Goal: Task Accomplishment & Management: Use online tool/utility

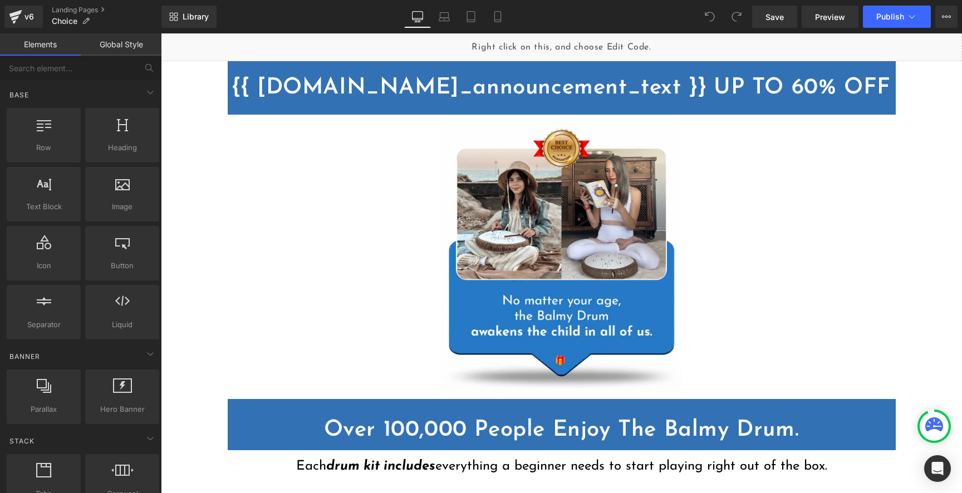
click at [493, 48] on div "Liquid" at bounding box center [561, 47] width 801 height 28
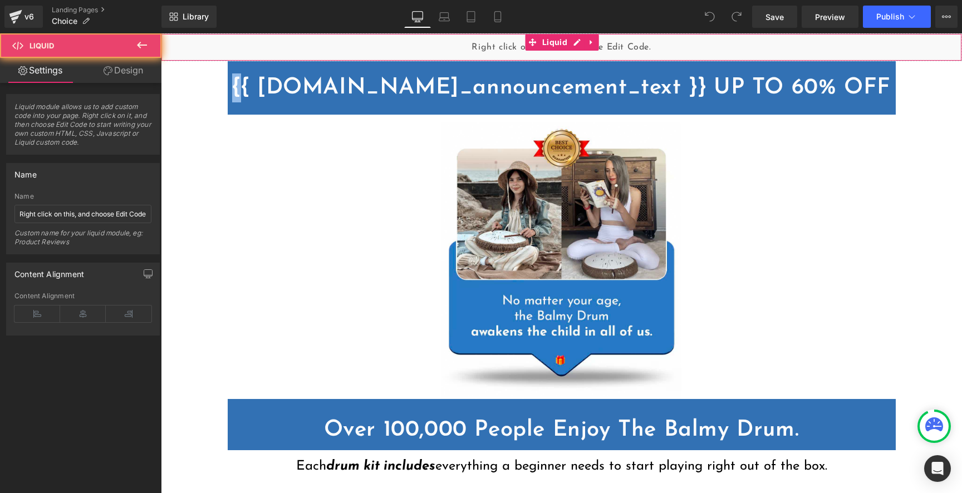
click at [493, 48] on div "Liquid" at bounding box center [561, 47] width 801 height 28
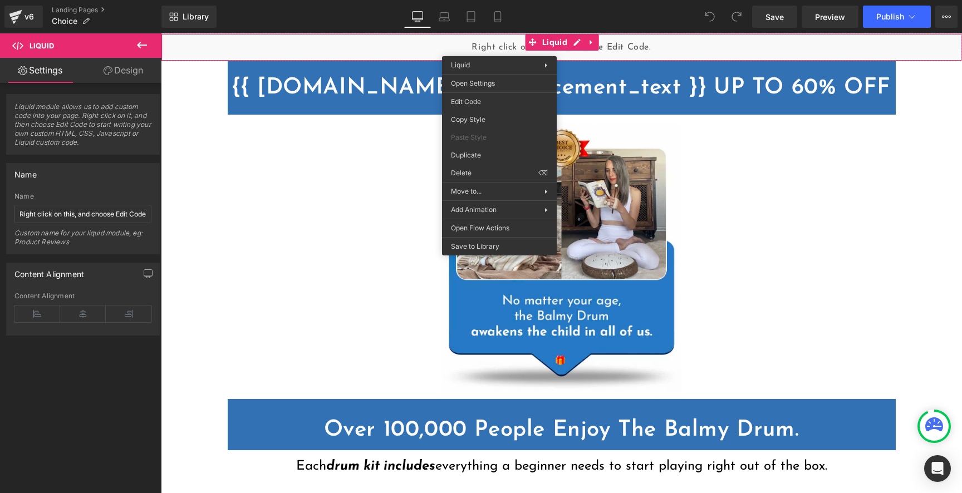
drag, startPoint x: 500, startPoint y: 48, endPoint x: 502, endPoint y: 53, distance: 6.0
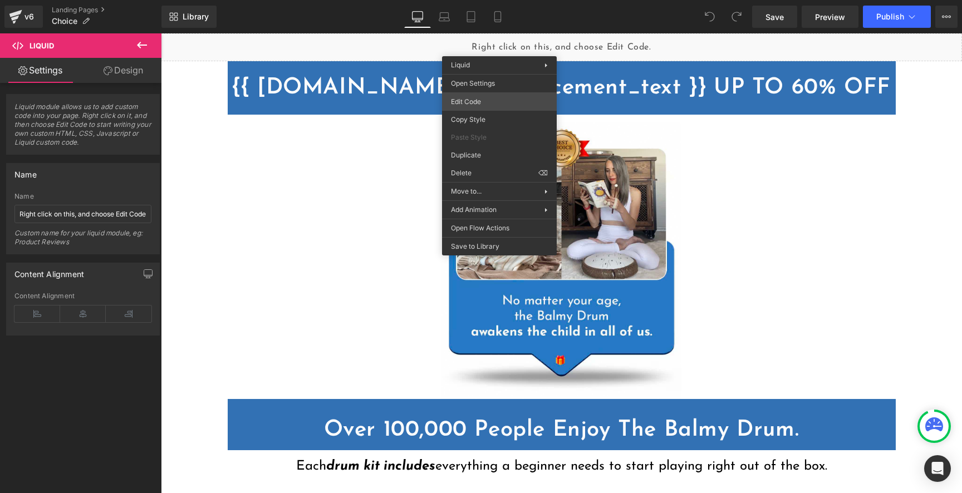
click at [503, 0] on div "You are previewing how the will restyle your page. You can not edit Elements in…" at bounding box center [481, 0] width 962 height 0
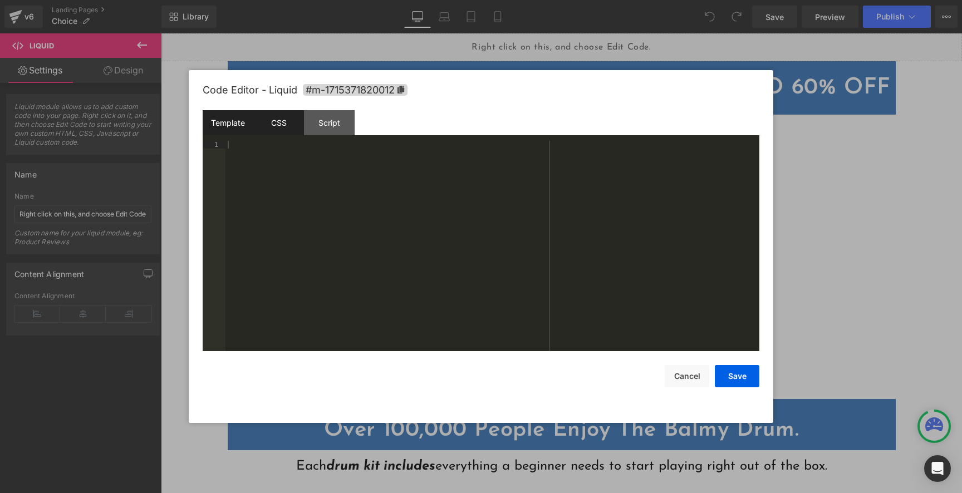
click at [277, 117] on div "CSS" at bounding box center [278, 122] width 51 height 25
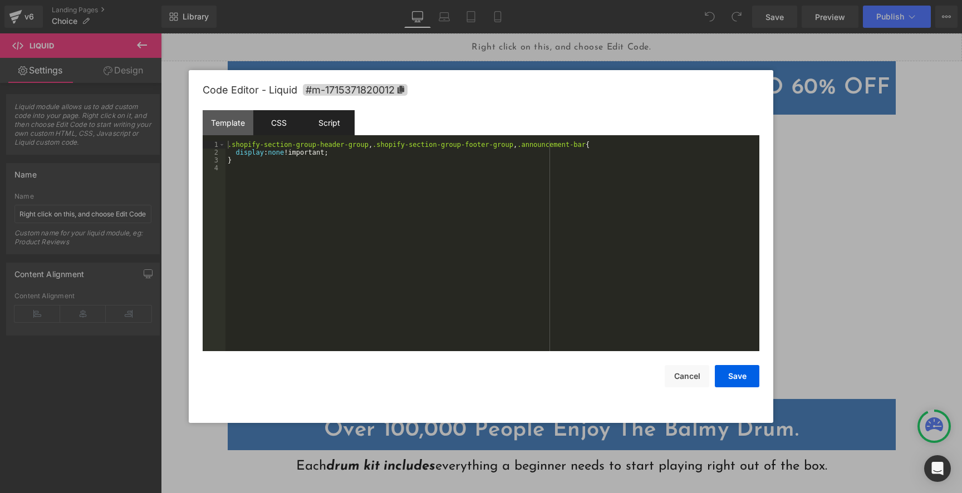
click at [334, 126] on div "Script" at bounding box center [329, 122] width 51 height 25
click at [277, 121] on div "CSS" at bounding box center [278, 122] width 51 height 25
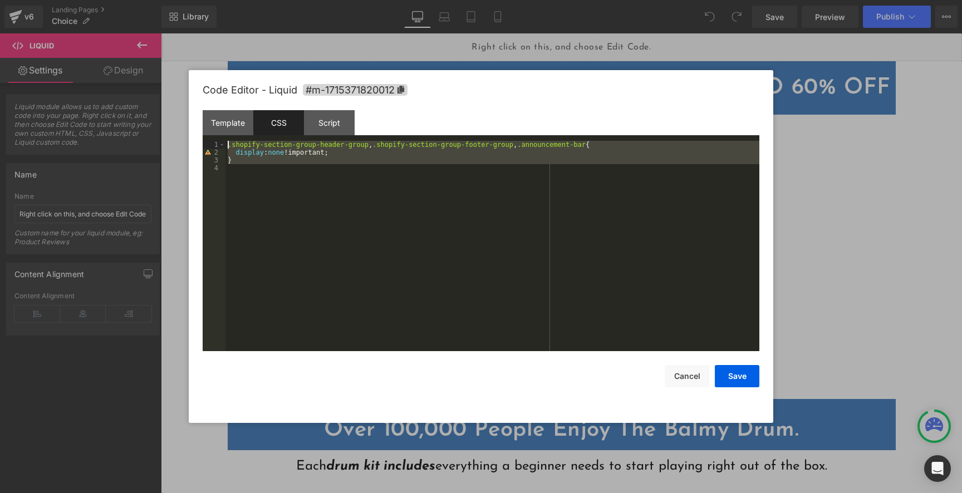
drag, startPoint x: 279, startPoint y: 169, endPoint x: 193, endPoint y: 120, distance: 98.8
click at [193, 120] on div "Code Editor - Liquid #m-1715371820012 Template CSS Script Data 1 XXXXXXXXXXXXXX…" at bounding box center [481, 246] width 585 height 353
click at [677, 366] on button "Cancel" at bounding box center [687, 376] width 45 height 22
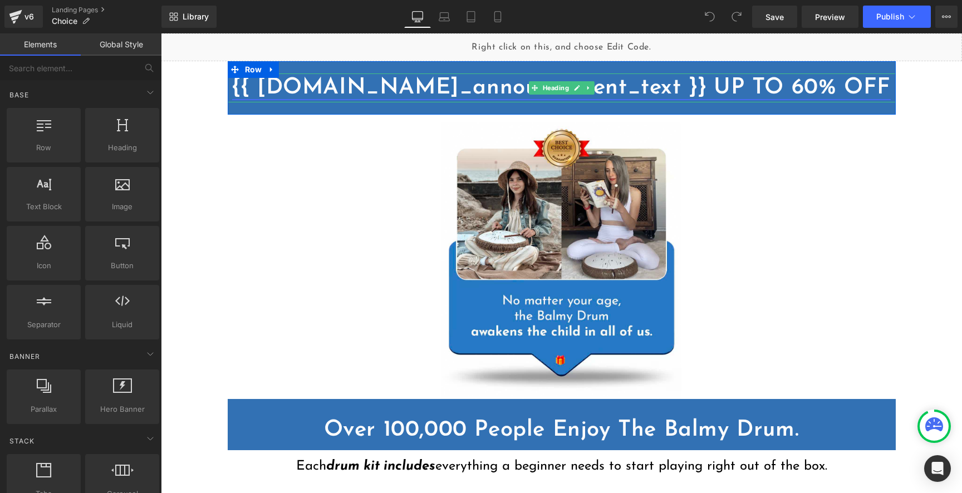
click at [409, 86] on link "{{ [DOMAIN_NAME]_announcement_text }} UP TO 60% OFF" at bounding box center [561, 88] width 659 height 22
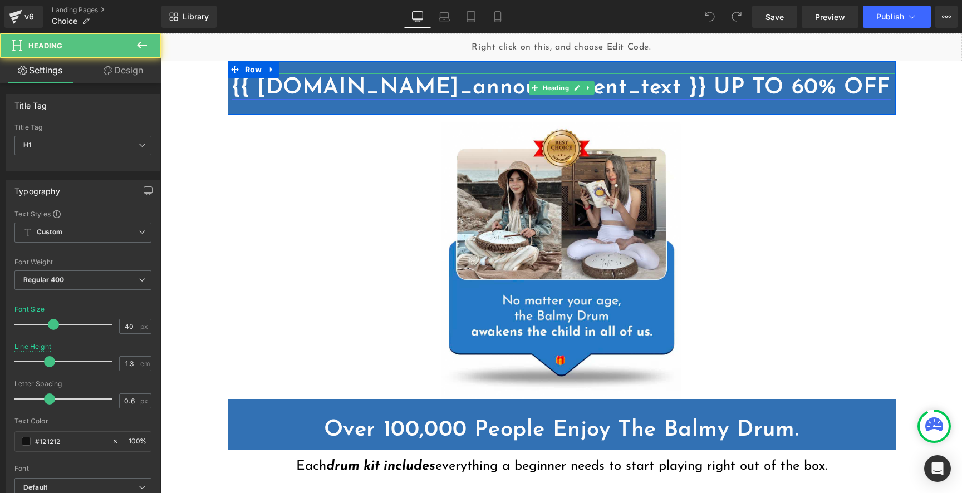
click at [409, 86] on link "{{ [DOMAIN_NAME]_announcement_text }} UP TO 60% OFF" at bounding box center [561, 88] width 659 height 22
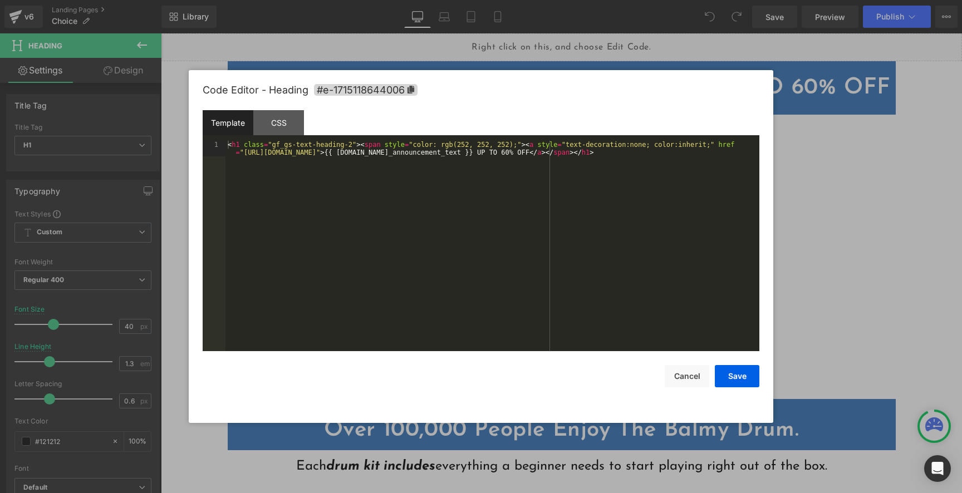
click at [409, 0] on div "You are previewing how the will restyle your page. You can not edit Elements in…" at bounding box center [481, 0] width 962 height 0
click at [404, 151] on div "< h1 class = "gf_gs-text-heading-2" > < span style = "color: rgb(252, 252, 252)…" at bounding box center [493, 262] width 534 height 242
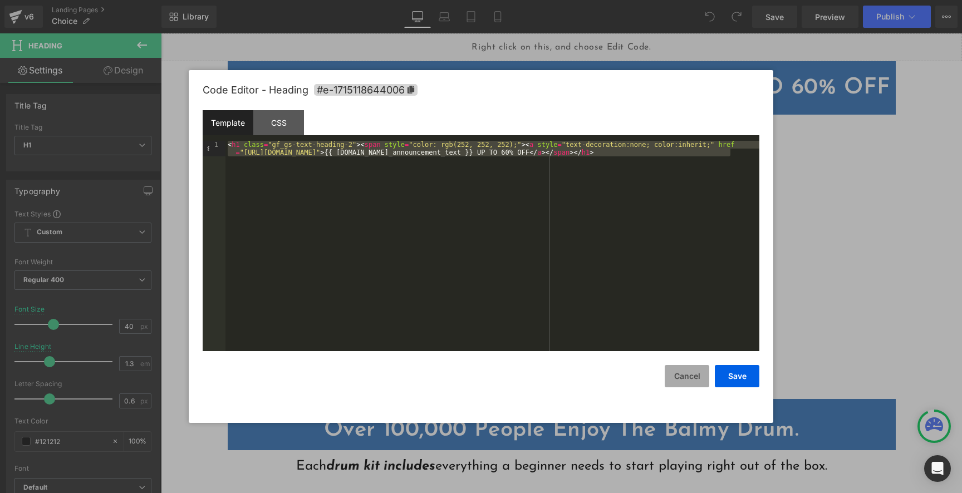
click at [695, 379] on button "Cancel" at bounding box center [687, 376] width 45 height 22
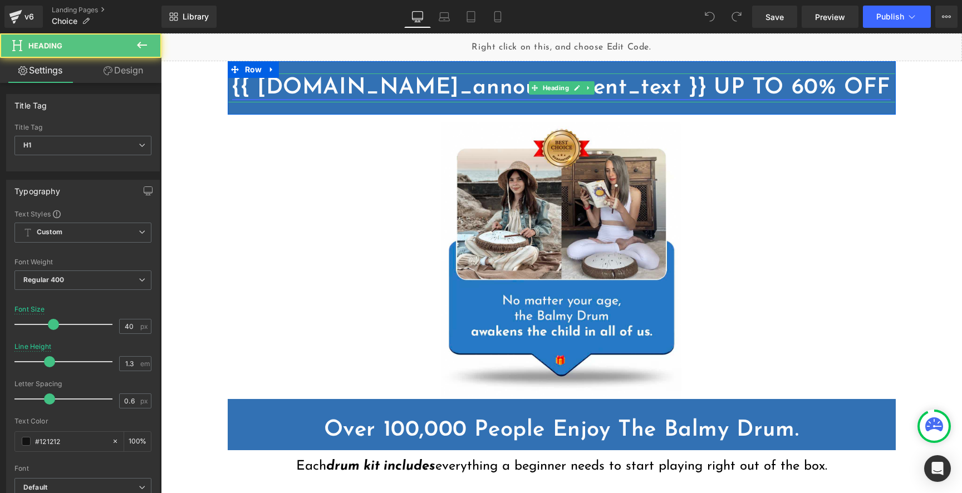
click at [730, 91] on link "{{ [DOMAIN_NAME]_announcement_text }} UP TO 60% OFF" at bounding box center [561, 88] width 659 height 22
click at [720, 86] on link "{{ [DOMAIN_NAME]_announcement_text }} UP TO 60% OFF" at bounding box center [561, 88] width 659 height 22
click at [720, 87] on link "{{ [DOMAIN_NAME]_announcement_text }} UP TO 60% OFF" at bounding box center [561, 88] width 659 height 22
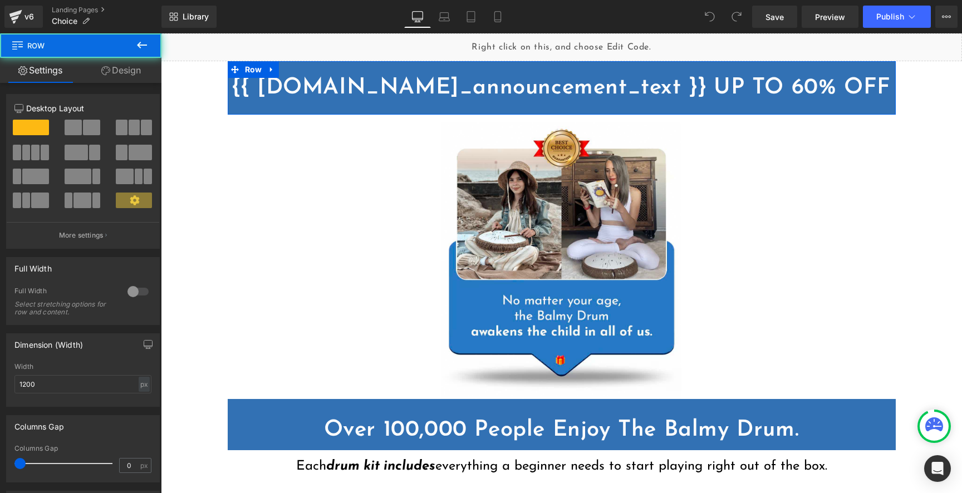
click at [244, 106] on div "{{ [DOMAIN_NAME]_announcement_text }} UP TO 60% OFF Heading Row" at bounding box center [562, 87] width 668 height 53
click at [118, 69] on link "Design" at bounding box center [121, 70] width 81 height 25
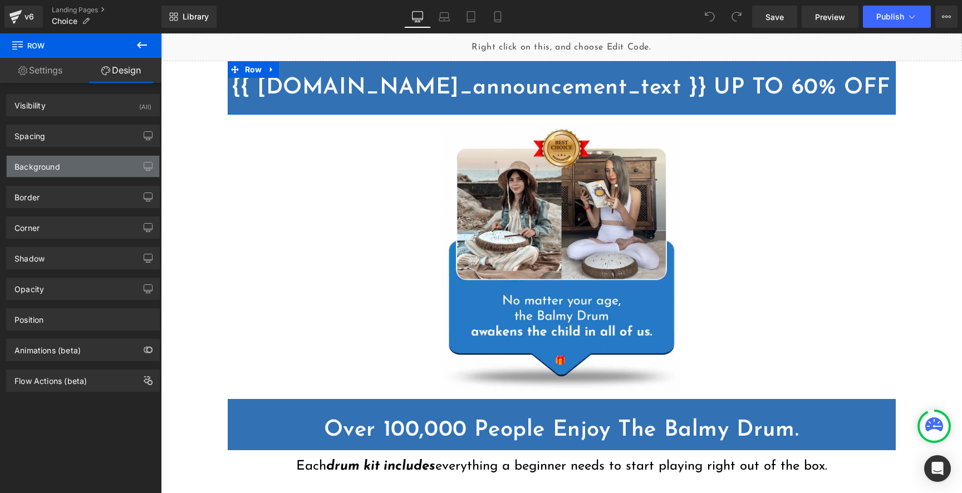
click at [85, 165] on div "Background" at bounding box center [83, 166] width 153 height 21
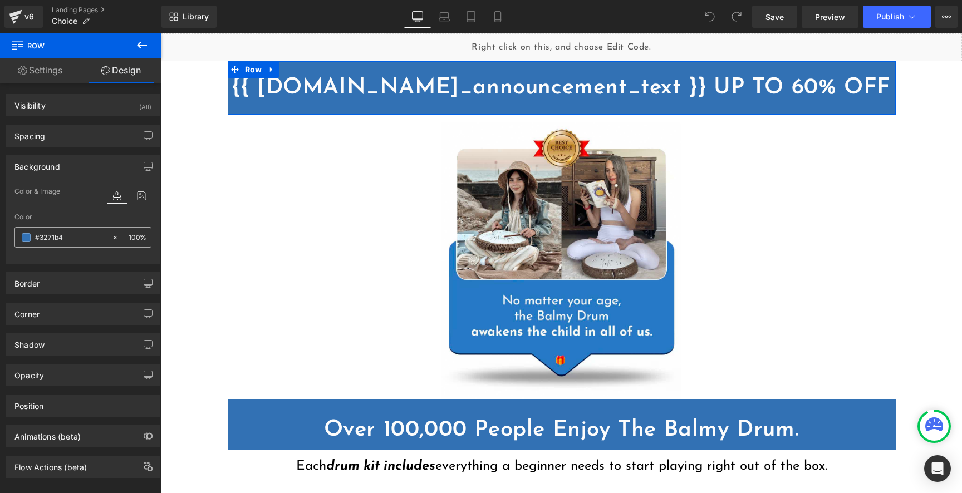
click at [74, 238] on input "#3271b4" at bounding box center [70, 238] width 71 height 12
click at [467, 85] on link "{{ [DOMAIN_NAME]_announcement_text }} UP TO 60% OFF" at bounding box center [561, 88] width 659 height 22
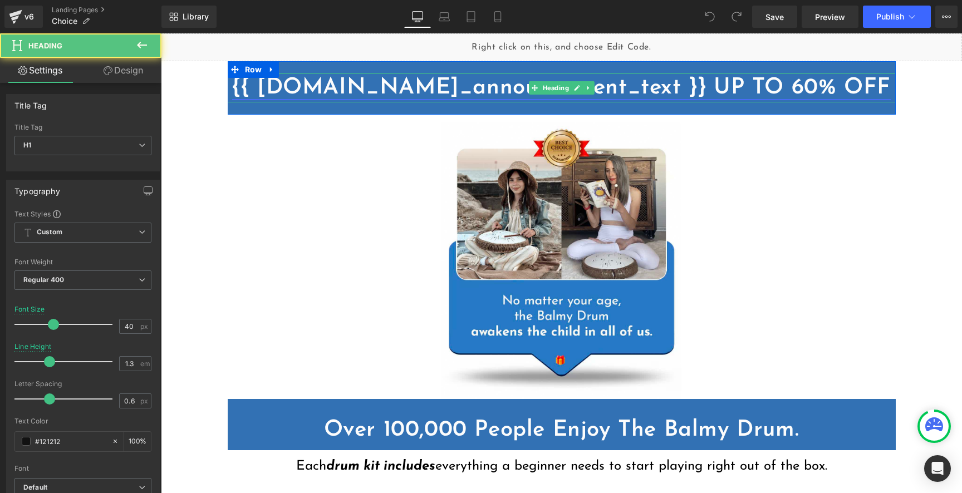
click at [595, 84] on link "{{ [DOMAIN_NAME]_announcement_text }} UP TO 60% OFF" at bounding box center [561, 88] width 659 height 22
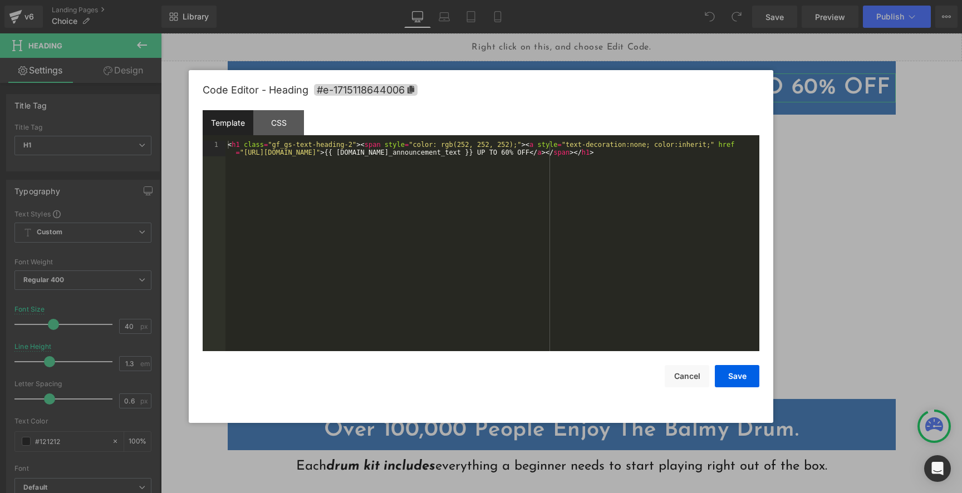
drag, startPoint x: 622, startPoint y: 141, endPoint x: 501, endPoint y: 139, distance: 121.4
click at [622, 0] on div "You are previewing how the will restyle your page. You can not edit Elements in…" at bounding box center [481, 0] width 962 height 0
click at [573, 143] on div "< h1 class = "gf_gs-text-heading-2" > < span style = "color: rgb(252, 252, 252)…" at bounding box center [493, 262] width 534 height 242
click at [257, 152] on div "< h1 class = "gf_gs-text-heading-2" > < span style = "color: rgb(252, 252, 252)…" at bounding box center [493, 262] width 534 height 242
drag, startPoint x: 257, startPoint y: 152, endPoint x: 441, endPoint y: 157, distance: 183.3
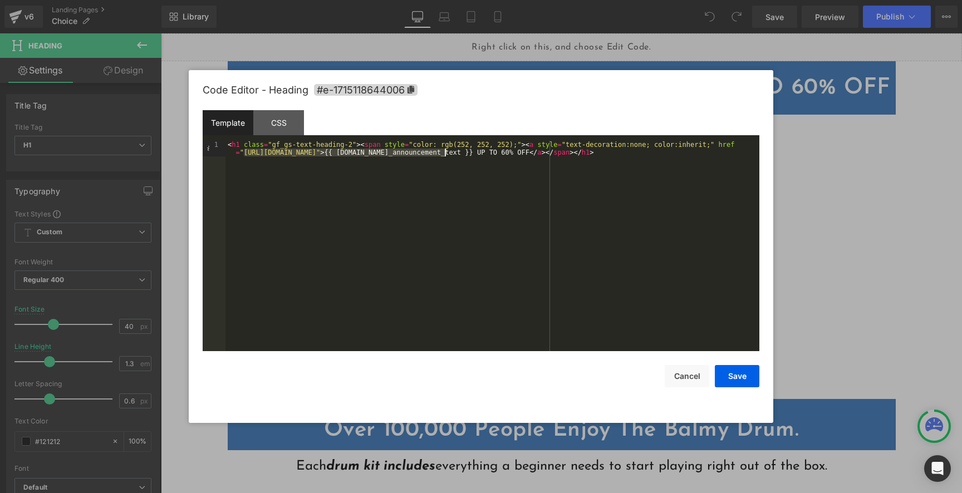
click at [428, 150] on div "< h1 class = "gf_gs-text-heading-2" > < span style = "color: rgb(252, 252, 252)…" at bounding box center [493, 262] width 534 height 242
click at [690, 386] on button "Cancel" at bounding box center [687, 376] width 45 height 22
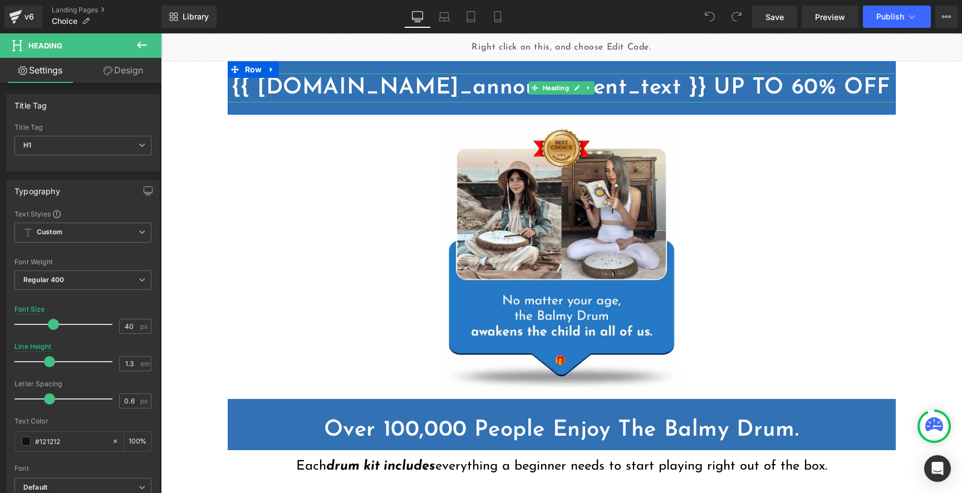
click at [232, 96] on h1 "{{ [DOMAIN_NAME]_announcement_text }} UP TO 60% OFF" at bounding box center [562, 88] width 668 height 29
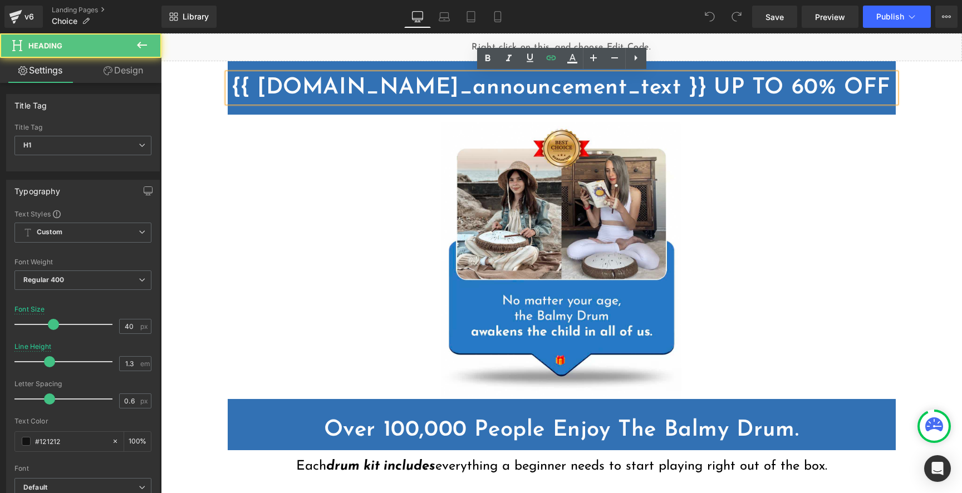
click at [237, 110] on div "{{ [DOMAIN_NAME]_announcement_text }} UP TO 60% OFF Heading Row" at bounding box center [562, 87] width 668 height 53
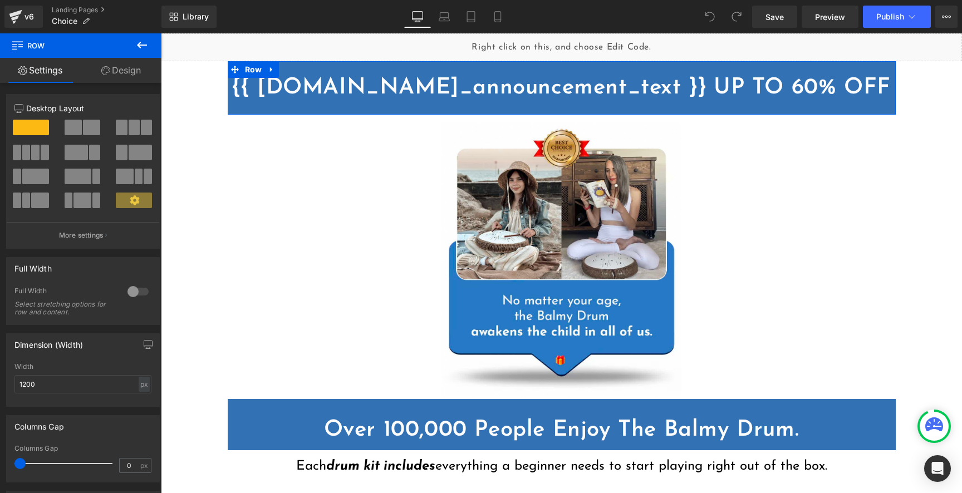
click at [116, 73] on link "Design" at bounding box center [121, 70] width 81 height 25
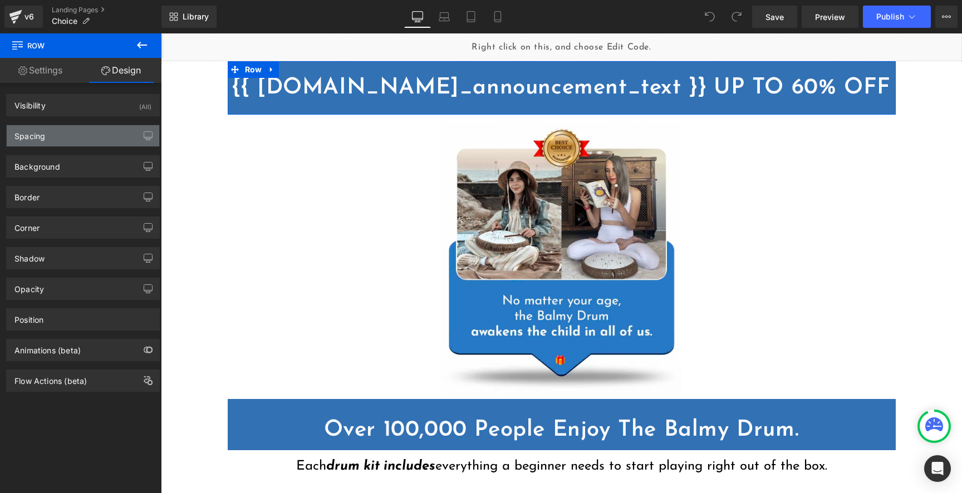
drag, startPoint x: 85, startPoint y: 131, endPoint x: 81, endPoint y: 140, distance: 10.0
click at [85, 131] on div "Spacing" at bounding box center [83, 135] width 153 height 21
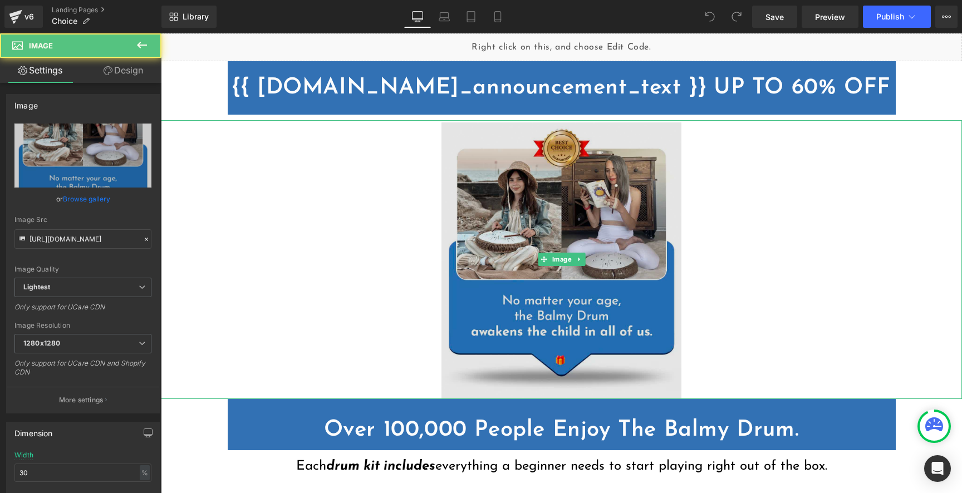
click at [462, 185] on img at bounding box center [562, 259] width 241 height 279
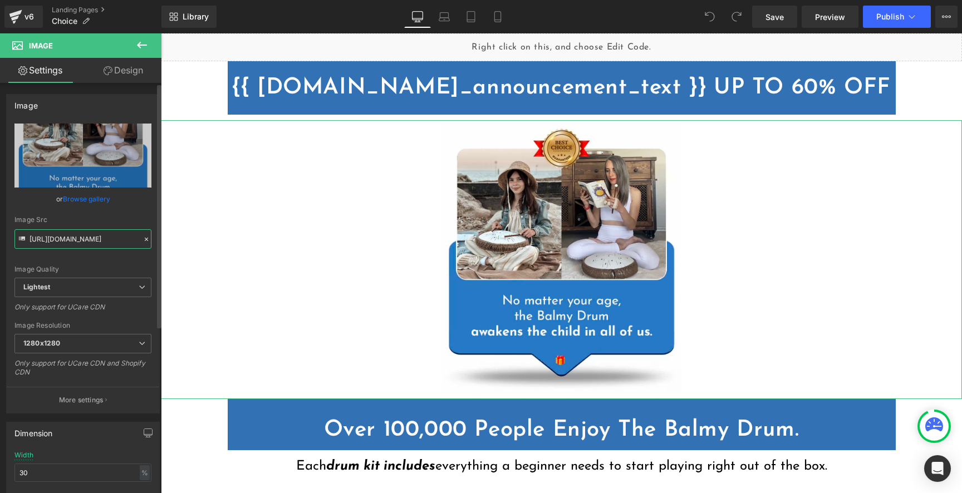
click at [87, 238] on input "[URL][DOMAIN_NAME]" at bounding box center [82, 238] width 137 height 19
click at [89, 197] on link "Browse gallery" at bounding box center [86, 198] width 47 height 19
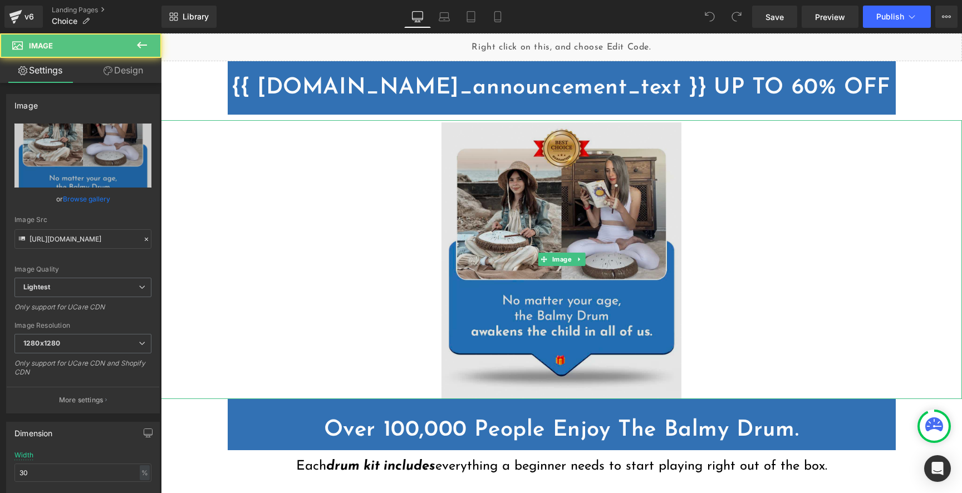
click at [552, 222] on img at bounding box center [562, 259] width 241 height 279
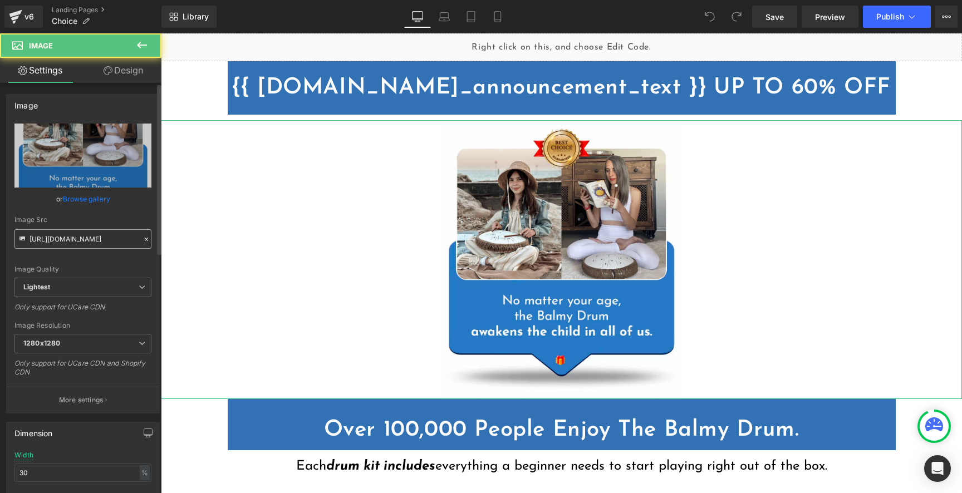
click at [81, 236] on input "[URL][DOMAIN_NAME]" at bounding box center [82, 238] width 137 height 19
click at [97, 239] on input "[URL][DOMAIN_NAME]" at bounding box center [82, 238] width 137 height 19
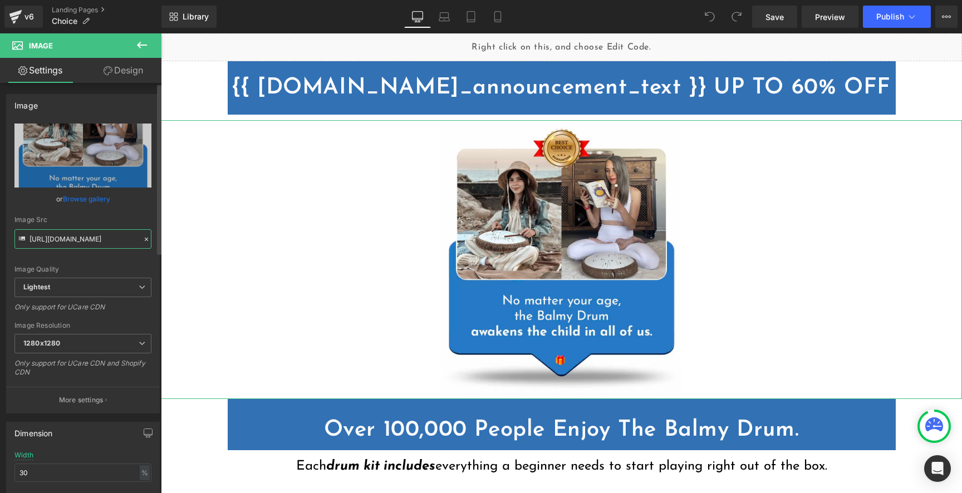
click at [97, 239] on input "[URL][DOMAIN_NAME]" at bounding box center [82, 238] width 137 height 19
click at [539, 266] on span at bounding box center [544, 259] width 12 height 13
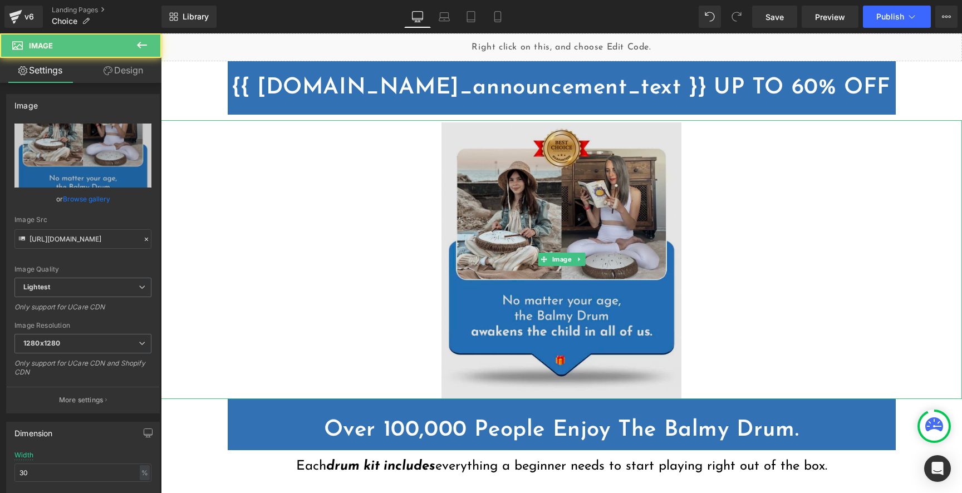
click at [488, 226] on img at bounding box center [562, 259] width 241 height 279
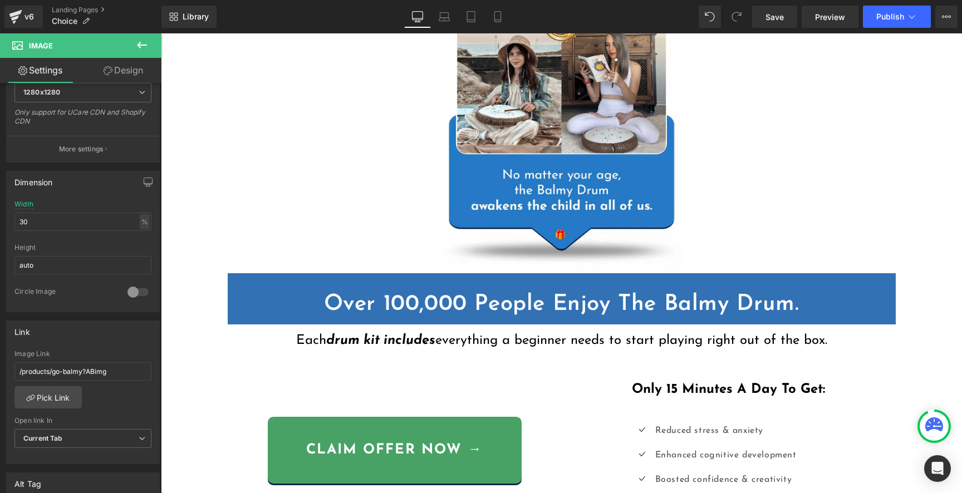
scroll to position [126, 0]
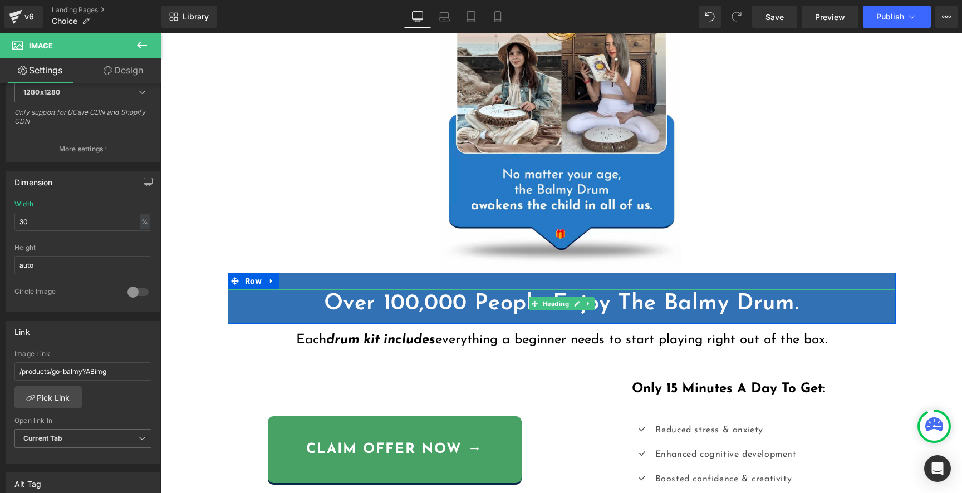
click at [384, 305] on span "Over 100,000 People Enjoy The Balmy Drum." at bounding box center [562, 304] width 476 height 22
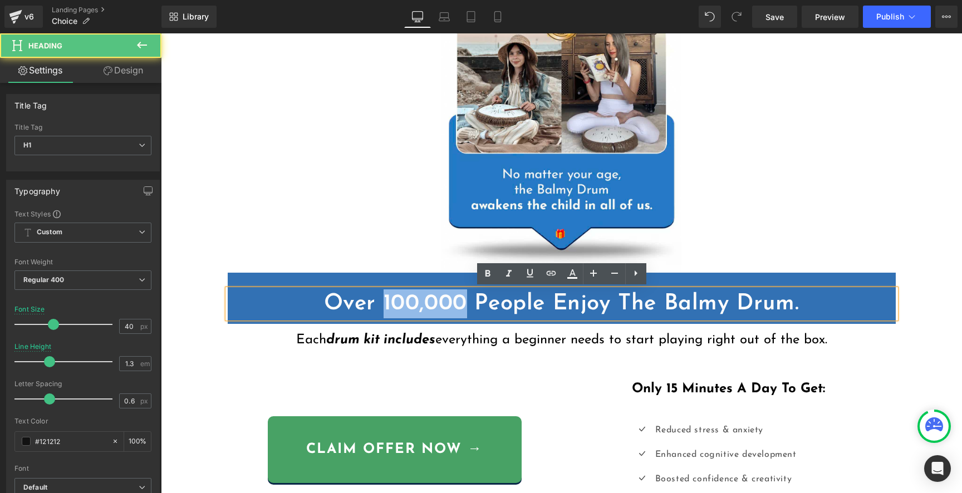
click at [384, 305] on span "Over 100,000 People Enjoy The Balmy Drum." at bounding box center [562, 304] width 476 height 22
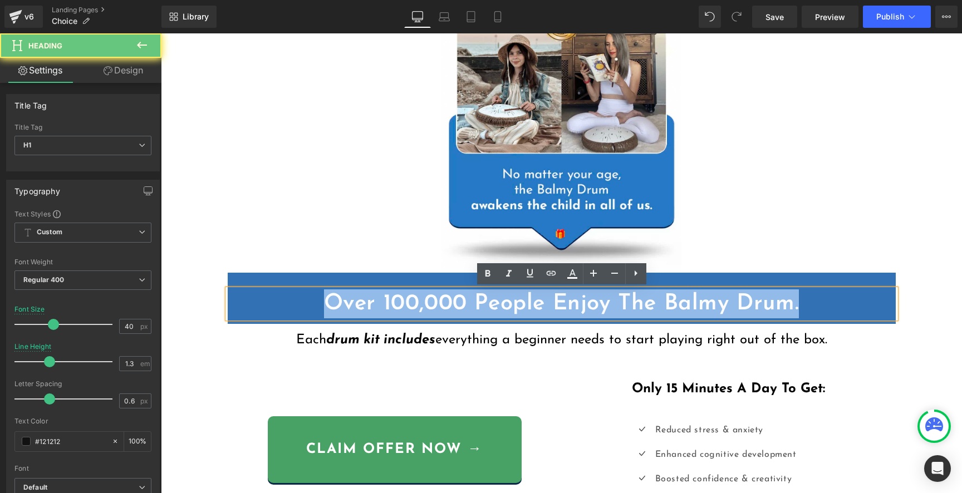
click at [385, 305] on span "Over 100,000 People Enjoy The Balmy Drum." at bounding box center [562, 304] width 476 height 22
copy span "Over 100,000 People Enjoy The Balmy Drum."
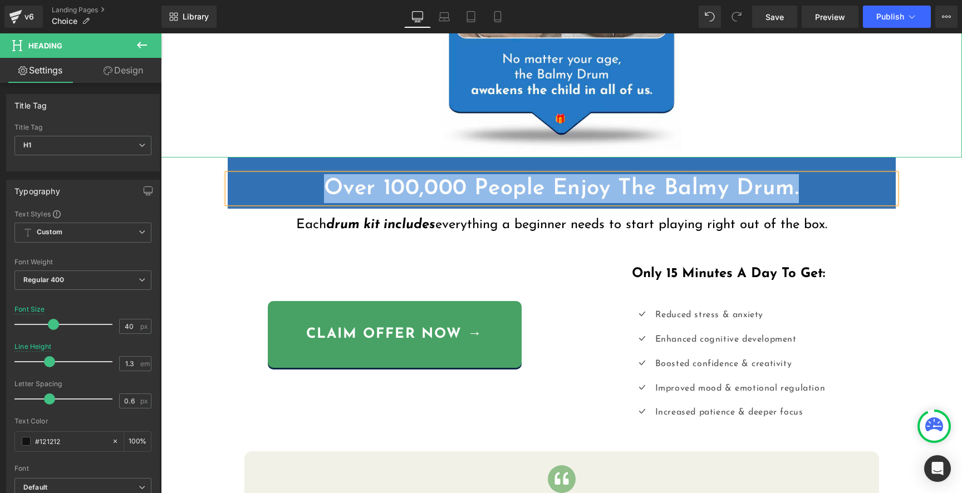
scroll to position [264, 0]
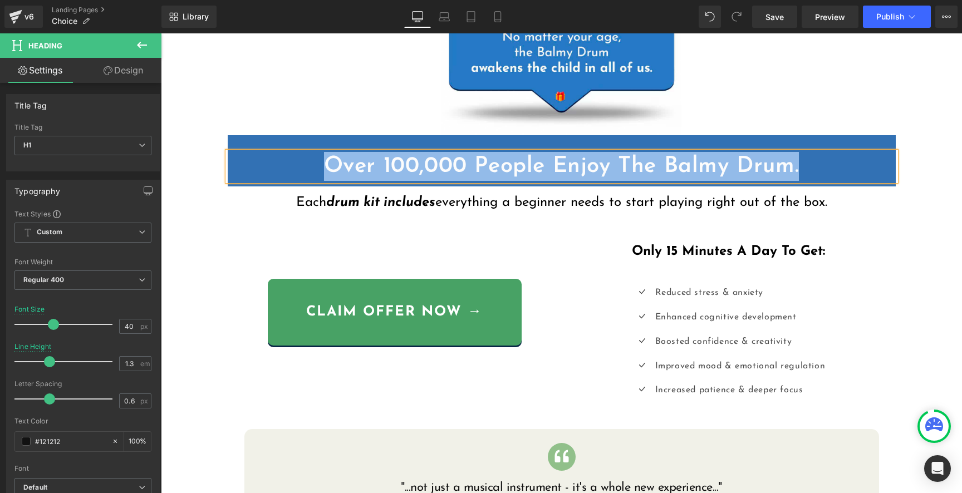
click at [414, 204] on icon "drum kit includes" at bounding box center [380, 202] width 109 height 13
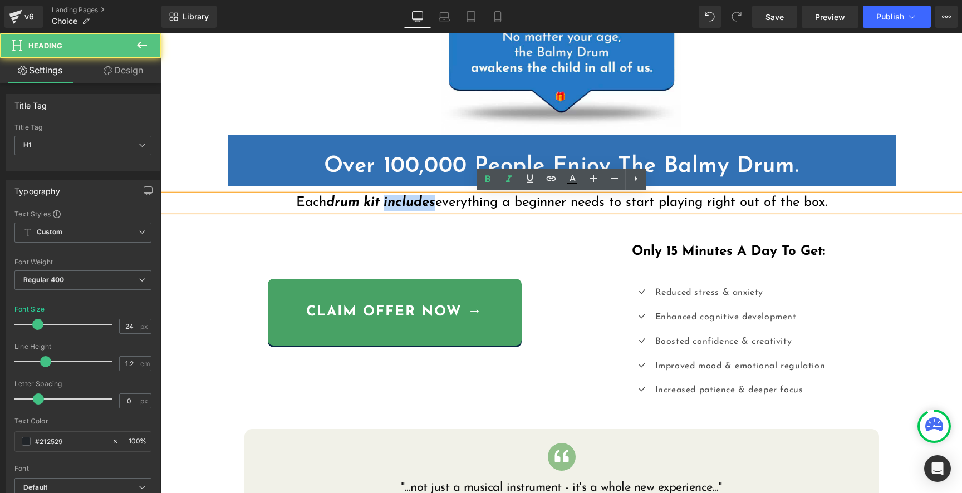
click at [414, 204] on icon "drum kit includes" at bounding box center [380, 202] width 109 height 13
copy span "Each drum kit includes everything a beginner needs to start playing right out o…"
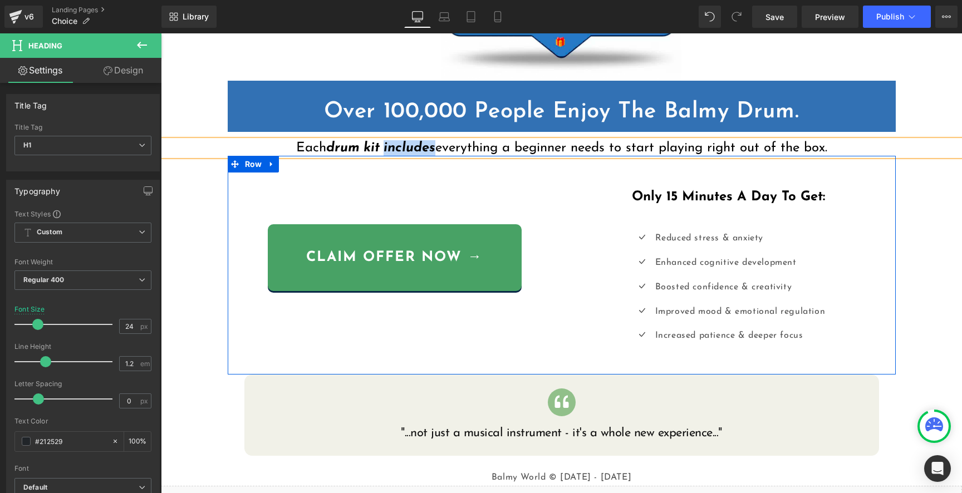
scroll to position [320, 0]
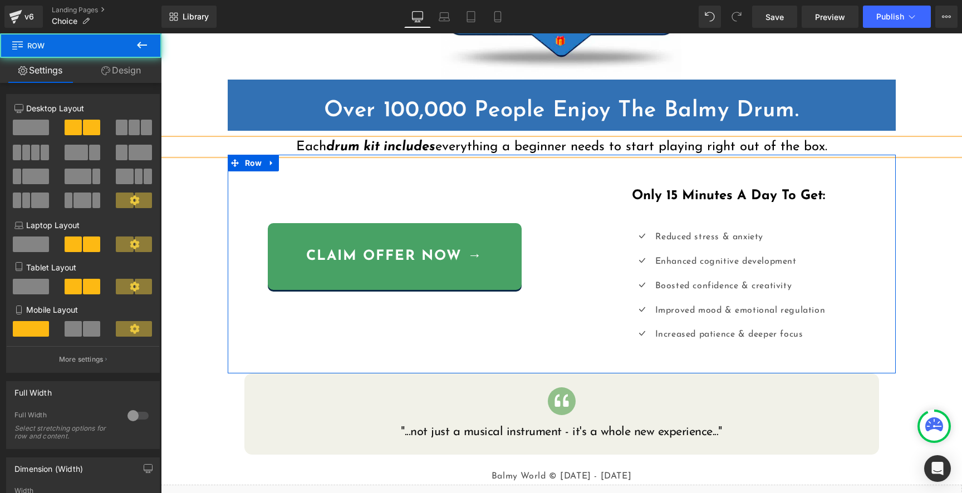
click at [556, 238] on div "claim offer now → Button" at bounding box center [395, 261] width 334 height 213
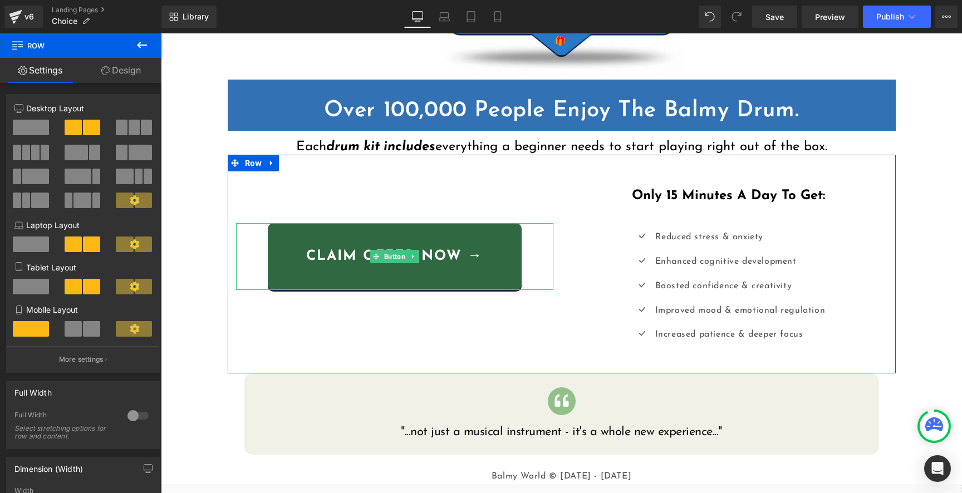
click at [278, 246] on link "claim offer now →" at bounding box center [395, 256] width 254 height 67
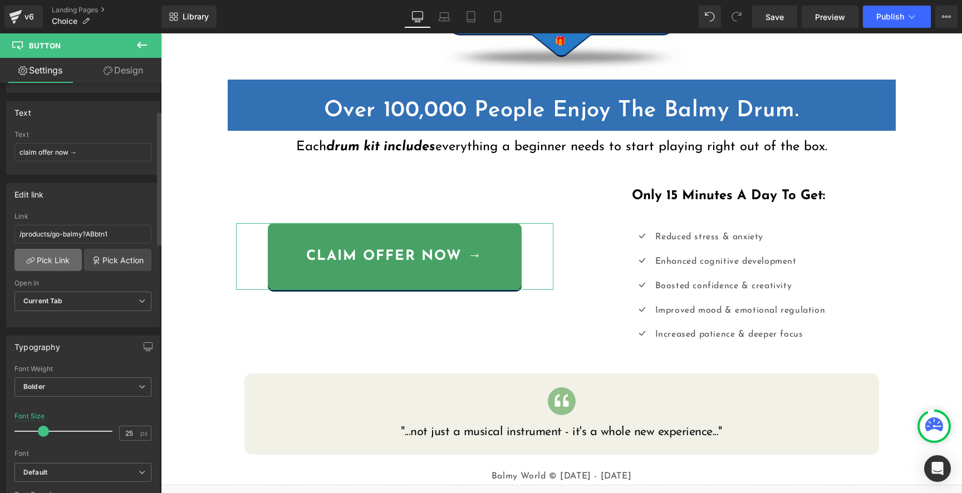
scroll to position [85, 0]
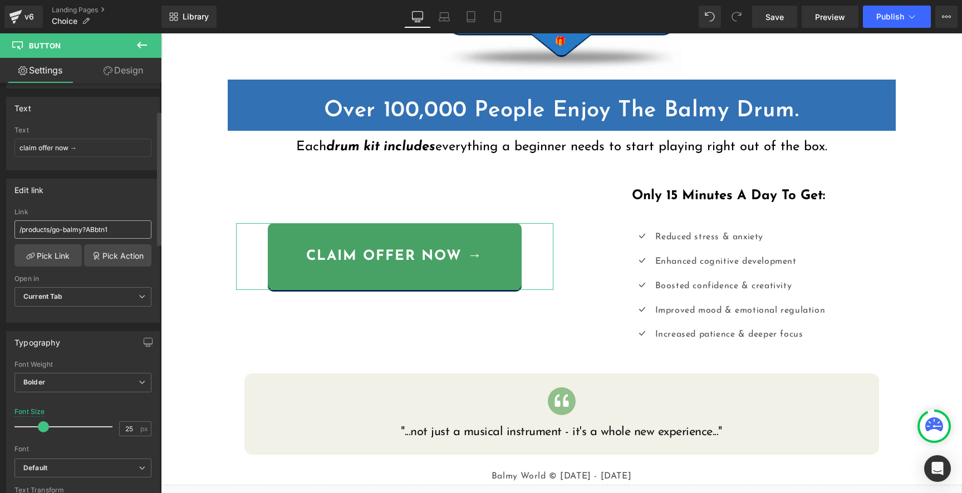
click at [101, 231] on input "/products/go-balmy?ABbtn1" at bounding box center [82, 230] width 137 height 18
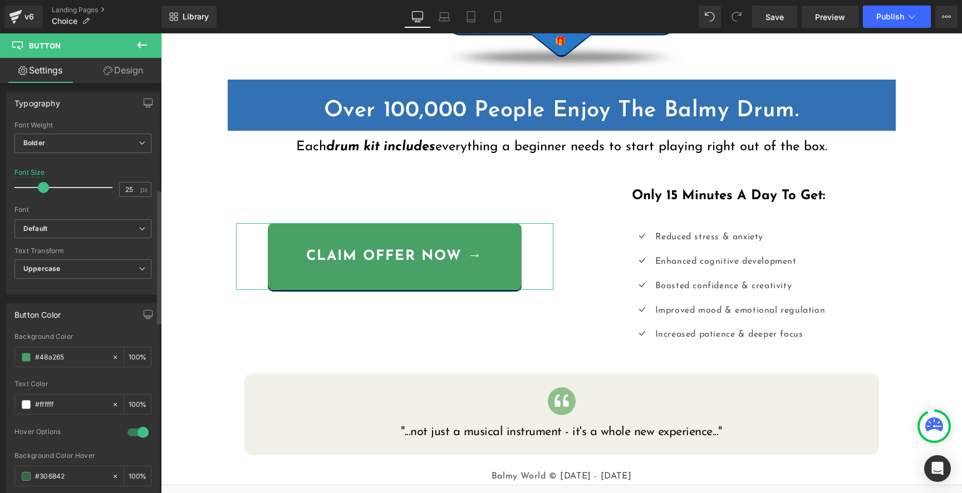
scroll to position [325, 0]
click at [53, 351] on input "#48a265" at bounding box center [70, 357] width 71 height 12
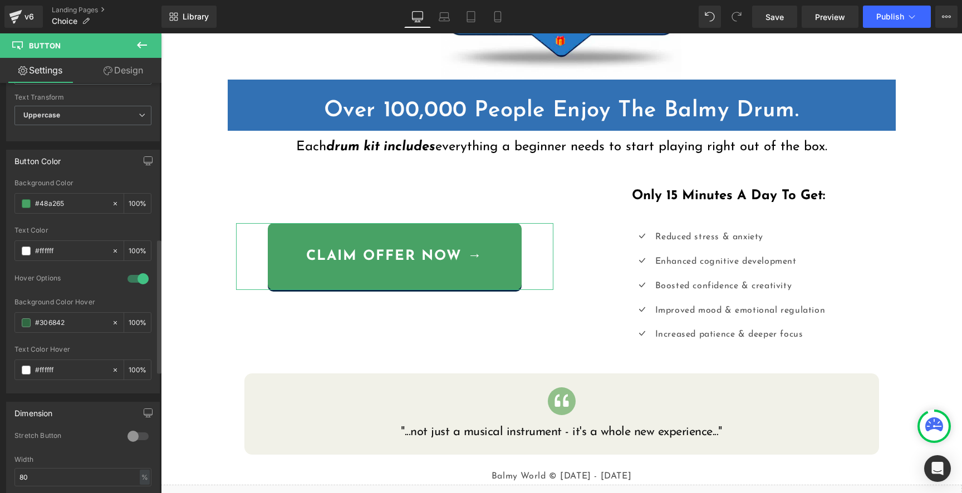
scroll to position [485, 0]
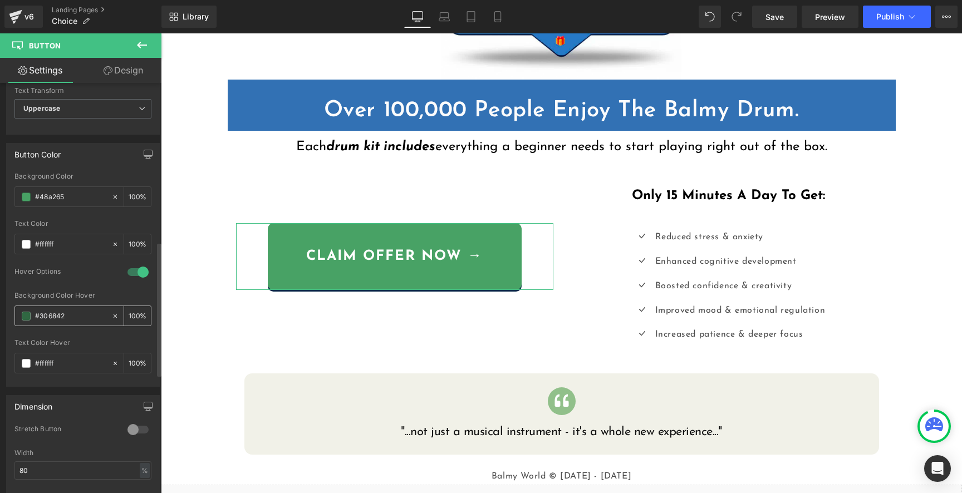
click at [64, 317] on input "#306842" at bounding box center [70, 316] width 71 height 12
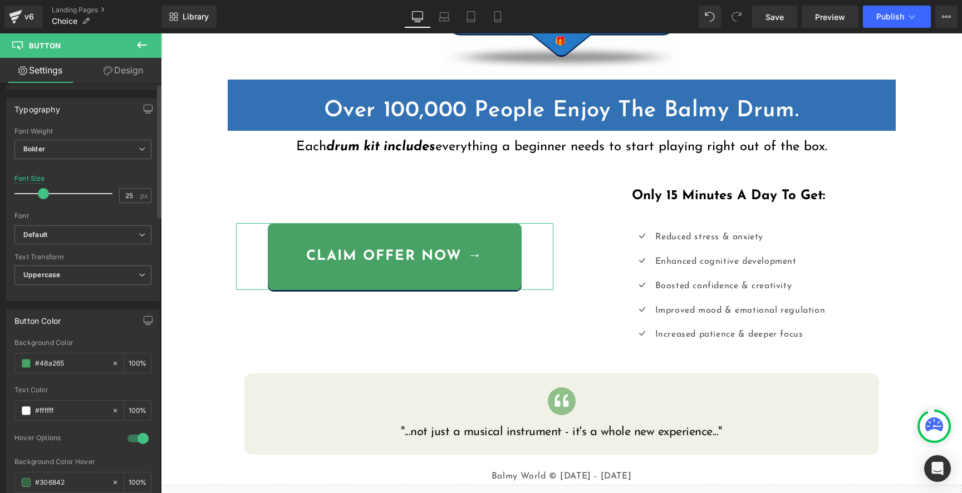
scroll to position [0, 0]
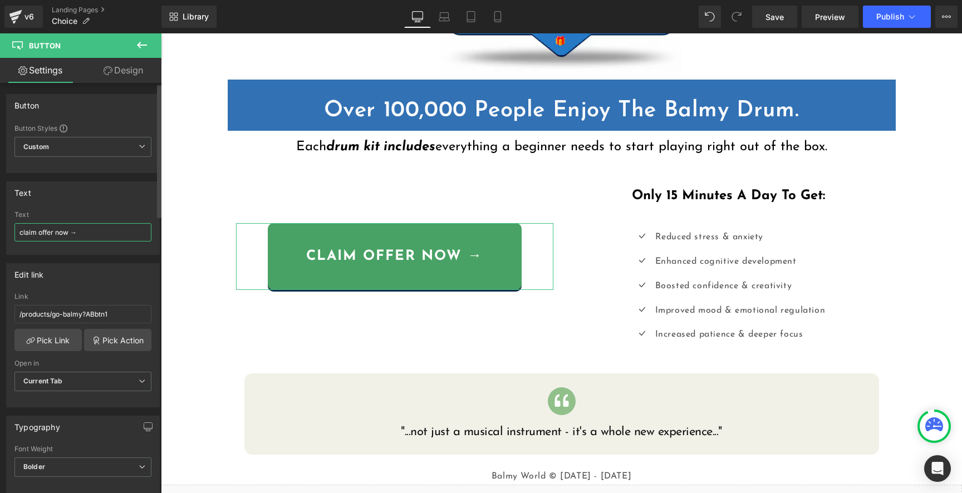
click at [79, 234] on input "claim offer now →" at bounding box center [82, 232] width 137 height 18
click at [86, 232] on input "claim offer now →" at bounding box center [82, 232] width 137 height 18
click at [102, 148] on span "Custom Setup Global Style" at bounding box center [82, 147] width 137 height 20
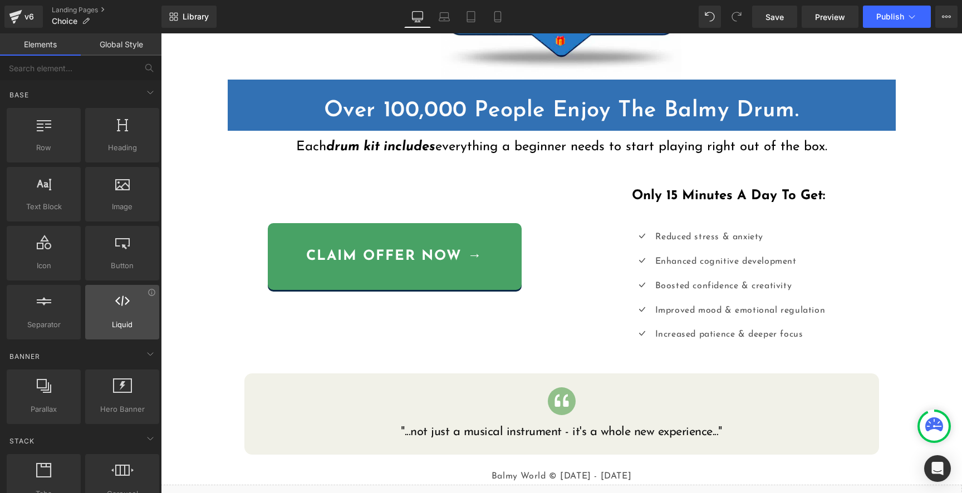
click at [110, 310] on div at bounding box center [122, 306] width 67 height 25
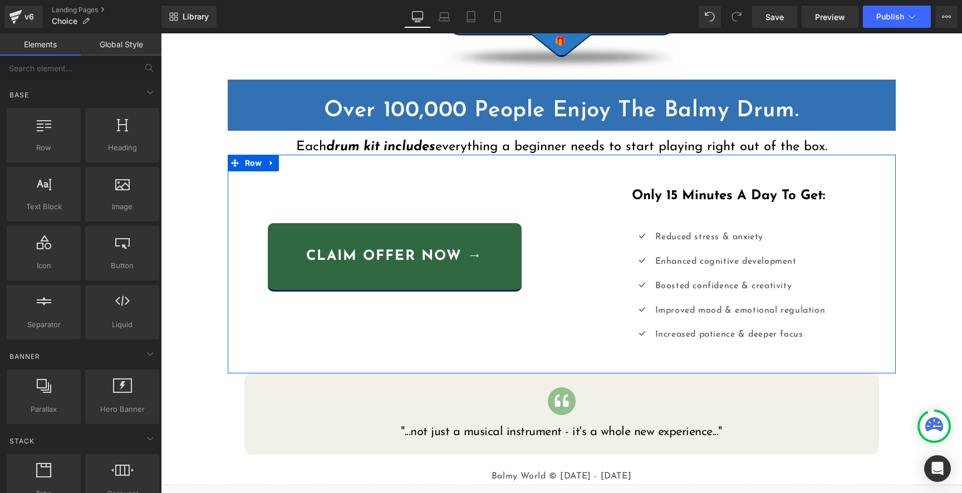
click at [335, 231] on link "claim offer now →" at bounding box center [395, 256] width 254 height 67
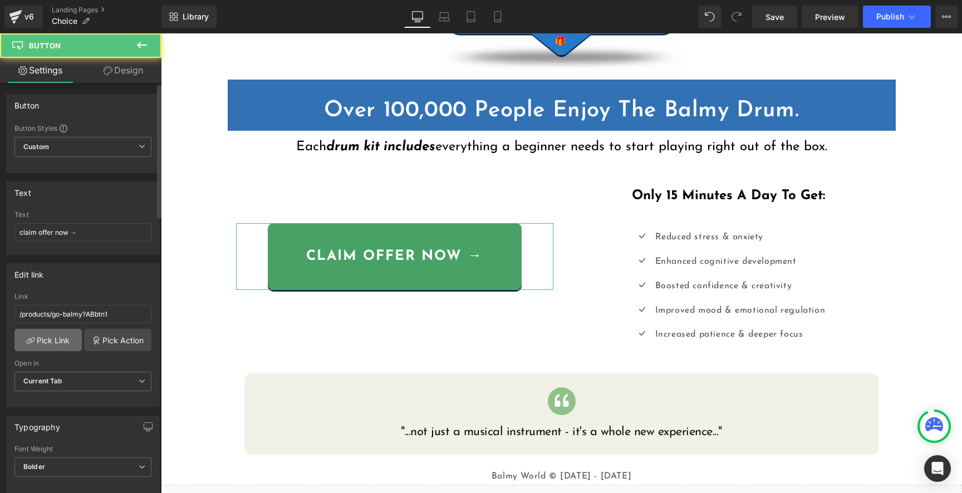
click at [56, 341] on link "Pick Link" at bounding box center [47, 340] width 67 height 22
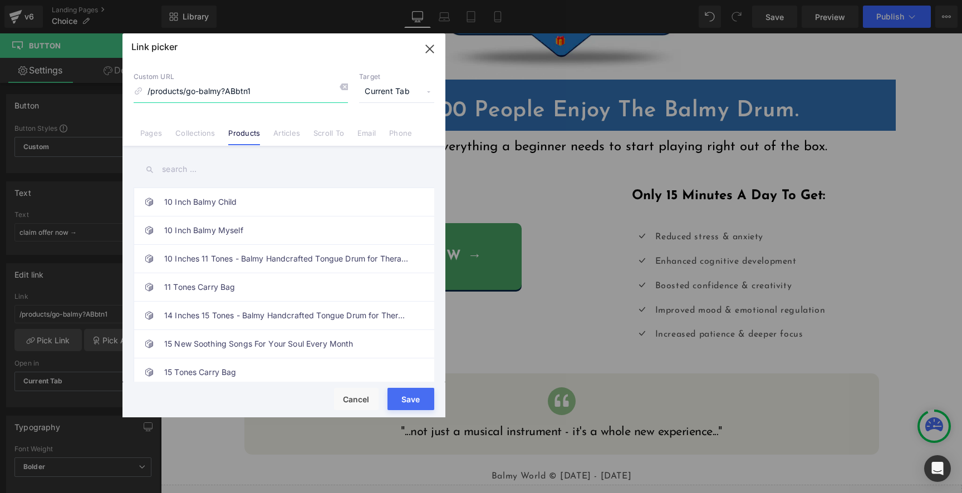
click at [429, 43] on icon "button" at bounding box center [430, 49] width 18 height 18
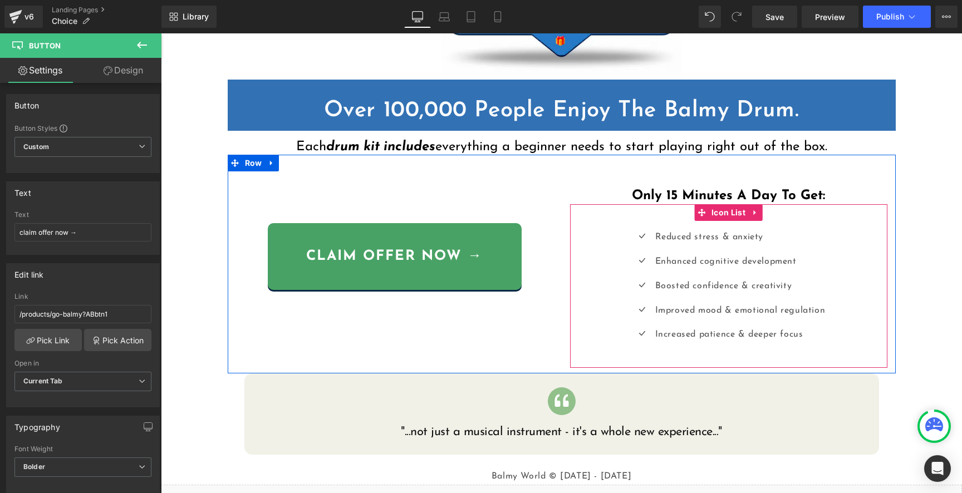
click at [596, 321] on div "Icon Reduced stress & anxiety Text Block Icon Enhanced cognitive development Te…" at bounding box center [728, 290] width 317 height 122
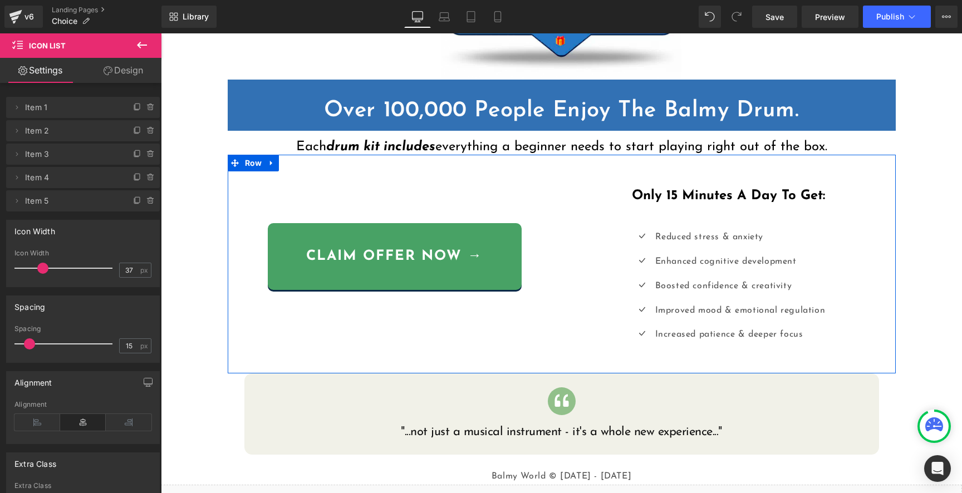
click at [669, 194] on strong "Only 15 Minutes A Day To Get:" at bounding box center [728, 195] width 193 height 13
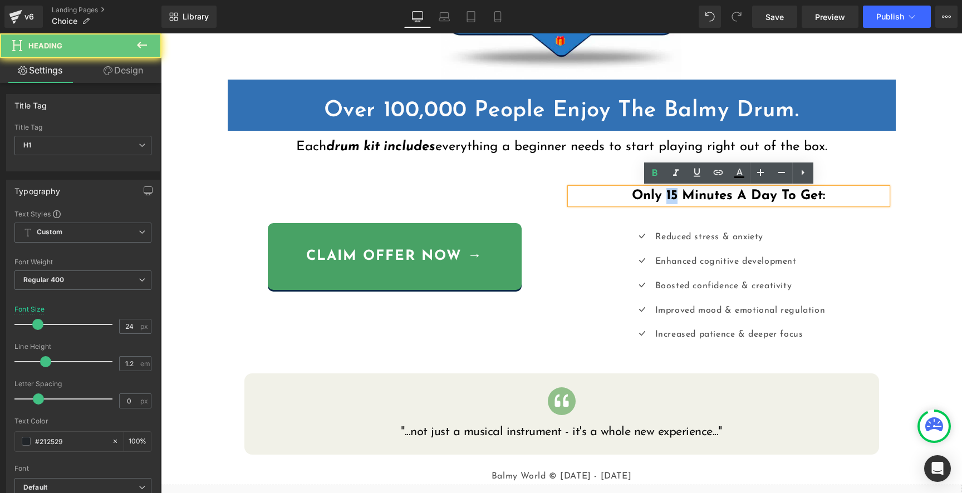
click at [669, 195] on strong "Only 15 Minutes A Day To Get:" at bounding box center [728, 195] width 193 height 13
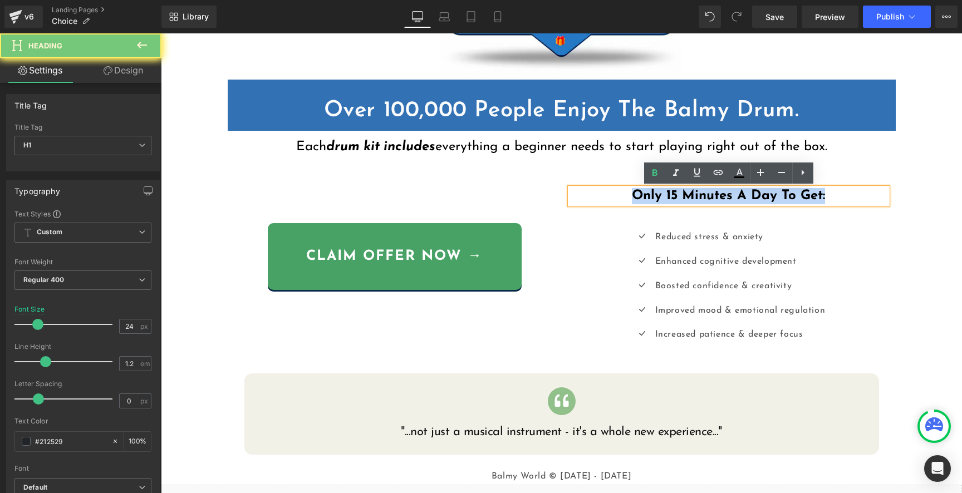
copy strong "Only 15 Minutes A Day To Get:"
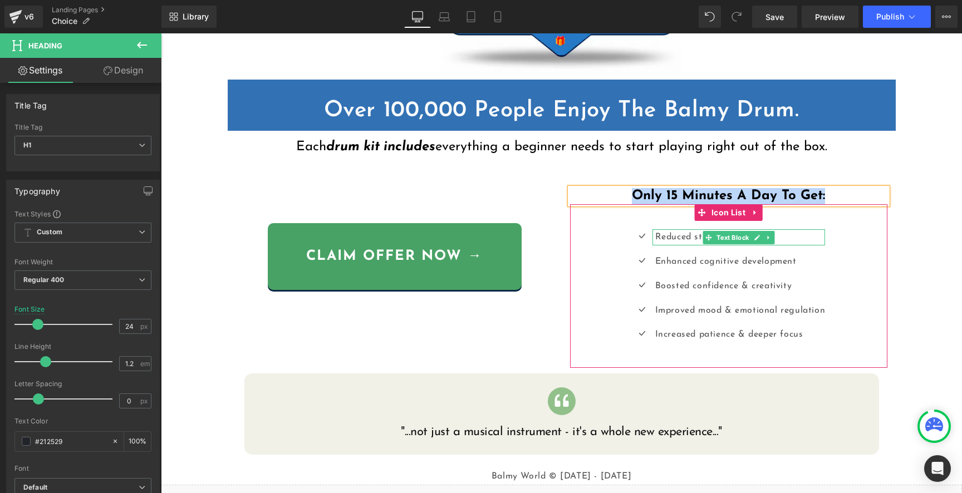
click at [689, 241] on p "Reduced stress & anxiety" at bounding box center [740, 237] width 170 height 16
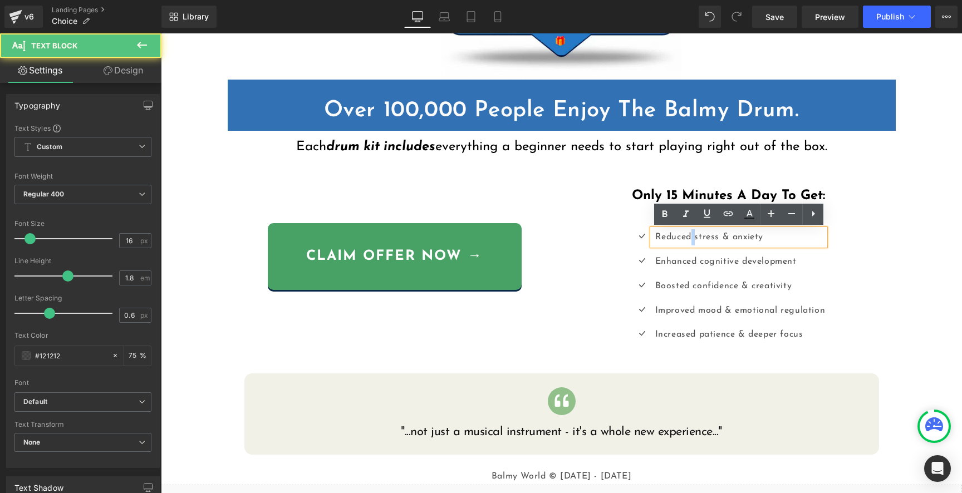
click at [689, 241] on p "Reduced stress & anxiety" at bounding box center [740, 237] width 170 height 16
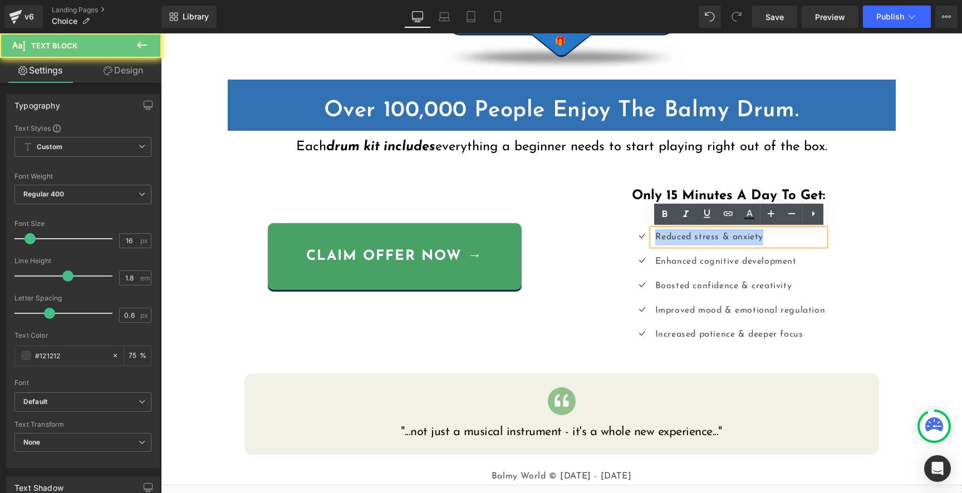
click at [689, 241] on p "Reduced stress & anxiety" at bounding box center [740, 237] width 170 height 16
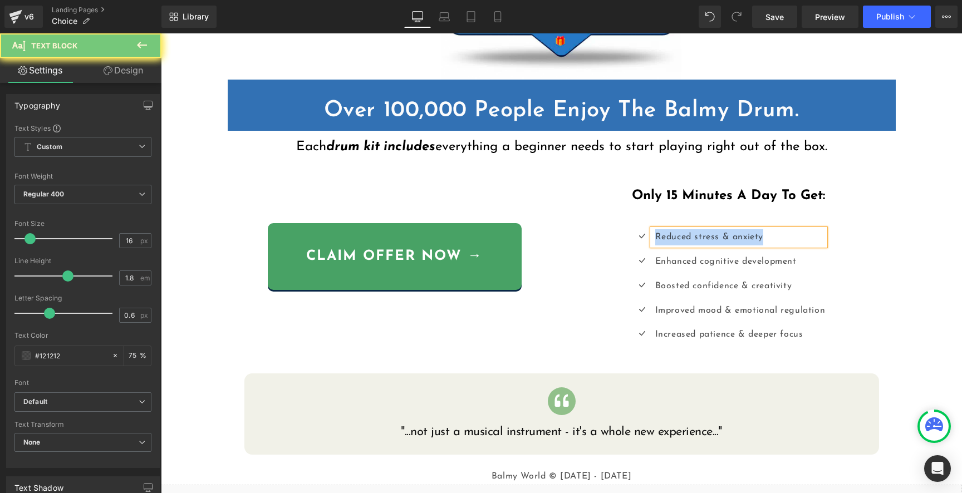
copy p "Reduced stress & anxiety"
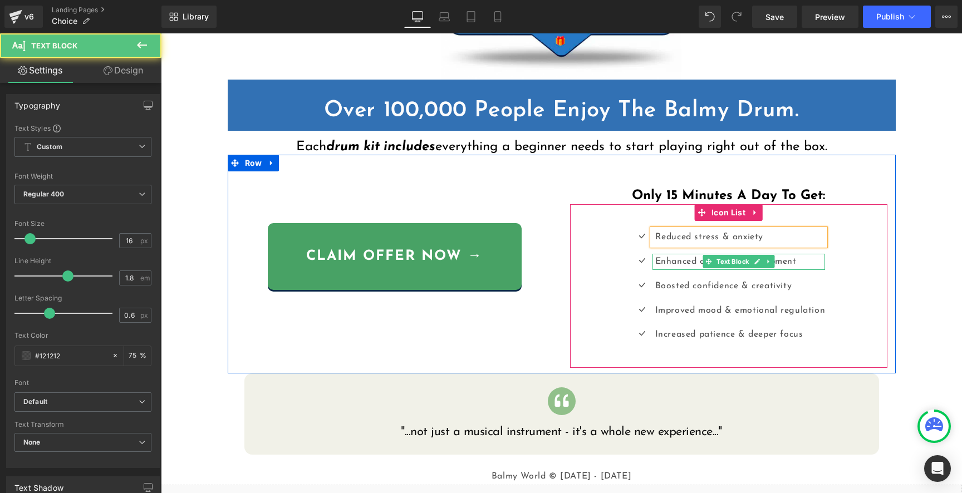
click at [693, 263] on div "Enhanced cognitive development" at bounding box center [740, 262] width 170 height 16
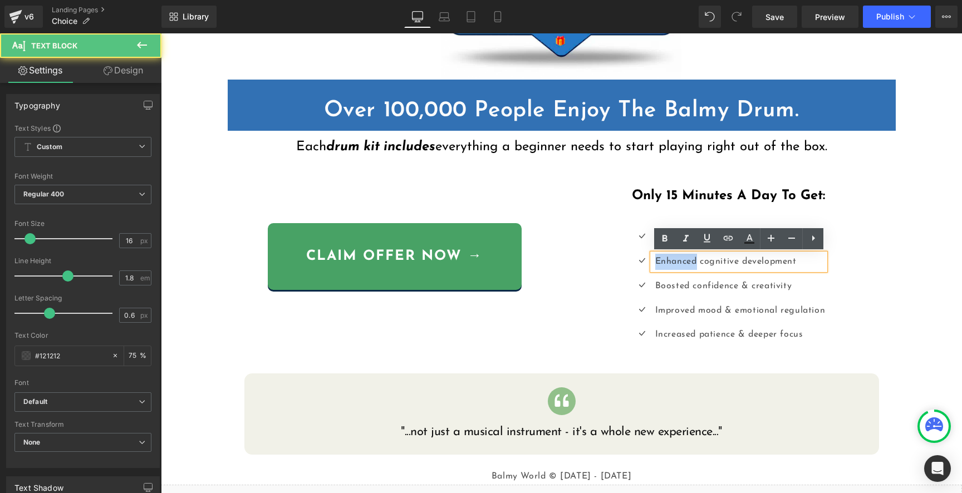
click at [693, 263] on div "Enhanced cognitive development" at bounding box center [740, 262] width 170 height 16
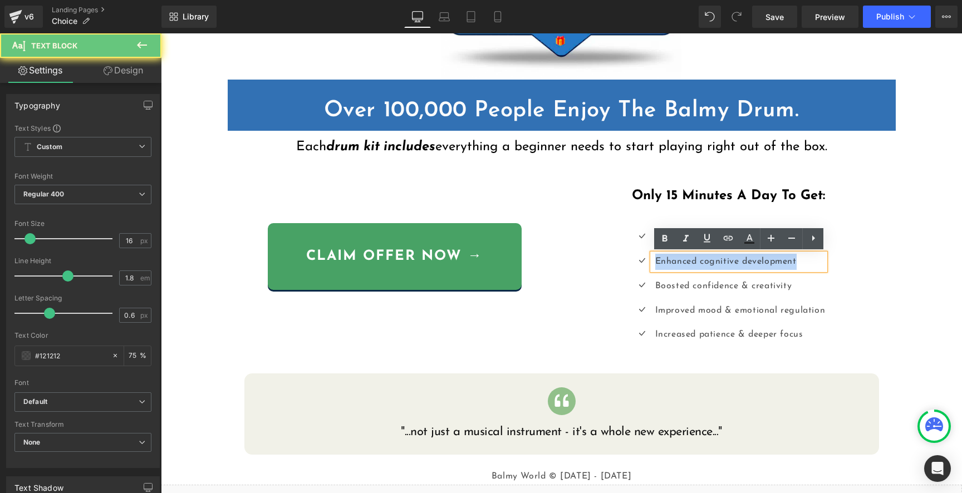
copy div "Enhanced cognitive development"
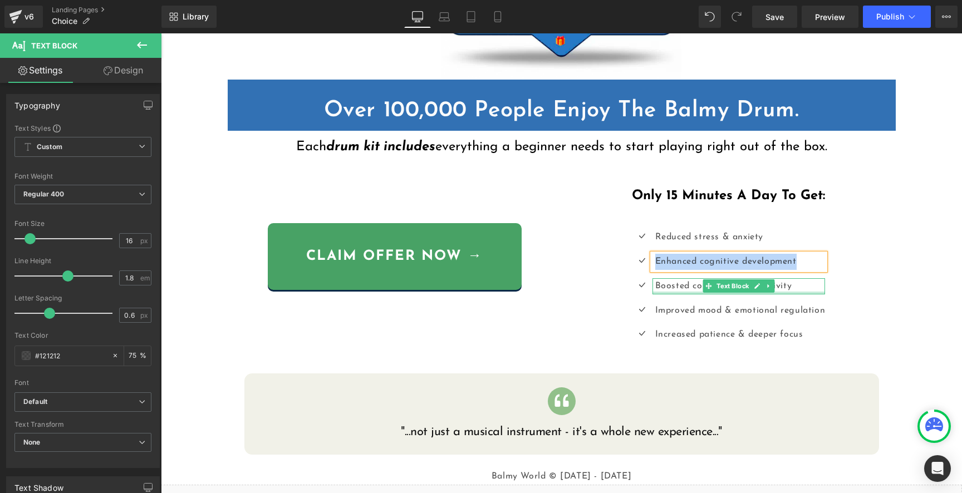
click at [682, 288] on p "Boosted confidence & creativity" at bounding box center [740, 286] width 170 height 16
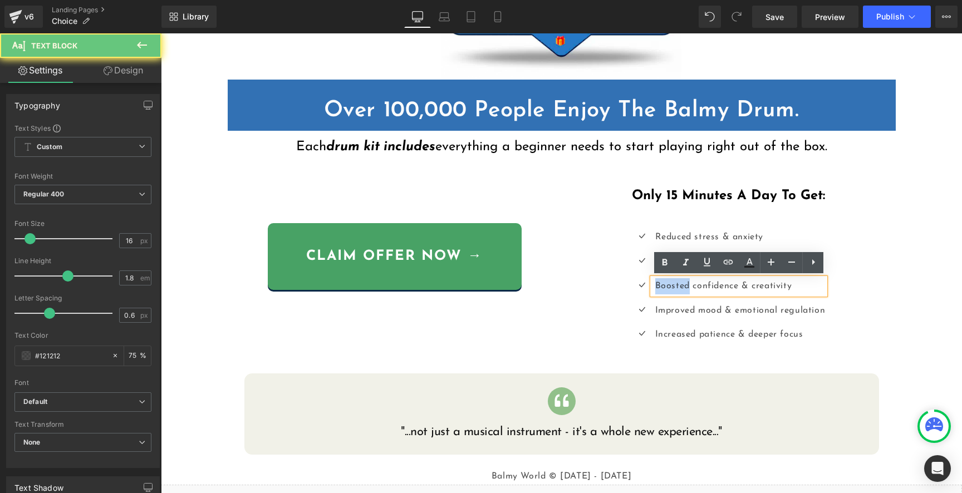
click at [682, 288] on p "Boosted confidence & creativity" at bounding box center [740, 286] width 170 height 16
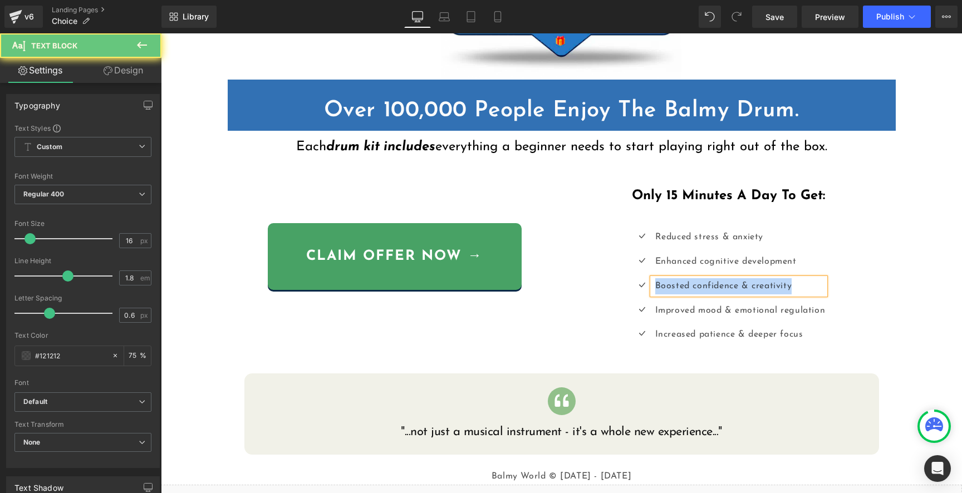
copy p "Boosted confidence & creativity"
click at [695, 309] on p "Improved mood & emotional regulation" at bounding box center [740, 311] width 170 height 16
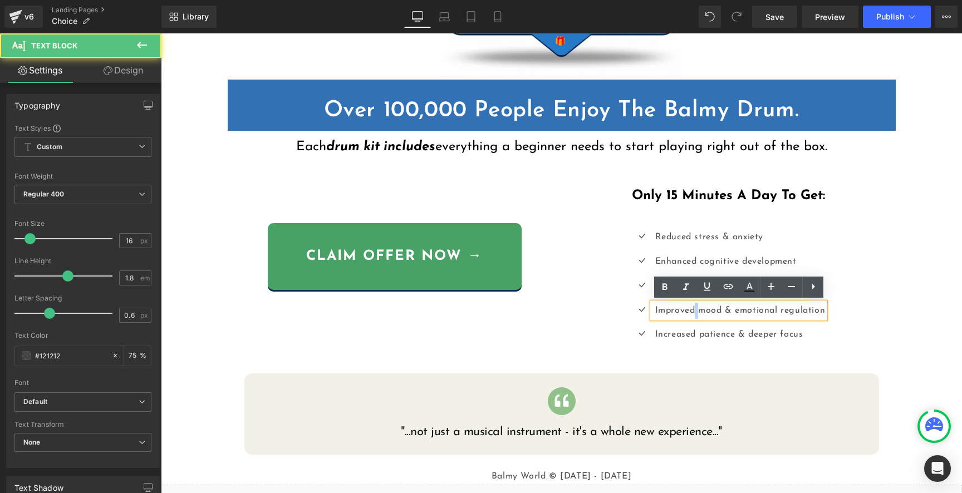
click at [696, 309] on p "Improved mood & emotional regulation" at bounding box center [740, 311] width 170 height 16
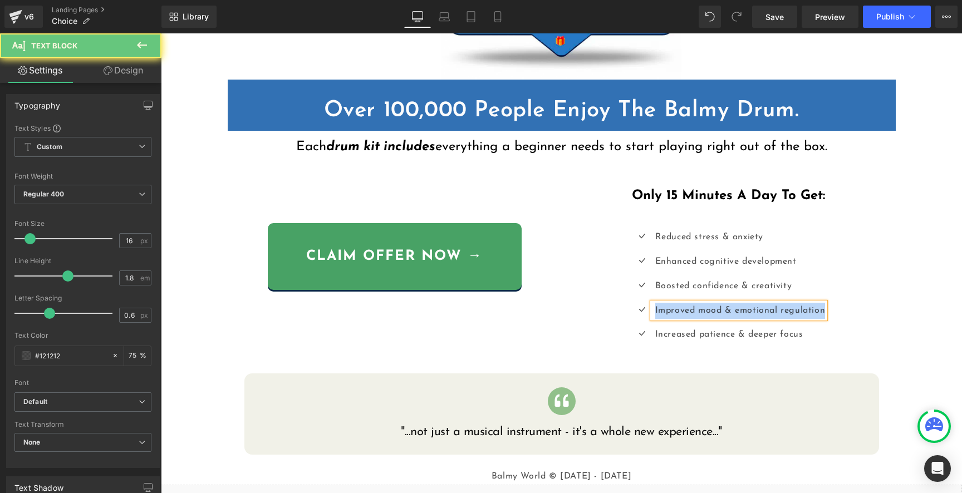
copy p "Improved mood & emotional regulation"
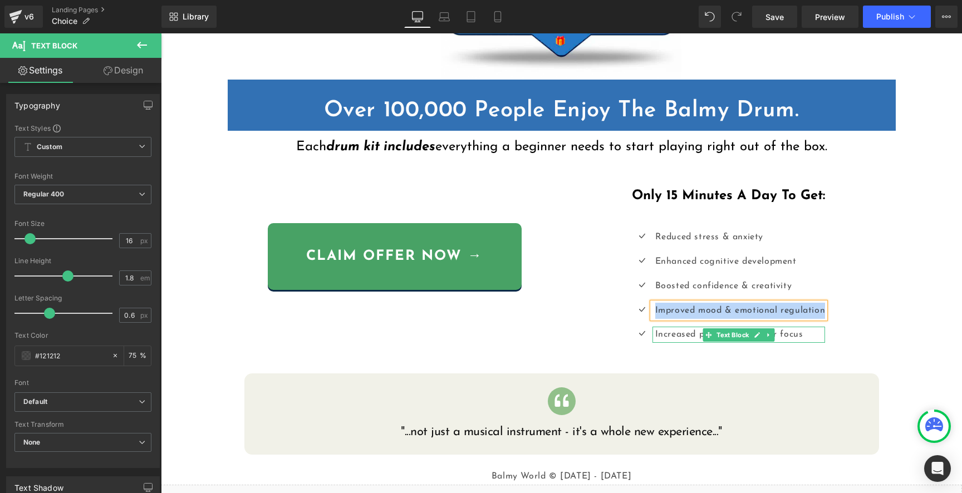
click at [761, 330] on link at bounding box center [758, 335] width 12 height 13
click at [761, 330] on p "Increased patience & deeper focus" at bounding box center [740, 335] width 170 height 16
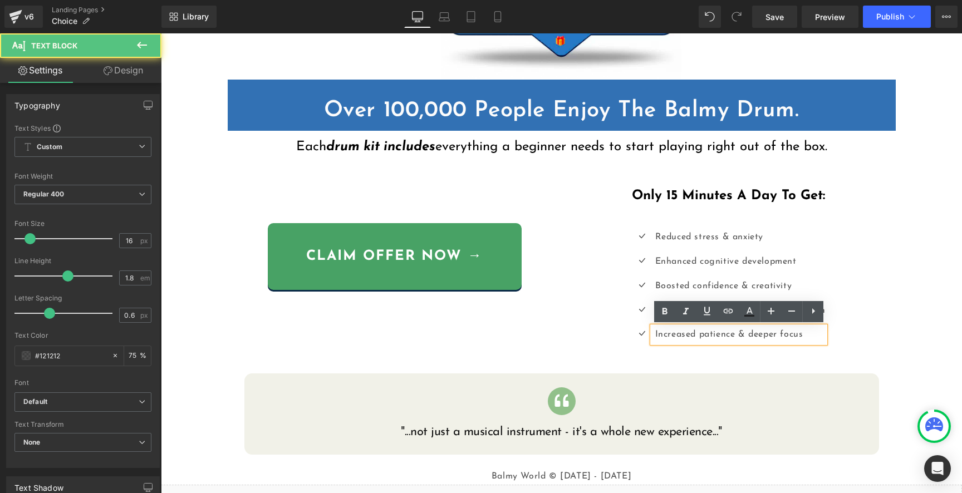
click at [797, 337] on p "Increased patience & deeper focus" at bounding box center [740, 335] width 170 height 16
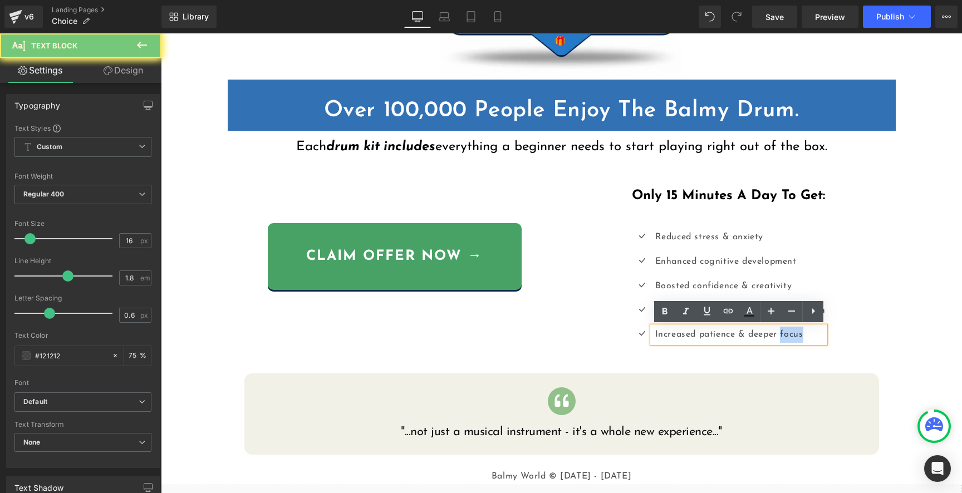
click at [797, 337] on p "Increased patience & deeper focus" at bounding box center [740, 335] width 170 height 16
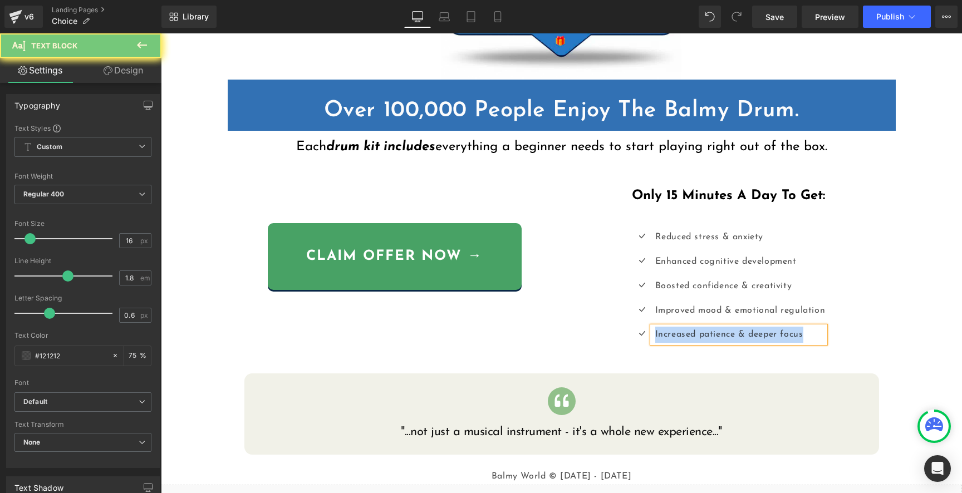
copy p "Increased patience & deeper focus"
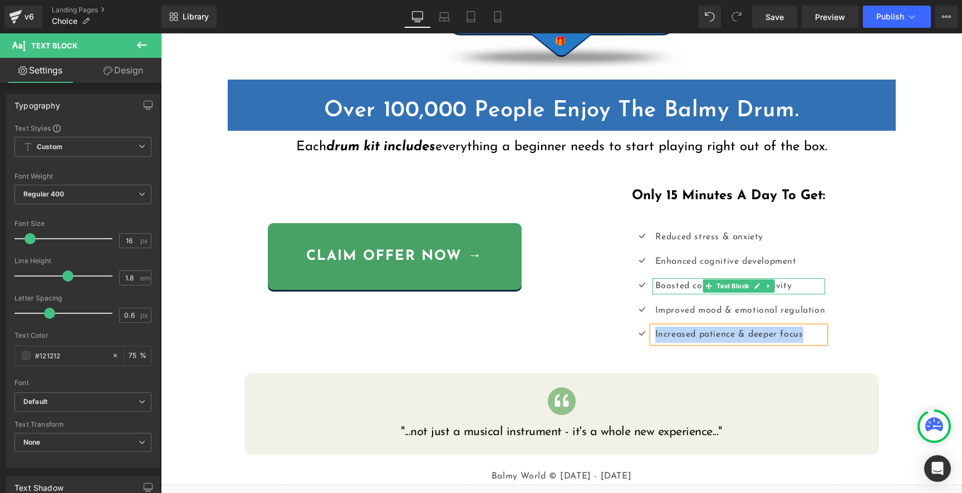
click at [675, 285] on p "Boosted confidence & creativity" at bounding box center [740, 286] width 170 height 16
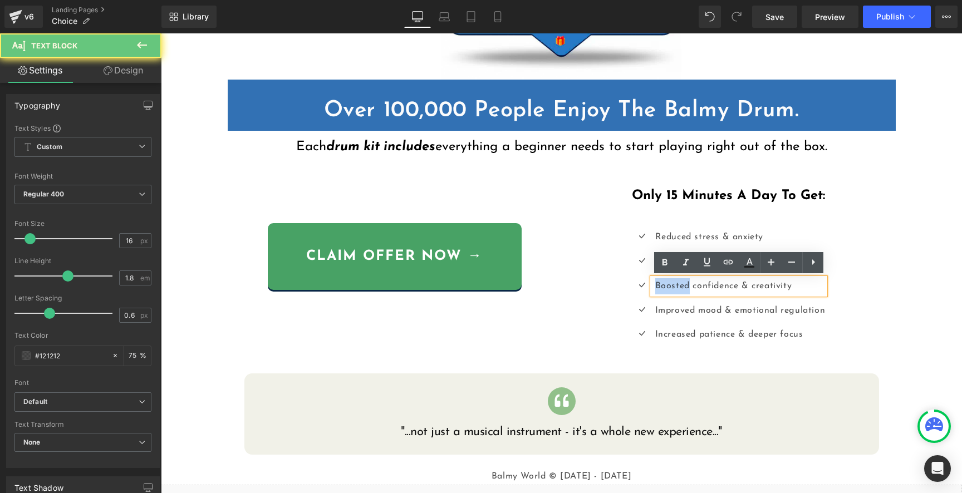
click at [675, 286] on p "Boosted confidence & creativity" at bounding box center [740, 286] width 170 height 16
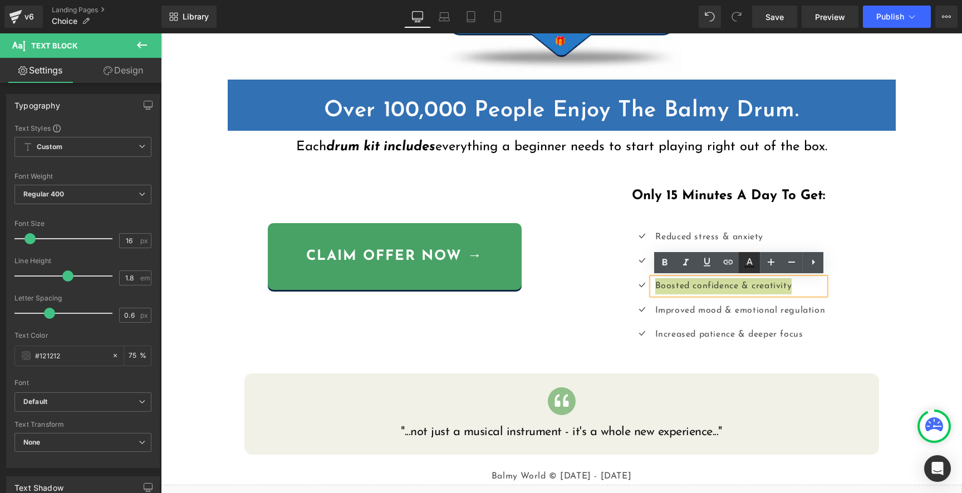
click at [743, 268] on icon at bounding box center [749, 262] width 13 height 13
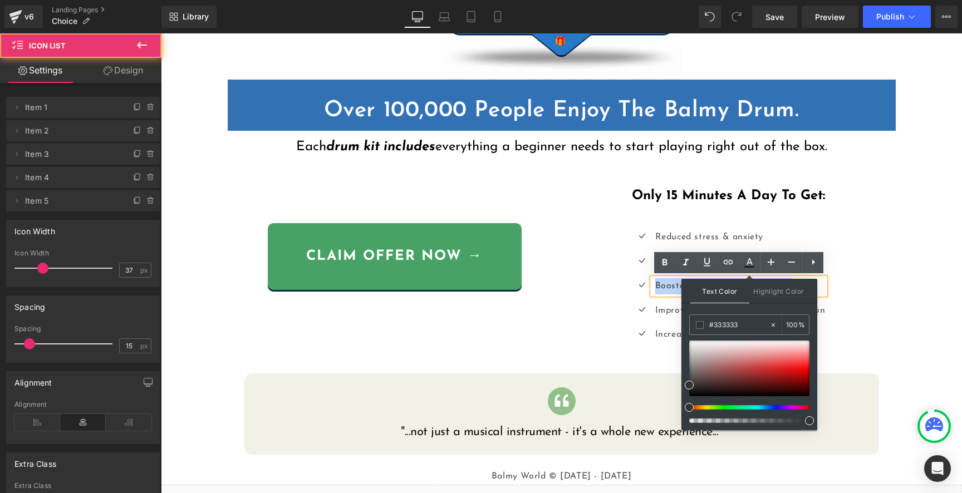
drag, startPoint x: 854, startPoint y: 265, endPoint x: 765, endPoint y: 248, distance: 91.2
click at [854, 265] on div "Icon Reduced stress & anxiety Text Block Icon Enhanced cognitive development Te…" at bounding box center [728, 290] width 317 height 122
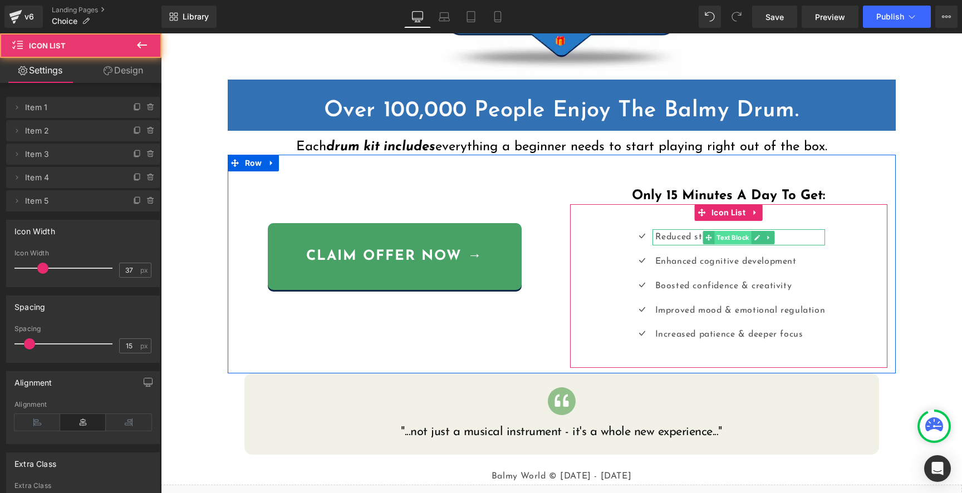
click at [744, 237] on span "Text Block" at bounding box center [733, 237] width 37 height 13
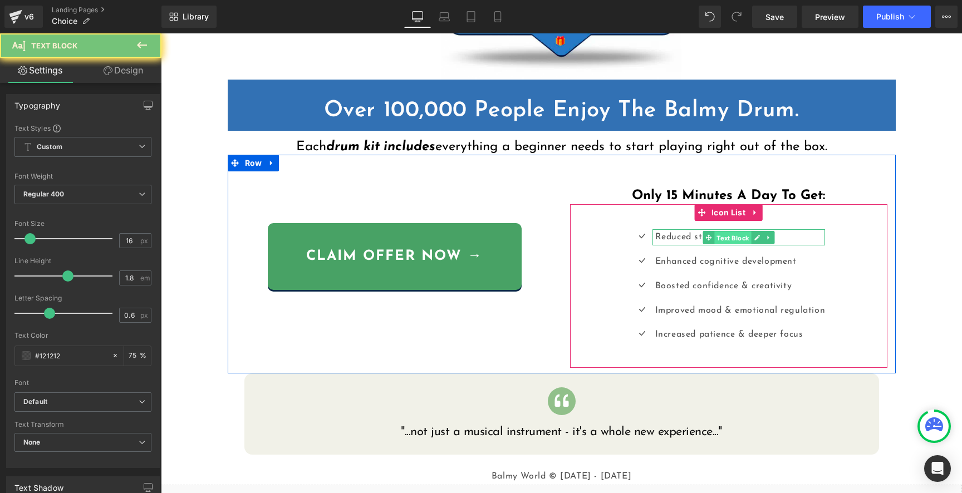
click at [744, 237] on span "Text Block" at bounding box center [733, 237] width 37 height 13
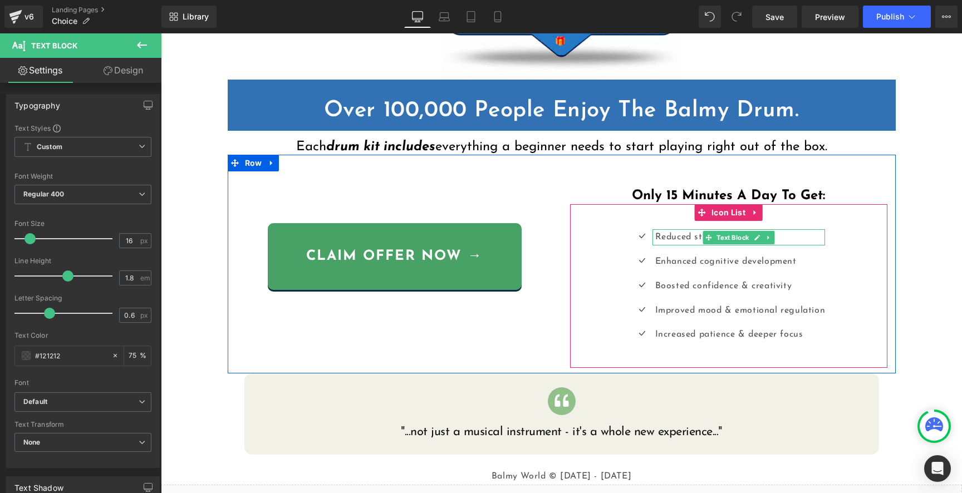
click at [794, 238] on p "Reduced stress & anxiety" at bounding box center [740, 237] width 170 height 16
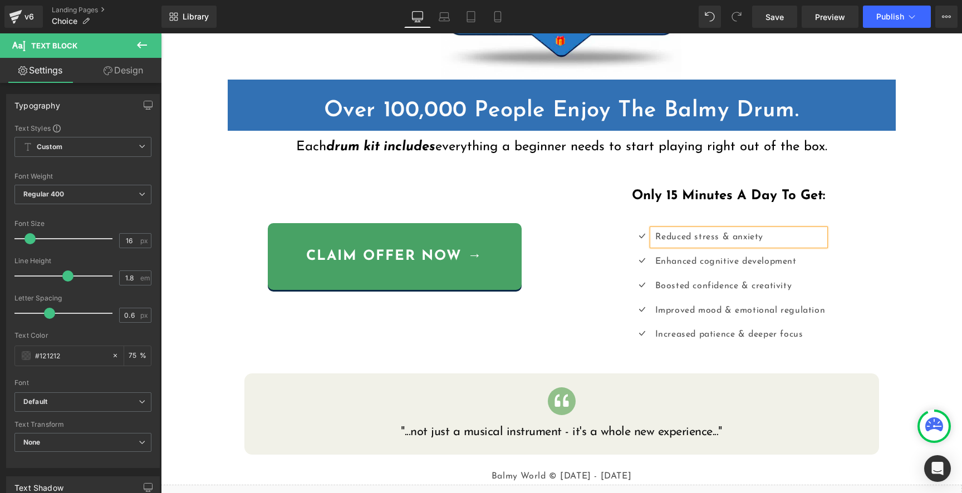
click at [794, 238] on p "Reduced stress & anxiety" at bounding box center [740, 237] width 170 height 16
copy p "Reduced stress & anxiety"
click at [681, 265] on div "Enhanced cognitive development" at bounding box center [740, 262] width 170 height 16
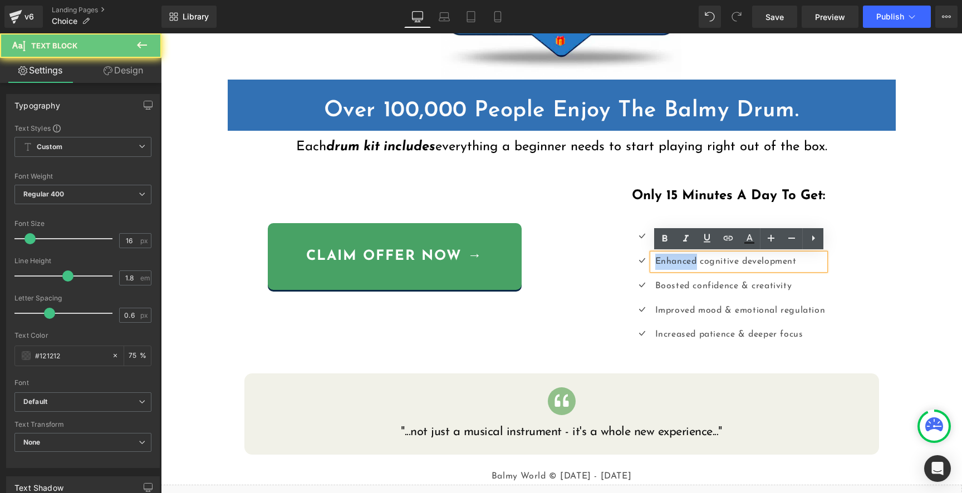
click at [681, 265] on div "Enhanced cognitive development" at bounding box center [740, 262] width 170 height 16
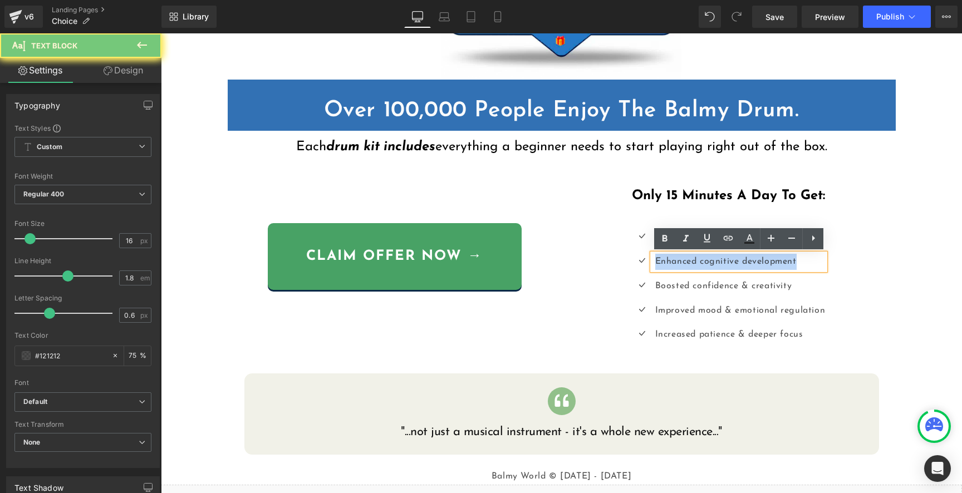
copy div "Enhanced cognitive development"
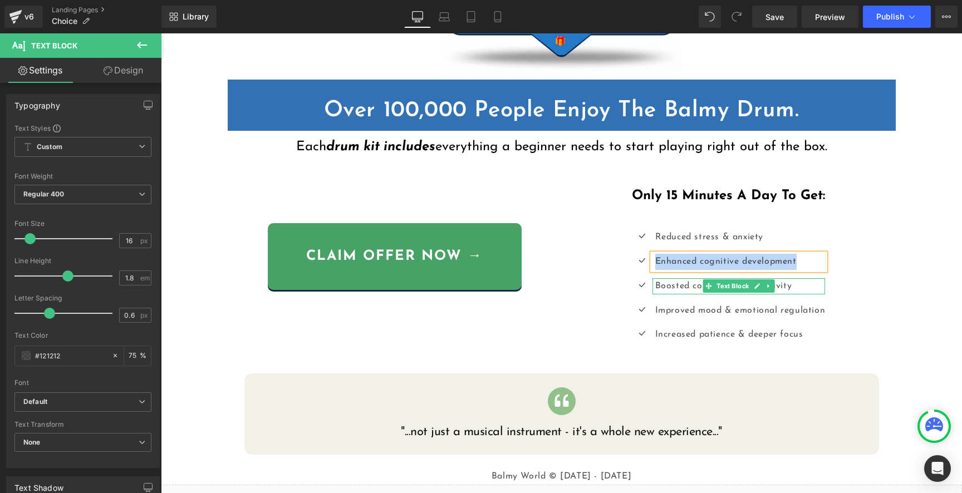
click at [673, 285] on p "Boosted confidence & creativity" at bounding box center [740, 286] width 170 height 16
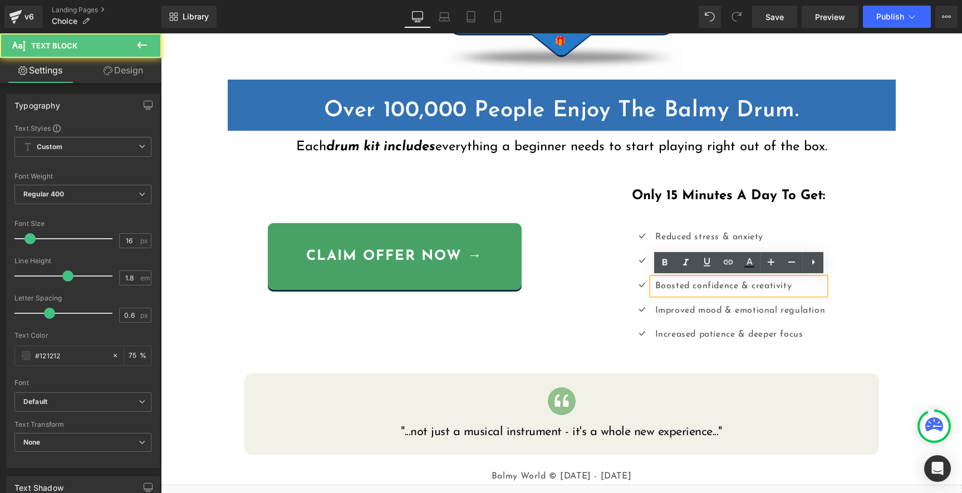
click at [673, 285] on p "Boosted confidence & creativity" at bounding box center [740, 286] width 170 height 16
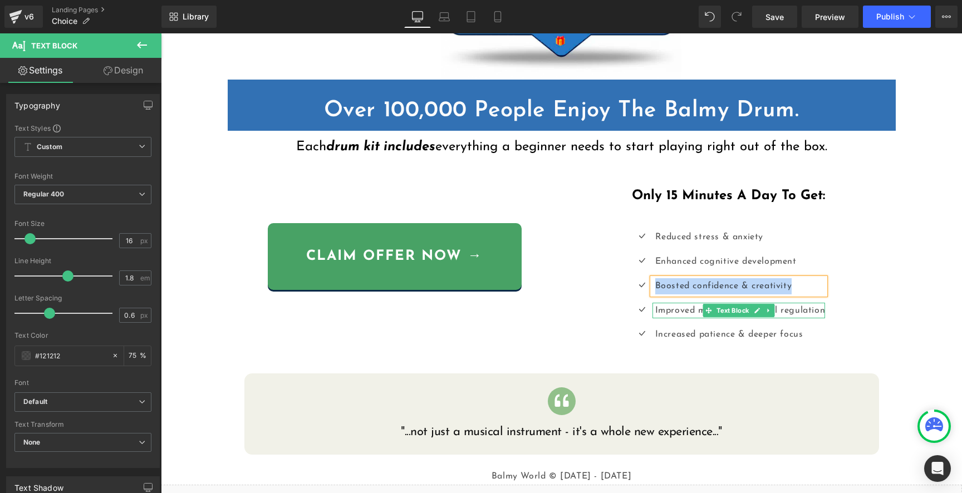
click at [678, 312] on p "Improved mood & emotional regulation" at bounding box center [740, 311] width 170 height 16
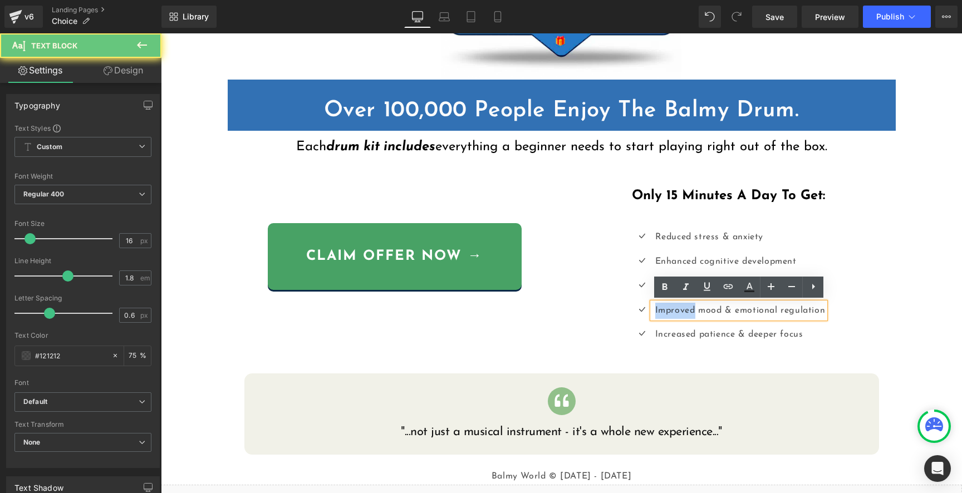
click at [677, 312] on p "Improved mood & emotional regulation" at bounding box center [740, 311] width 170 height 16
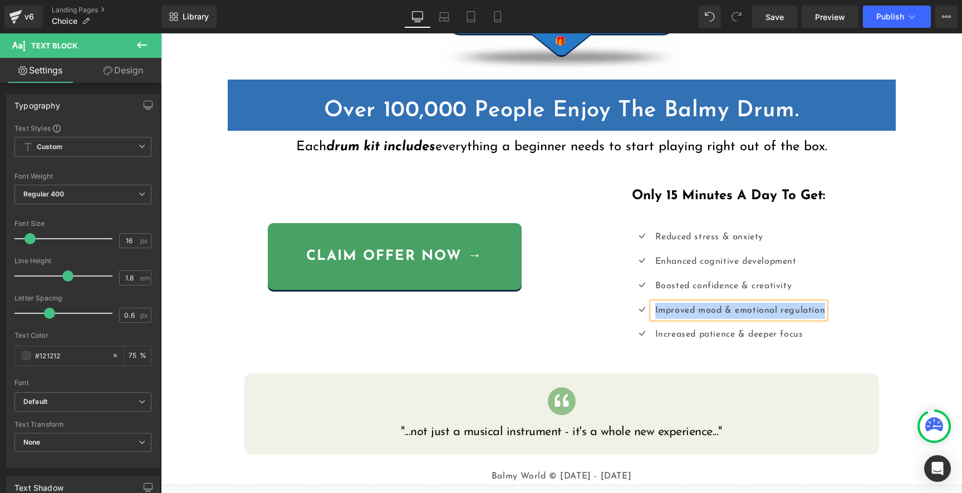
click at [671, 332] on p "Increased patience & deeper focus" at bounding box center [740, 335] width 170 height 16
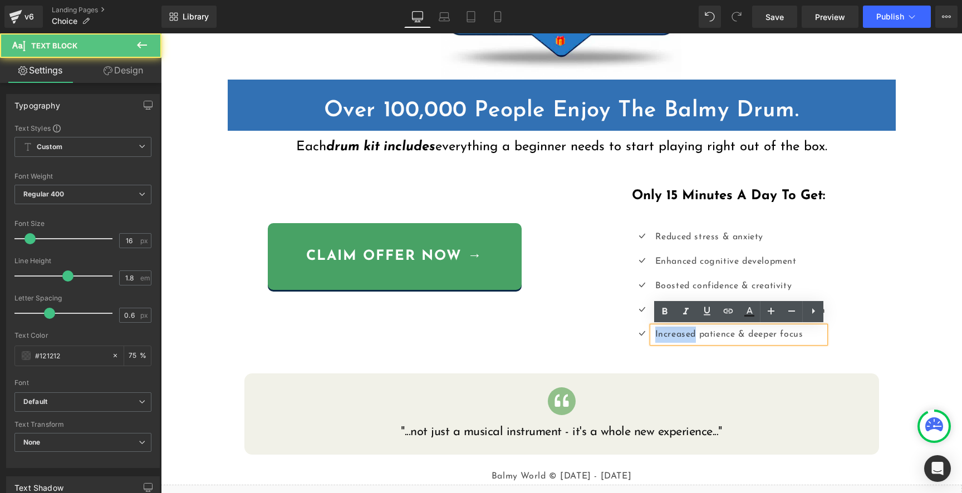
click at [671, 331] on p "Increased patience & deeper focus" at bounding box center [740, 335] width 170 height 16
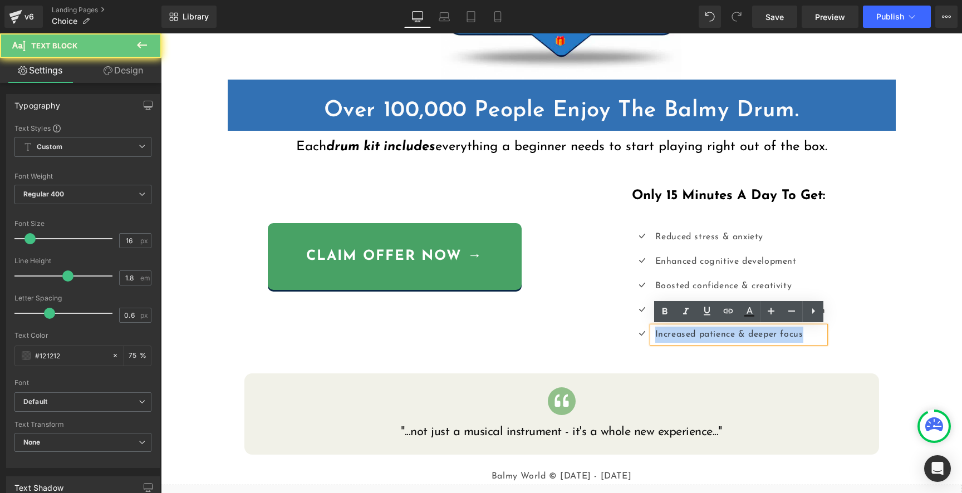
click at [671, 331] on p "Increased patience & deeper focus" at bounding box center [740, 335] width 170 height 16
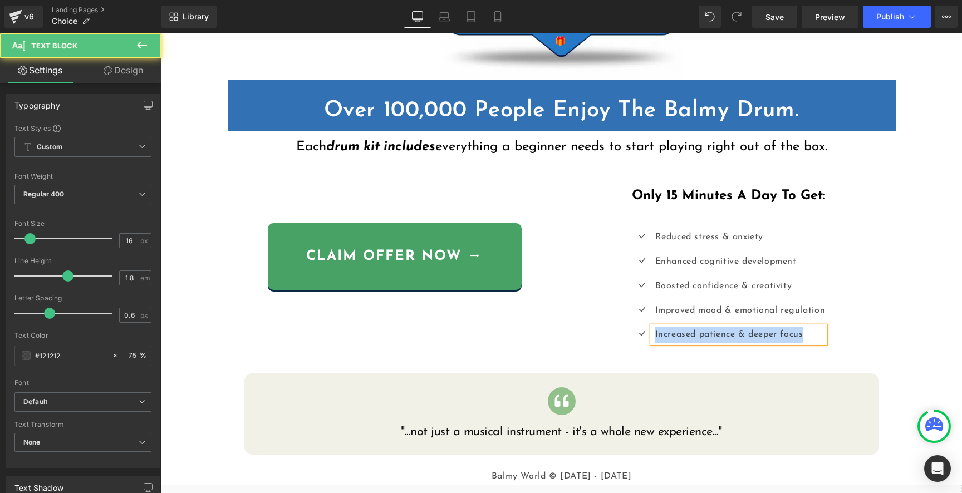
click at [699, 317] on div "Improved mood & emotional regulation Text Block" at bounding box center [739, 311] width 173 height 16
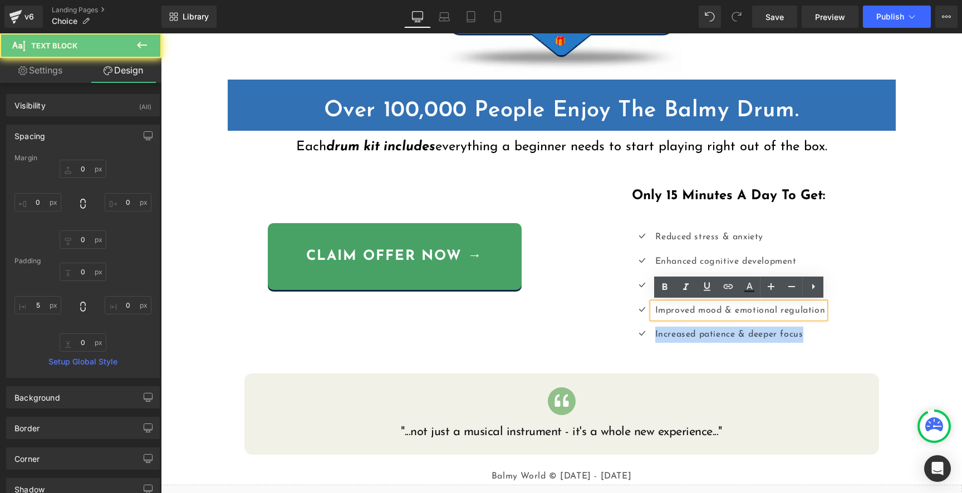
click at [692, 312] on p "Improved mood & emotional regulation" at bounding box center [740, 311] width 170 height 16
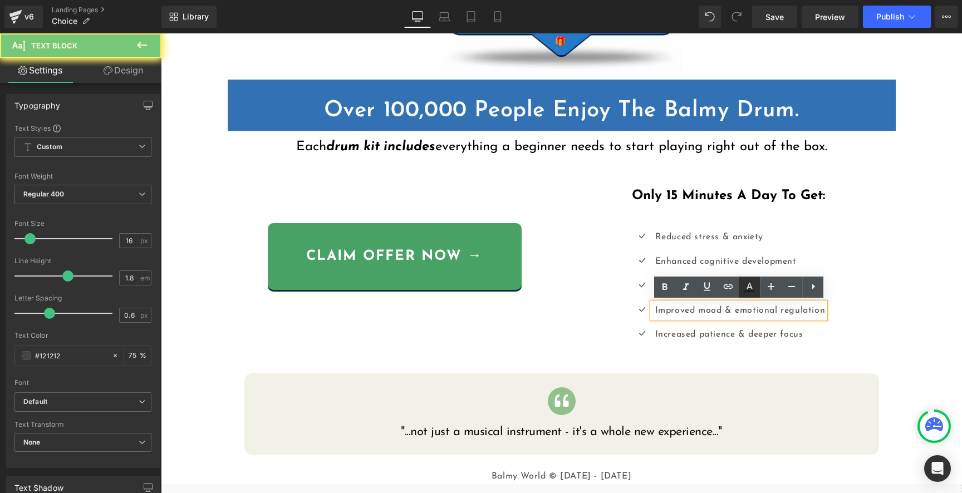
click at [755, 288] on icon at bounding box center [749, 287] width 13 height 13
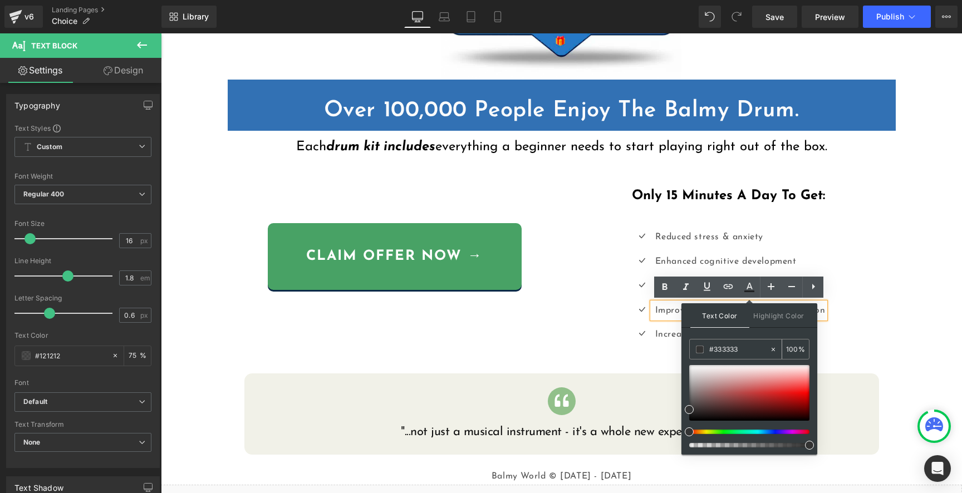
click at [743, 349] on input "#333333" at bounding box center [739, 350] width 60 height 12
click at [888, 317] on div "Only 15 Minutes A Day To Get: Heading Icon Reduced stress & anxiety Text Block …" at bounding box center [729, 261] width 334 height 213
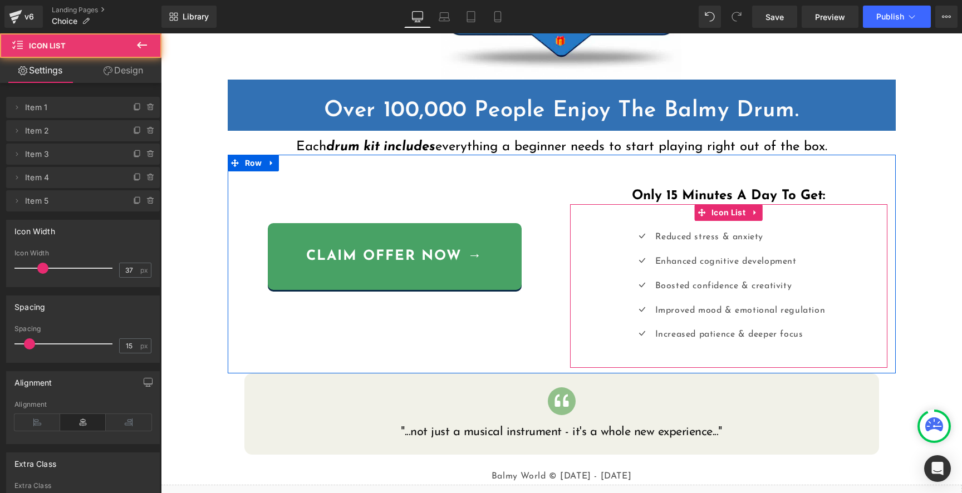
click at [616, 321] on div "Icon Reduced stress & anxiety Text Block Icon Enhanced cognitive development Te…" at bounding box center [728, 290] width 317 height 122
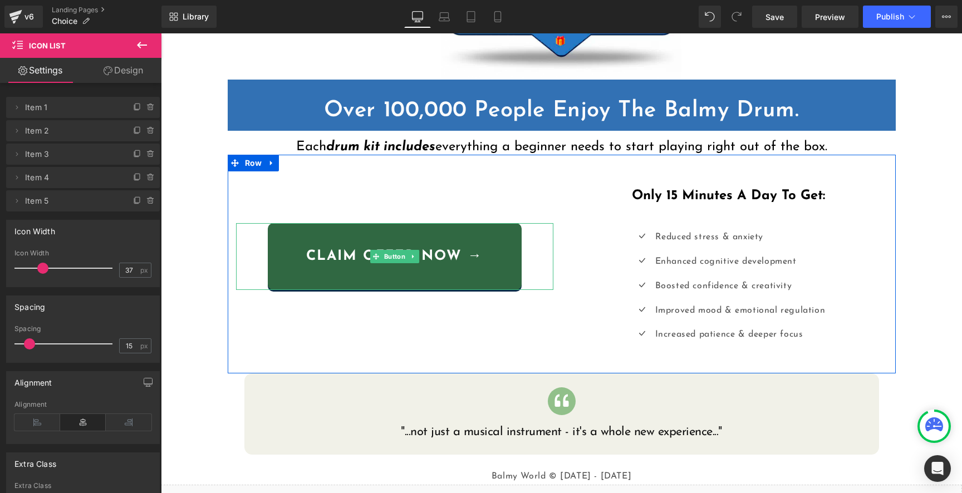
click at [518, 269] on link "claim offer now →" at bounding box center [395, 256] width 254 height 67
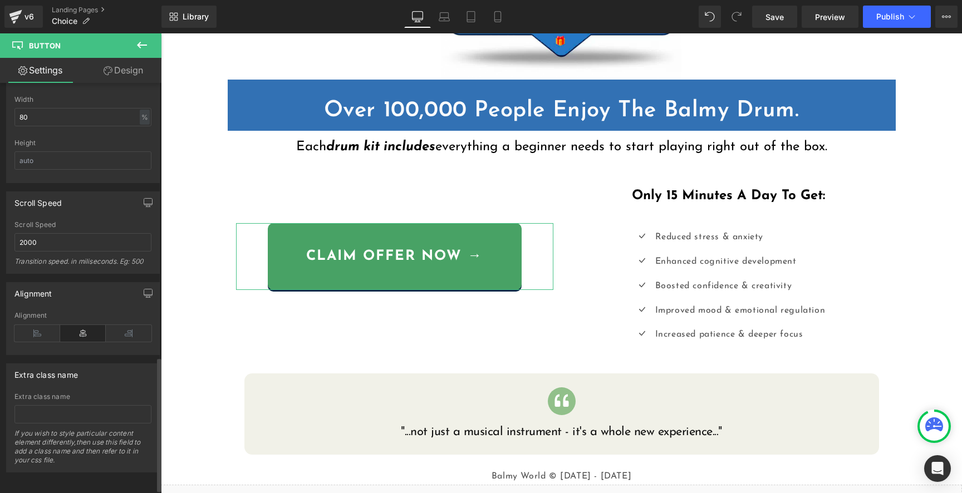
scroll to position [848, 0]
drag, startPoint x: 120, startPoint y: 70, endPoint x: 72, endPoint y: 260, distance: 196.5
click at [120, 70] on link "Design" at bounding box center [123, 70] width 81 height 25
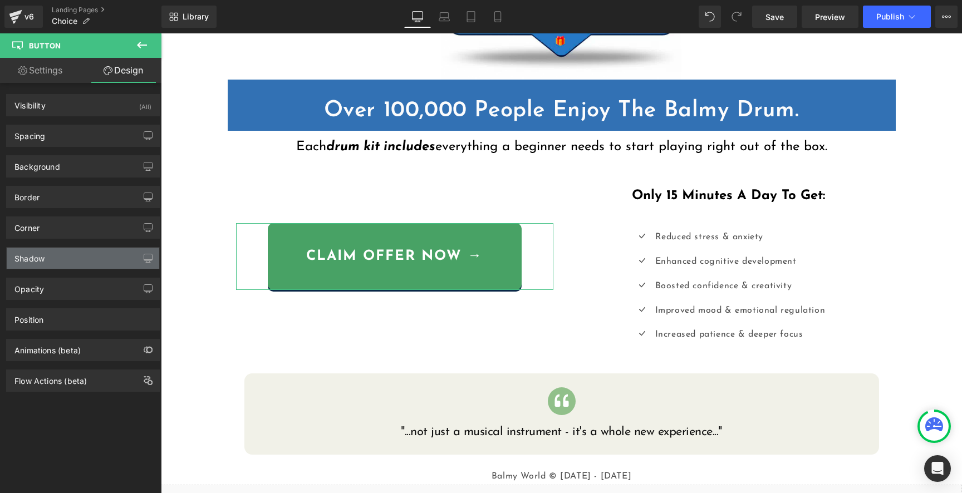
click at [75, 256] on div "Shadow" at bounding box center [83, 258] width 153 height 21
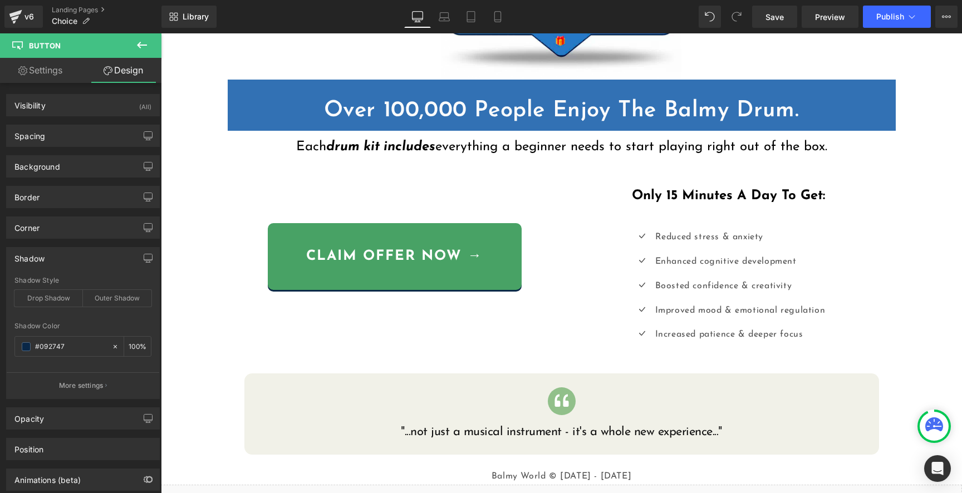
scroll to position [480, 0]
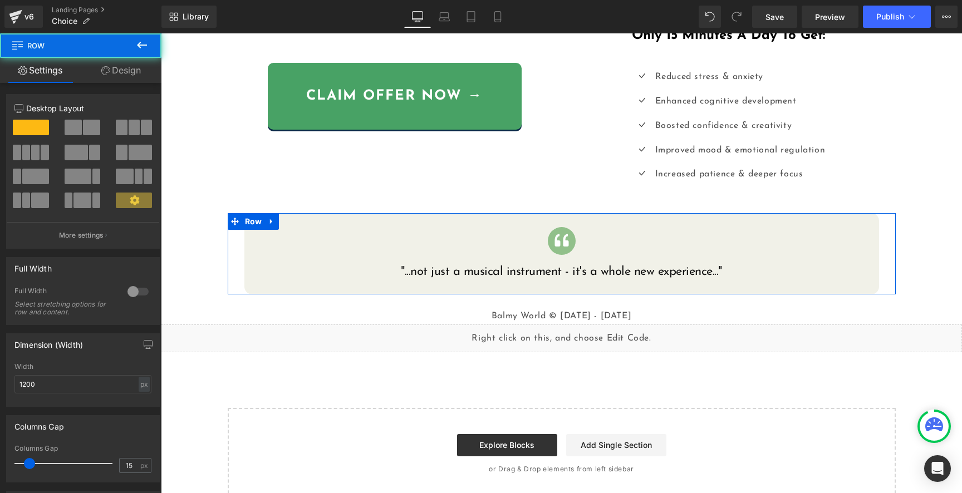
click at [242, 256] on div "Icon "...not just a musical instrument - it's a whole new experience..." Headin…" at bounding box center [562, 253] width 652 height 81
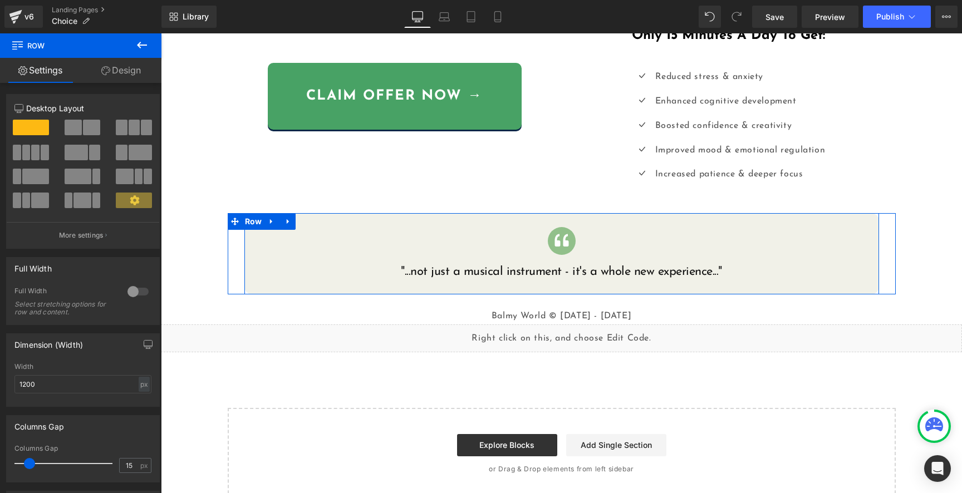
click at [257, 265] on div ""...not just a musical instrument - it's a whole new experience..." Heading" at bounding box center [562, 273] width 618 height 16
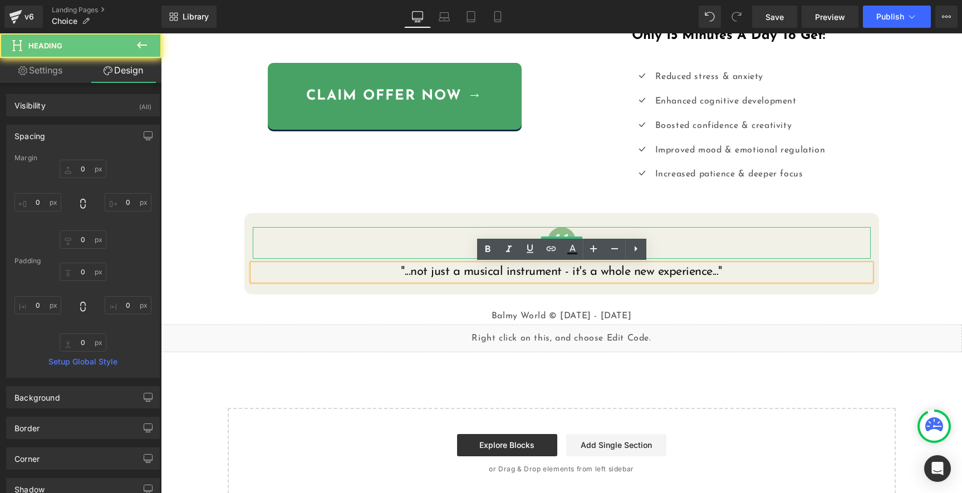
click at [257, 242] on div at bounding box center [562, 243] width 618 height 32
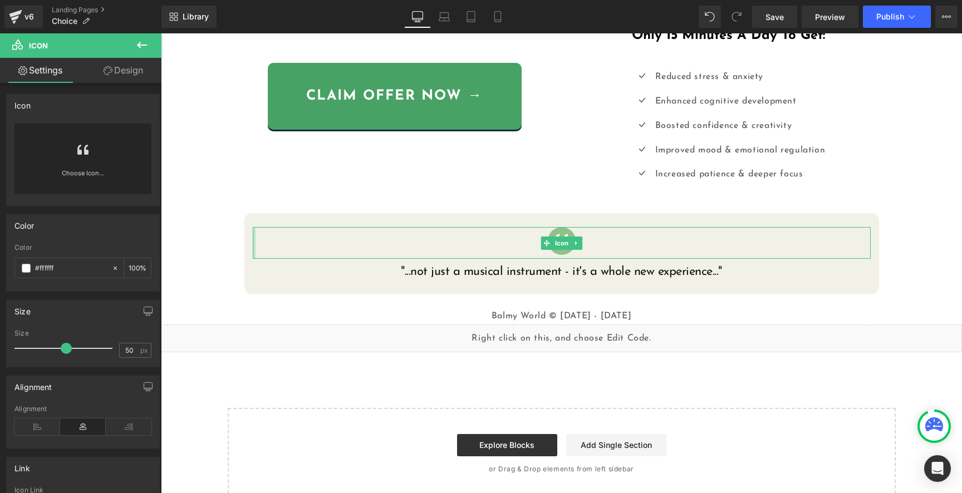
click at [251, 241] on div "Icon "...not just a musical instrument - it's a whole new experience..." Heading" at bounding box center [561, 253] width 635 height 53
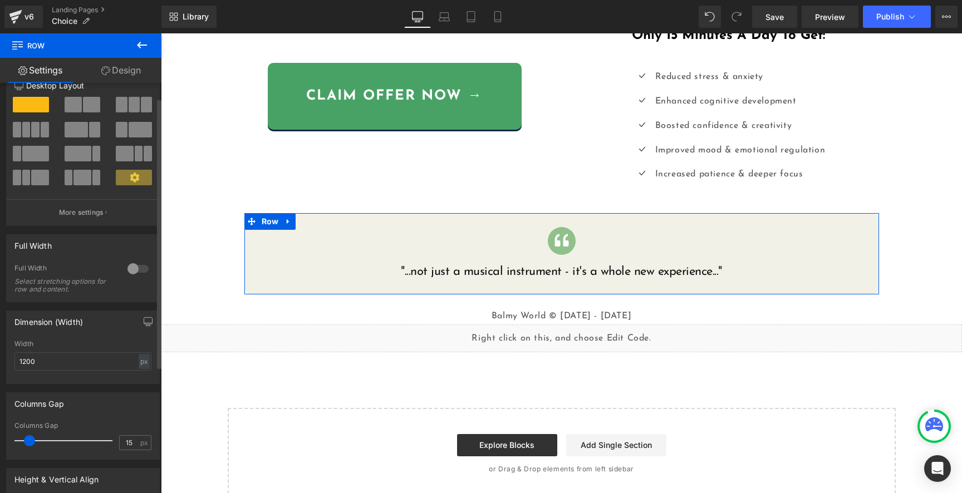
scroll to position [0, 0]
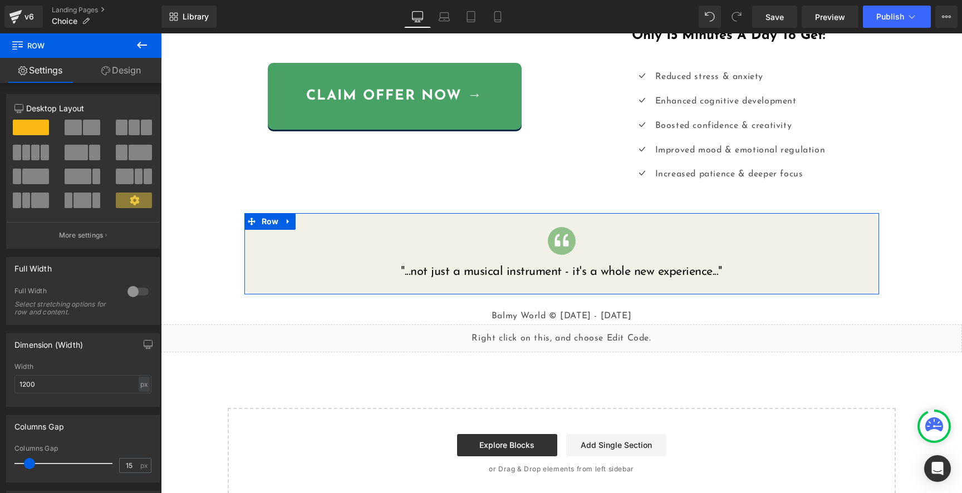
click at [123, 72] on link "Design" at bounding box center [121, 70] width 81 height 25
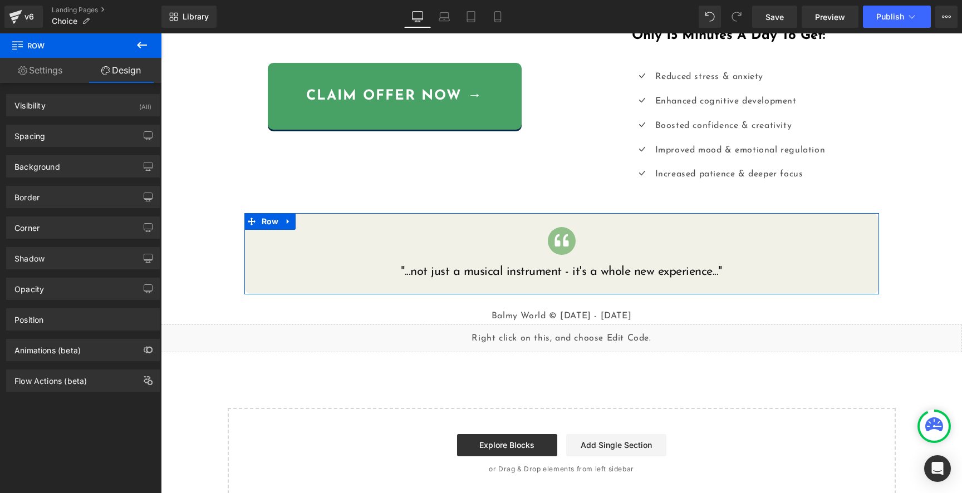
drag, startPoint x: 60, startPoint y: 168, endPoint x: 63, endPoint y: 178, distance: 10.0
click at [60, 168] on div "Background" at bounding box center [83, 166] width 153 height 21
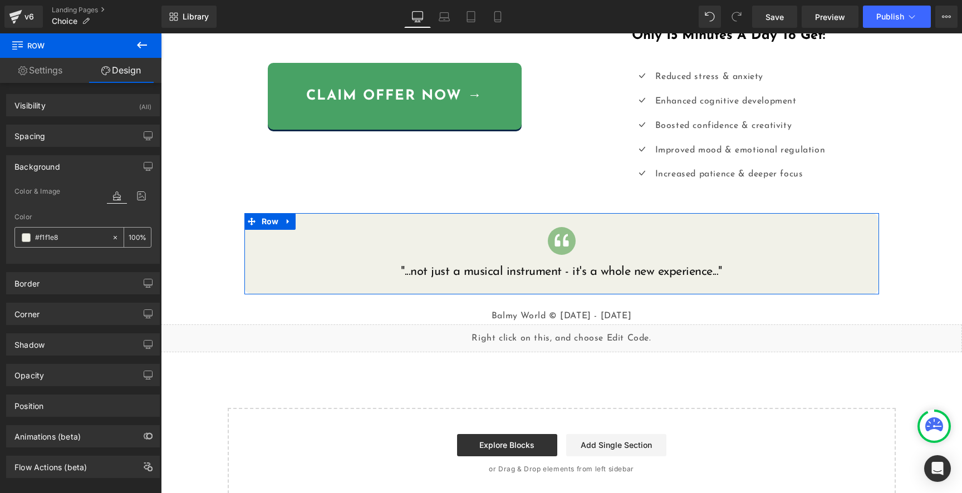
click at [79, 237] on input "#f1f1e8" at bounding box center [70, 238] width 71 height 12
click at [482, 276] on h1 ""...not just a musical instrument - it's a whole new experience..."" at bounding box center [562, 273] width 618 height 16
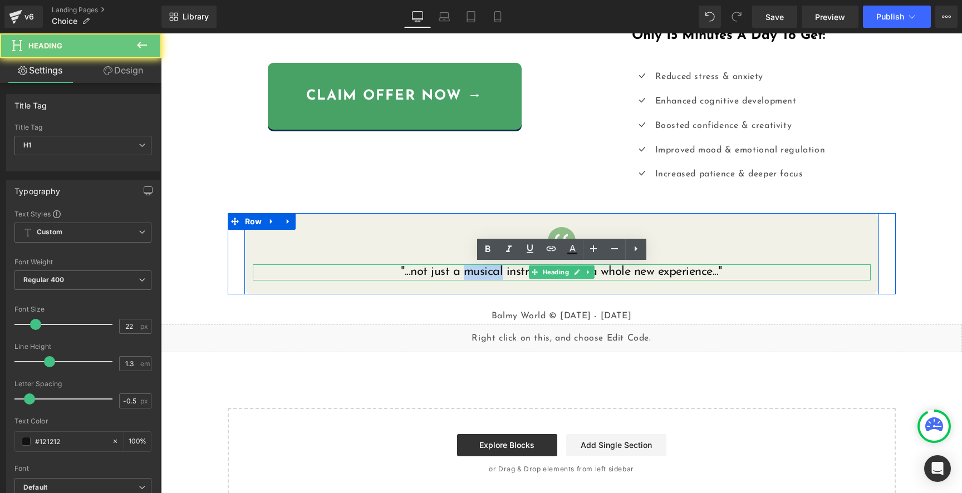
click at [482, 276] on h1 ""...not just a musical instrument - it's a whole new experience..."" at bounding box center [562, 273] width 618 height 16
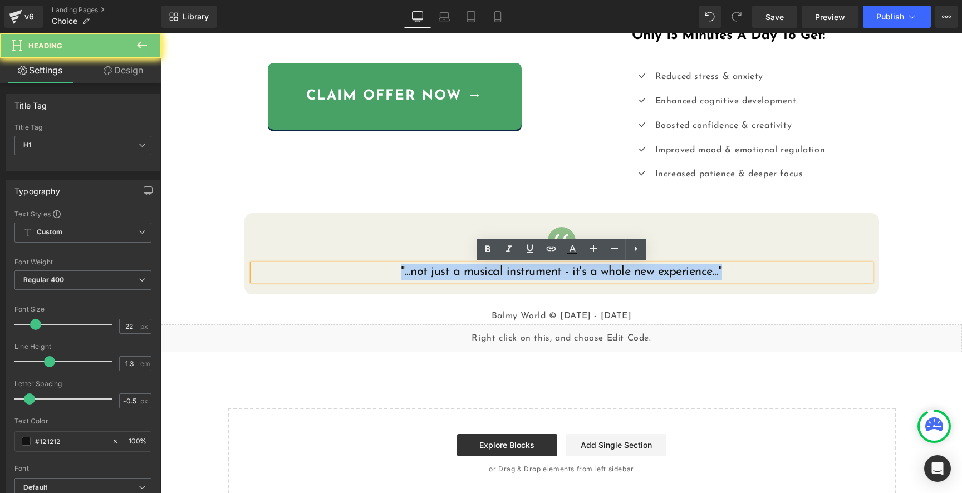
click at [482, 276] on h1 ""...not just a musical instrument - it's a whole new experience..."" at bounding box center [562, 273] width 618 height 16
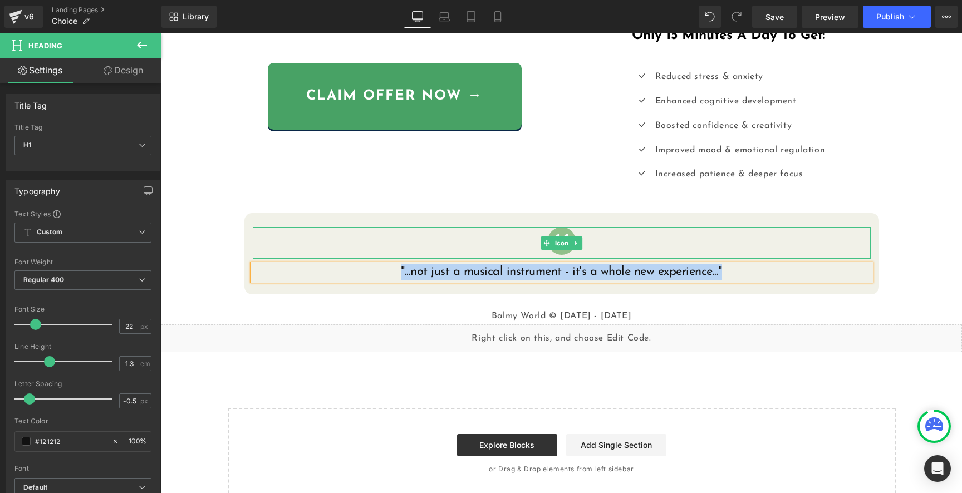
click at [571, 243] on link at bounding box center [577, 243] width 12 height 13
click at [621, 243] on div at bounding box center [562, 243] width 618 height 32
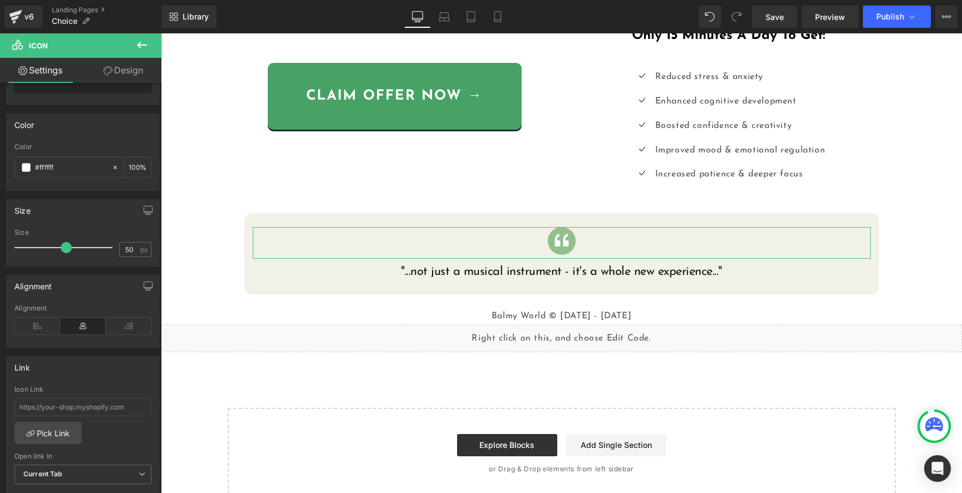
scroll to position [97, 0]
drag, startPoint x: 139, startPoint y: 70, endPoint x: 81, endPoint y: 220, distance: 161.3
click at [139, 70] on link "Design" at bounding box center [123, 70] width 81 height 25
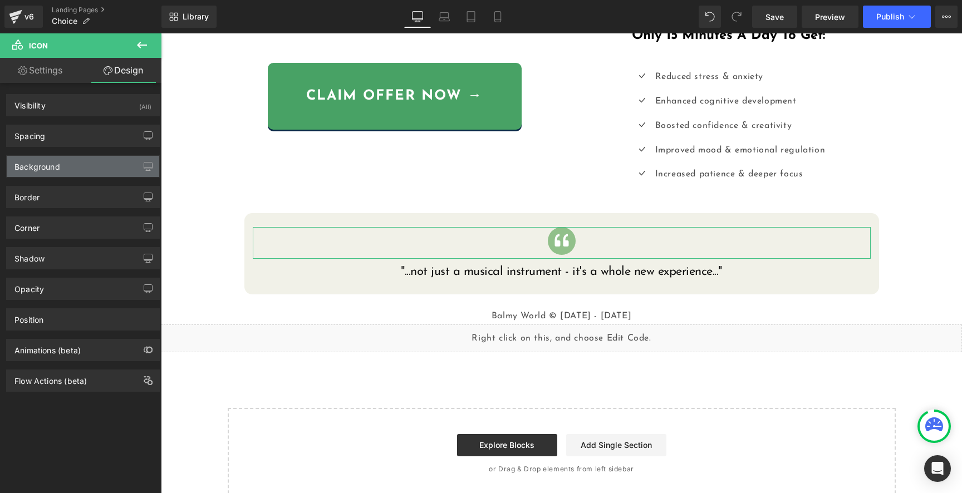
click at [74, 163] on div "Background" at bounding box center [83, 166] width 153 height 21
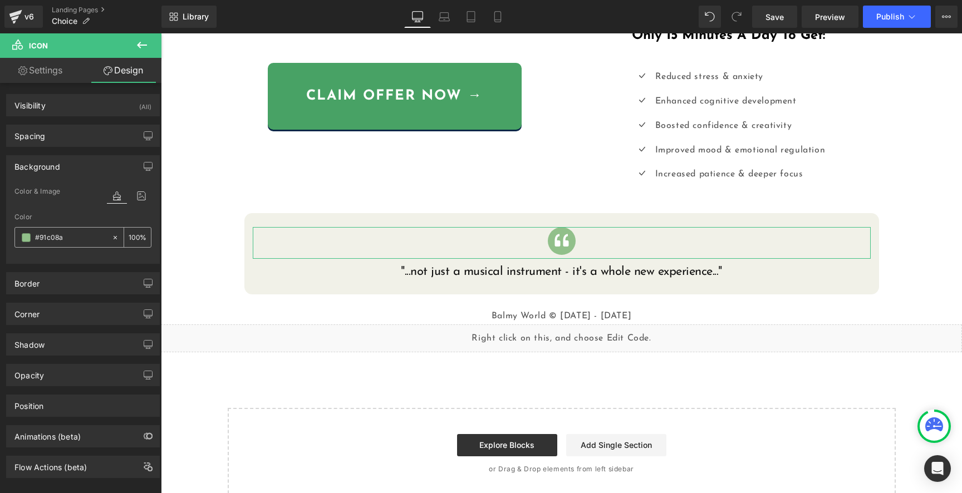
click at [72, 244] on div "#91c08a" at bounding box center [63, 237] width 96 height 19
click at [76, 238] on input "#91c08a" at bounding box center [70, 238] width 71 height 12
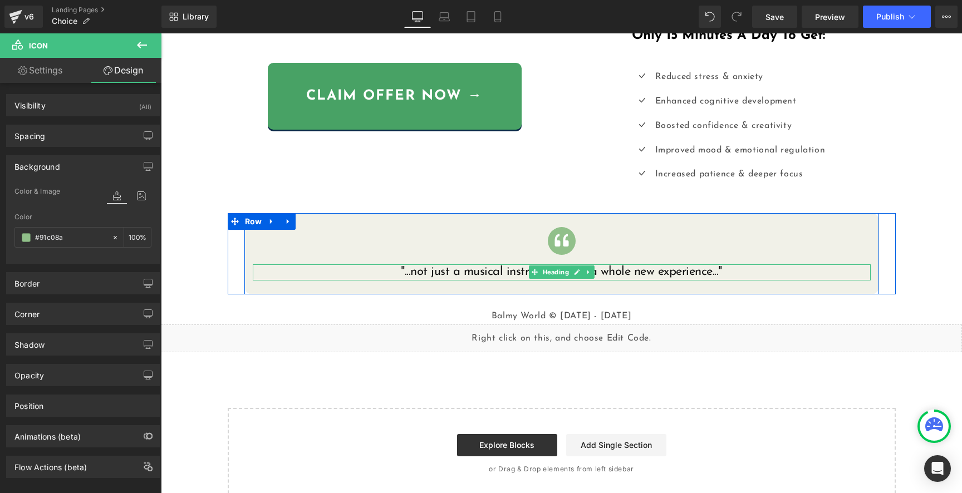
click at [437, 272] on h1 ""...not just a musical instrument - it's a whole new experience..."" at bounding box center [562, 273] width 618 height 16
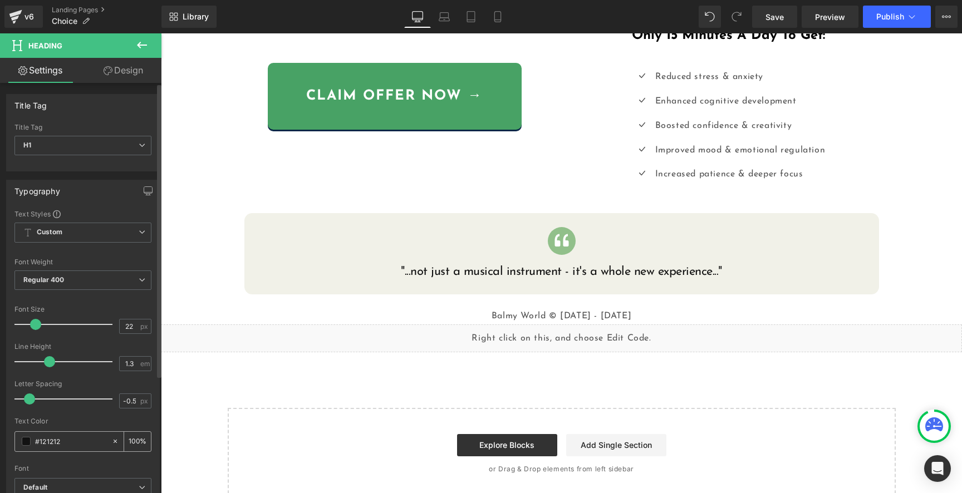
click at [83, 443] on input "#121212" at bounding box center [70, 442] width 71 height 12
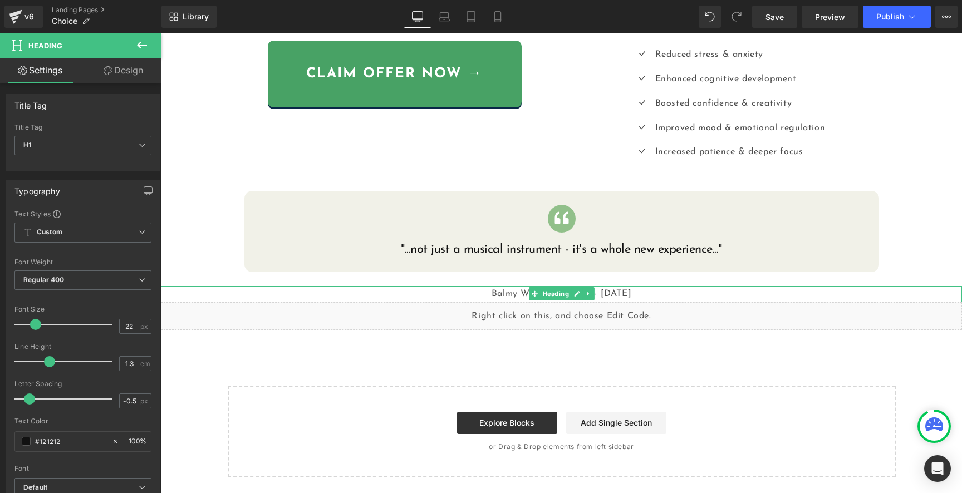
click at [489, 294] on div "Balmy World © [DATE] - [DATE]" at bounding box center [561, 294] width 801 height 16
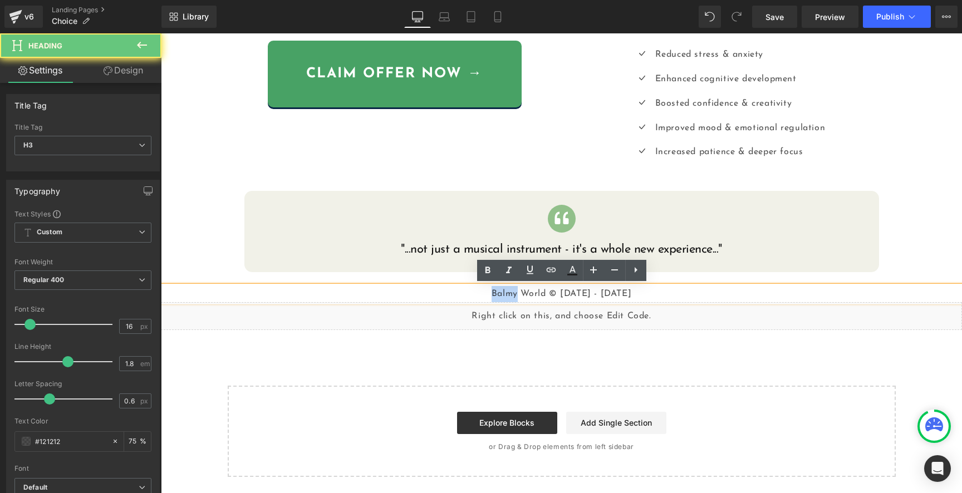
click at [489, 294] on div "Balmy World © [DATE] - [DATE]" at bounding box center [561, 294] width 801 height 16
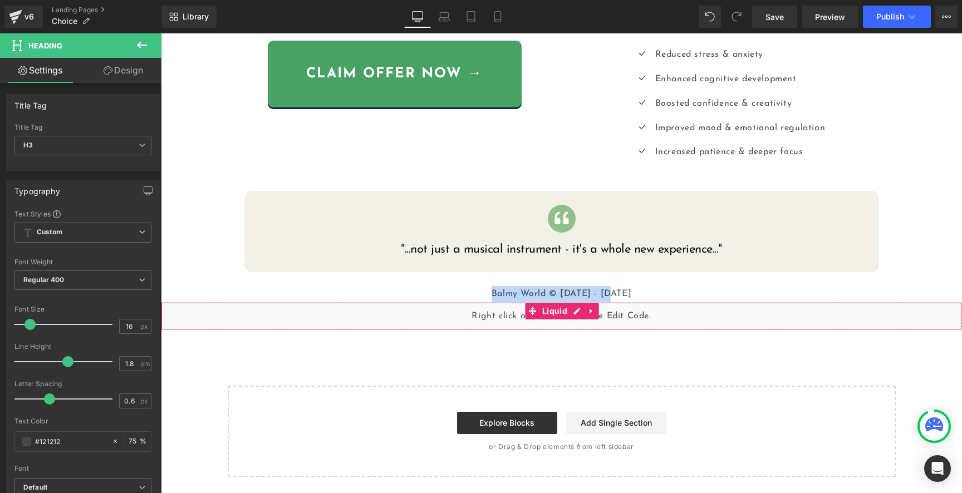
click at [473, 315] on div "Liquid" at bounding box center [561, 316] width 801 height 28
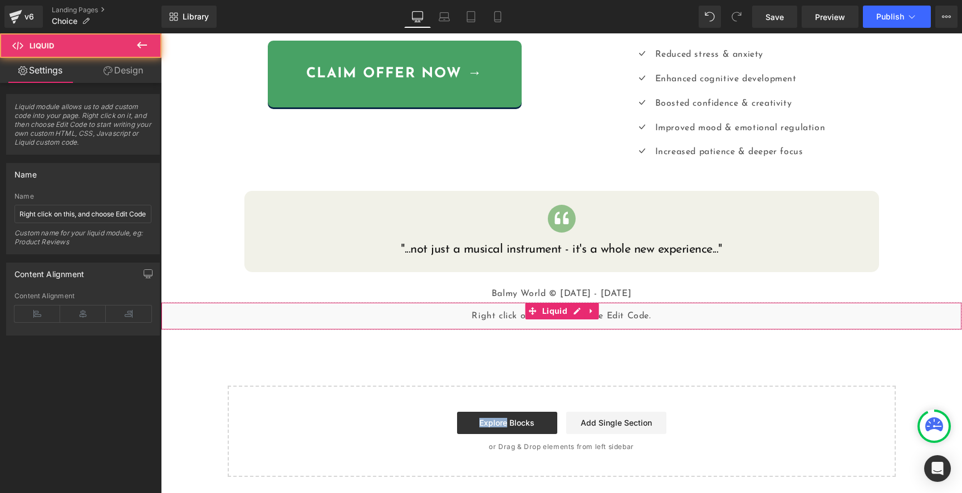
click at [473, 315] on div "Liquid" at bounding box center [561, 316] width 801 height 28
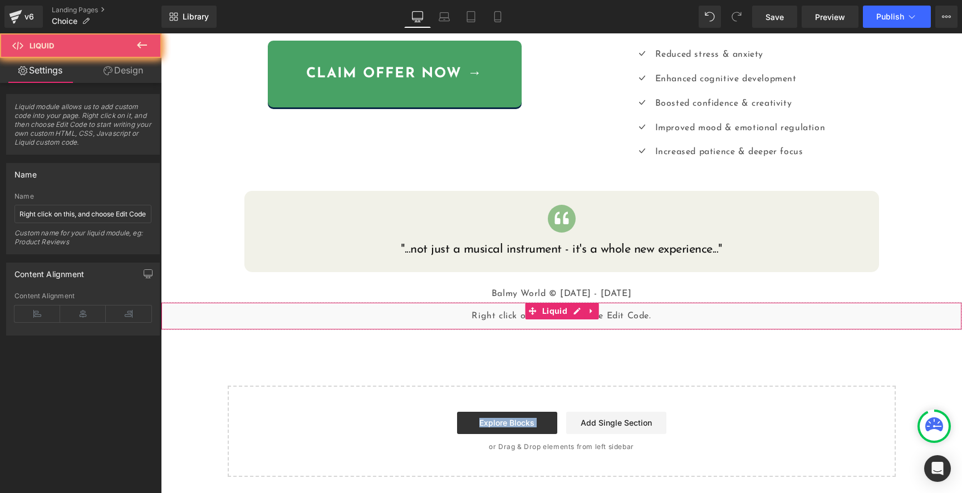
click at [473, 315] on div "Liquid" at bounding box center [561, 316] width 801 height 28
click at [492, 316] on div "Liquid" at bounding box center [561, 316] width 801 height 28
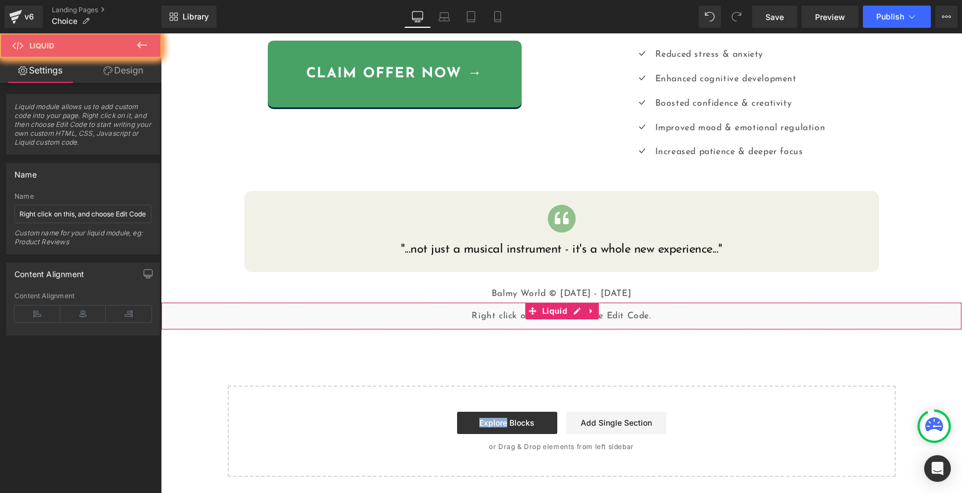
click at [492, 316] on div "Liquid" at bounding box center [561, 316] width 801 height 28
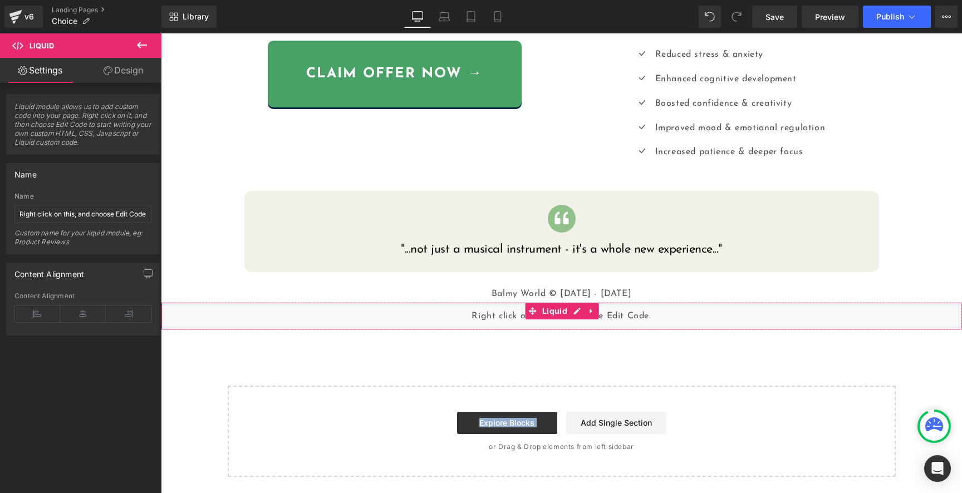
click at [492, 316] on div "Liquid" at bounding box center [561, 316] width 801 height 28
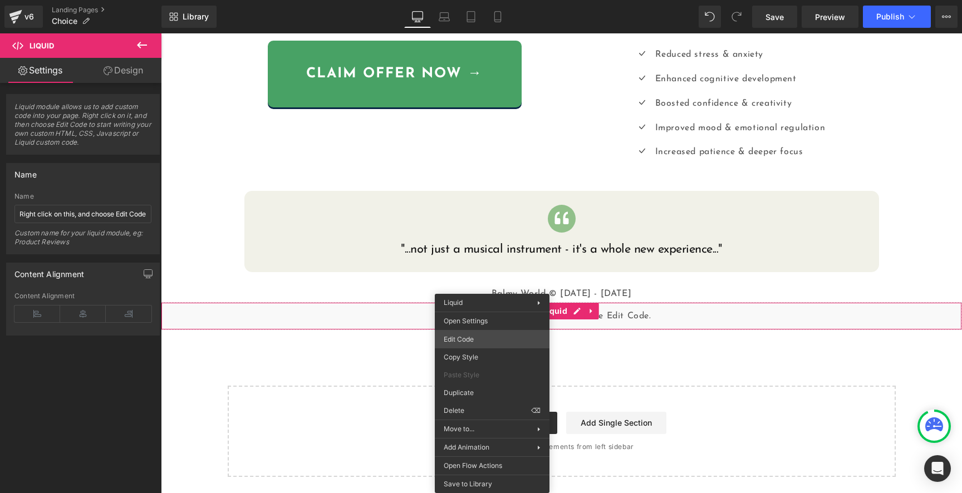
click at [482, 0] on div "Text Block You are previewing how the will restyle your page. You can not edit …" at bounding box center [481, 0] width 962 height 0
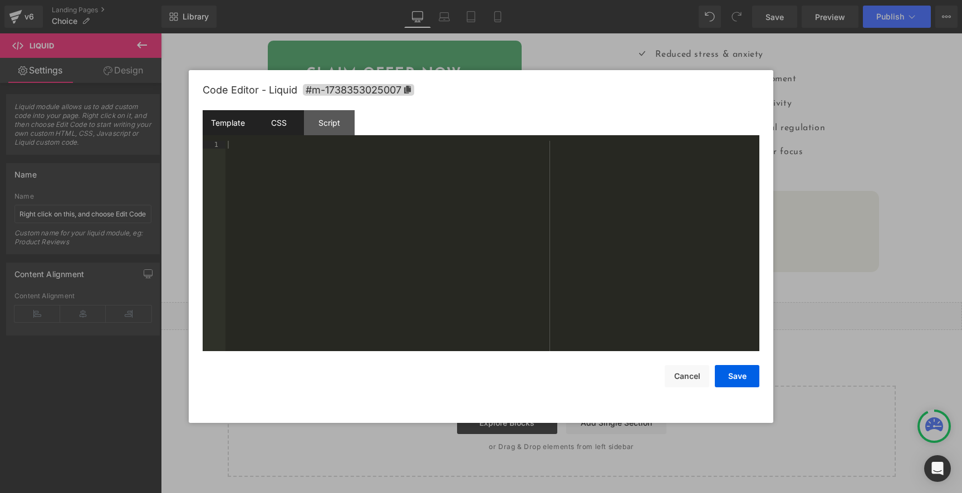
click at [286, 129] on div "CSS" at bounding box center [278, 122] width 51 height 25
click at [333, 129] on div "Script" at bounding box center [329, 122] width 51 height 25
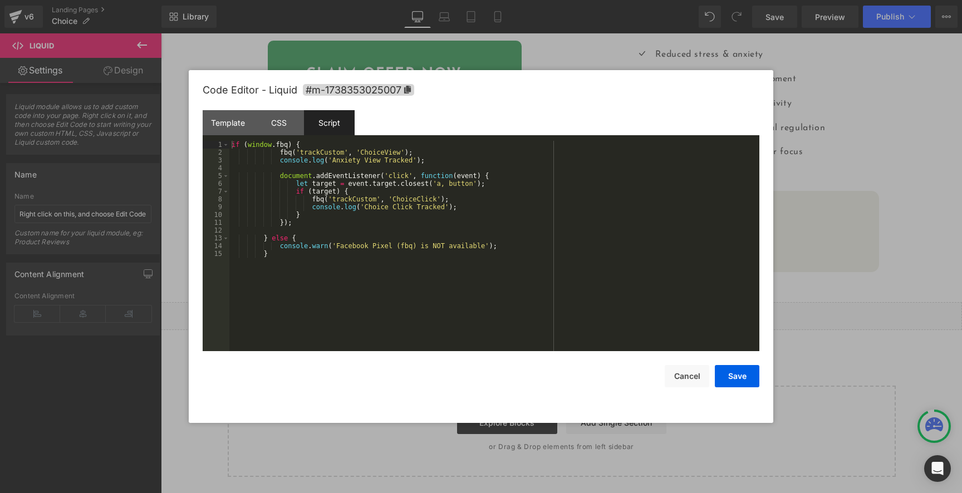
click at [335, 233] on div "if ( window . fbq ) { fbq ( 'trackCustom' , 'ChoiceView' ) ; console . log ( 'A…" at bounding box center [494, 254] width 530 height 226
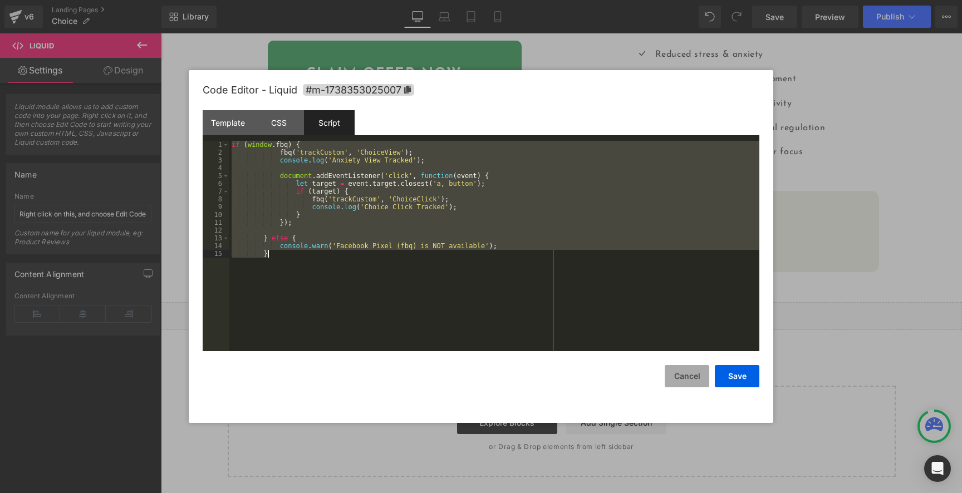
click at [684, 378] on button "Cancel" at bounding box center [687, 376] width 45 height 22
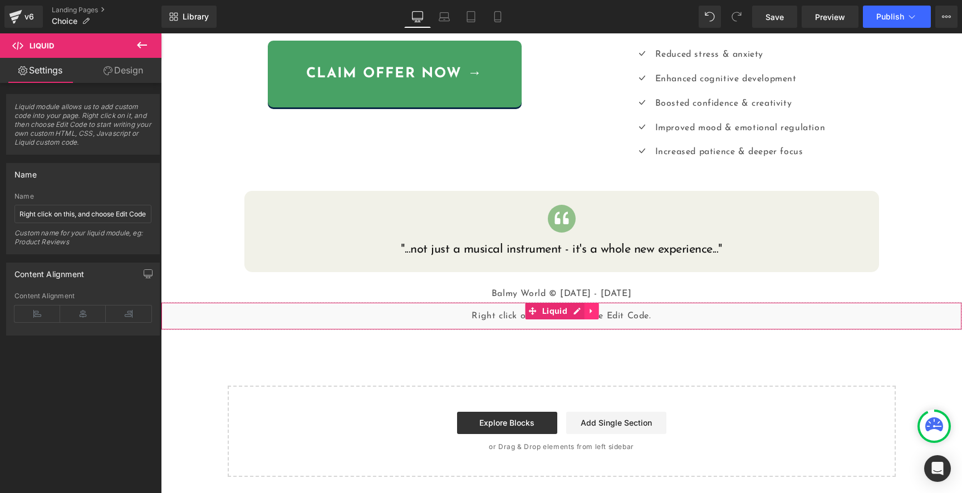
click at [590, 311] on icon at bounding box center [591, 311] width 2 height 5
click at [655, 315] on div "Liquid" at bounding box center [561, 316] width 801 height 28
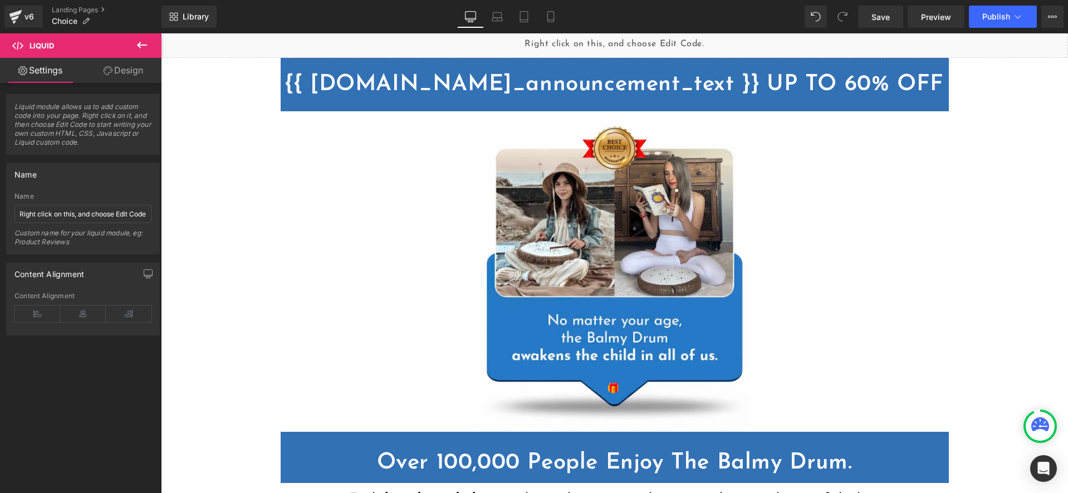
scroll to position [0, 0]
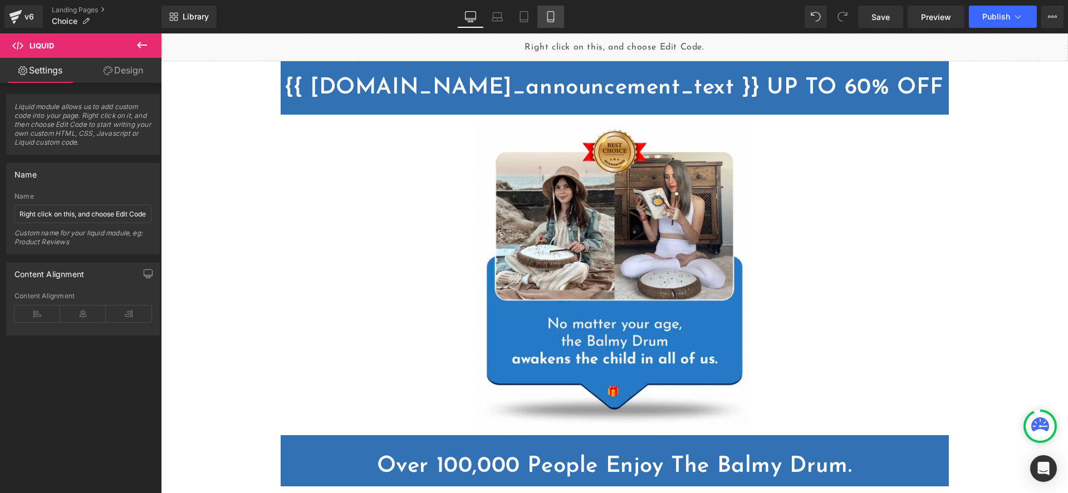
click at [548, 19] on icon at bounding box center [550, 17] width 6 height 11
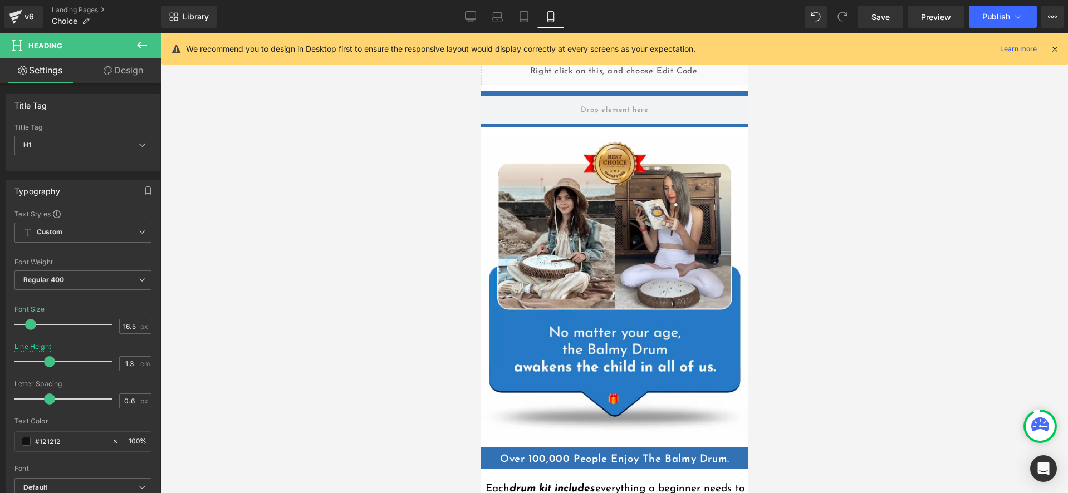
click at [864, 104] on div at bounding box center [614, 263] width 907 height 460
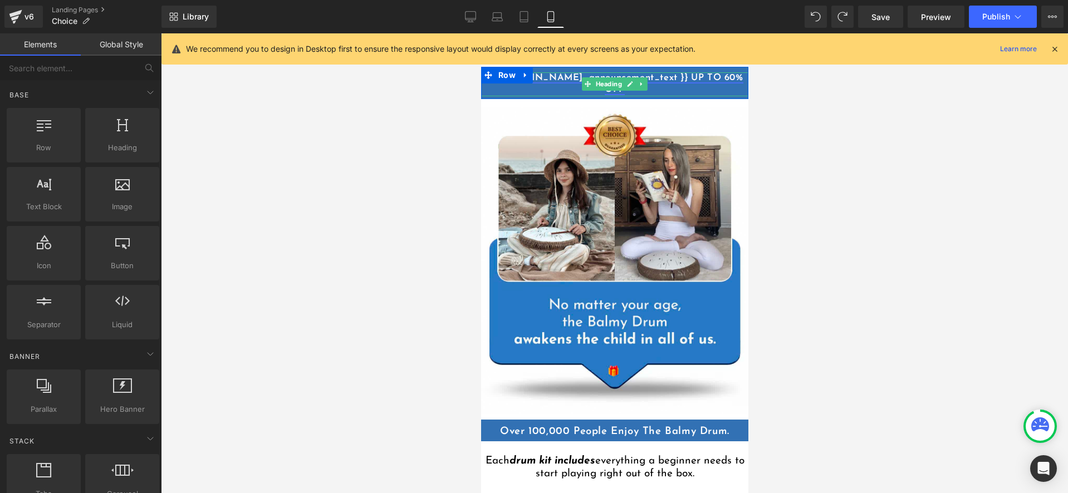
click at [705, 78] on link "{{ [DOMAIN_NAME]_announcement_text }} UP TO 60% OFF" at bounding box center [614, 84] width 257 height 21
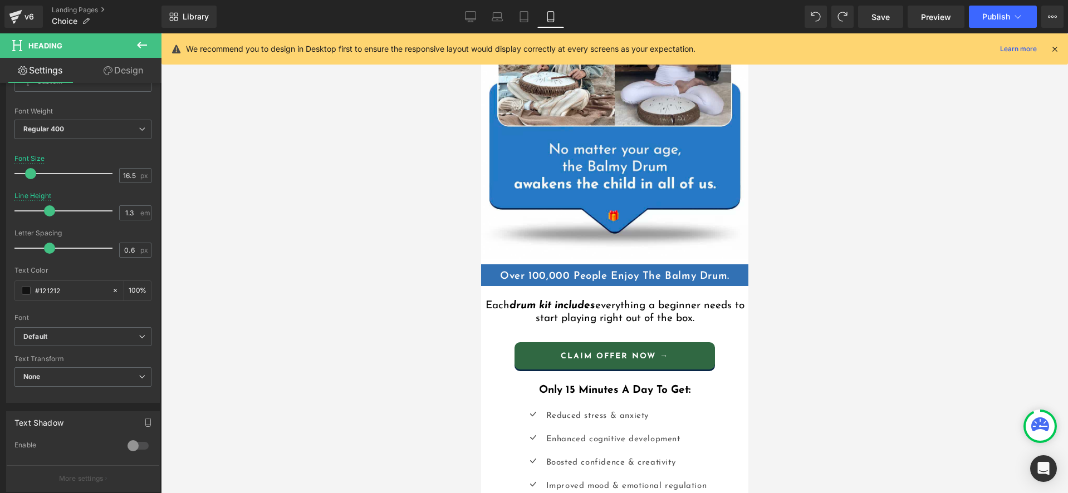
scroll to position [173, 0]
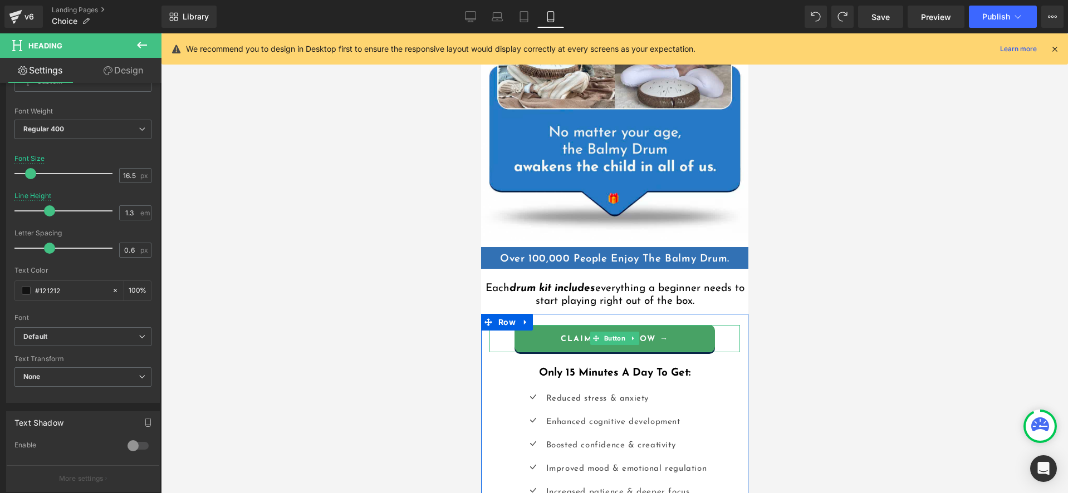
click at [507, 325] on div "claim offer now →" at bounding box center [614, 338] width 251 height 27
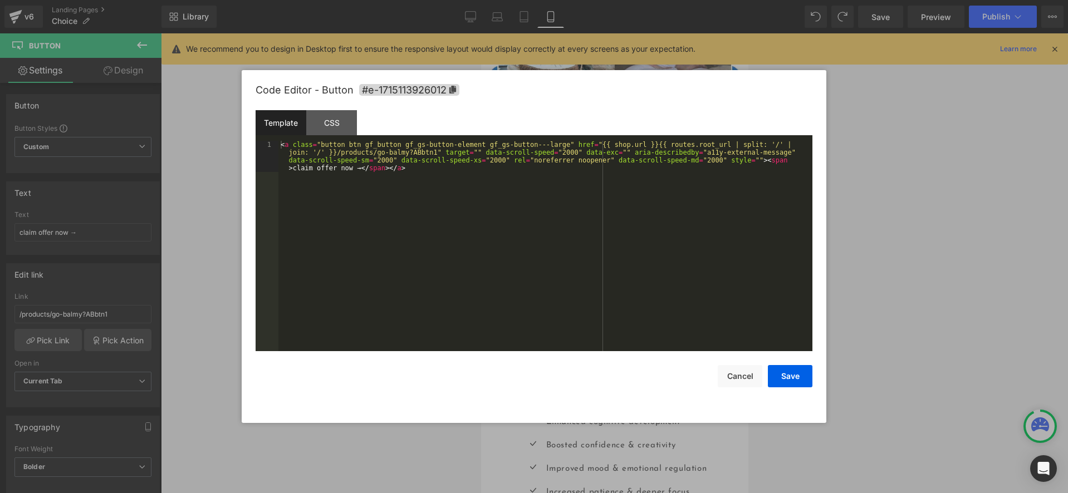
click at [516, 0] on div "Heading You are previewing how the will restyle your page. You can not edit Ele…" at bounding box center [534, 0] width 1068 height 0
click at [330, 118] on div "CSS" at bounding box center [331, 122] width 51 height 25
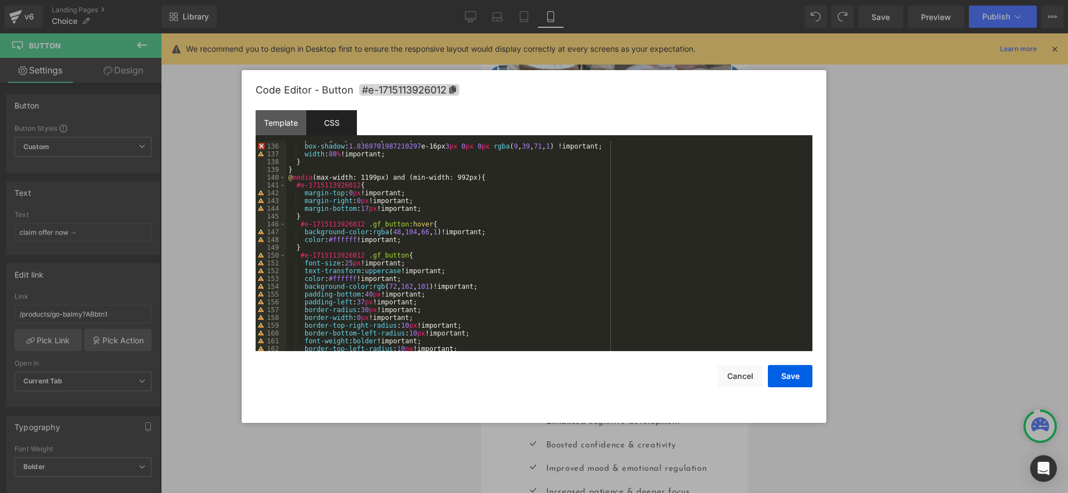
scroll to position [1372, 0]
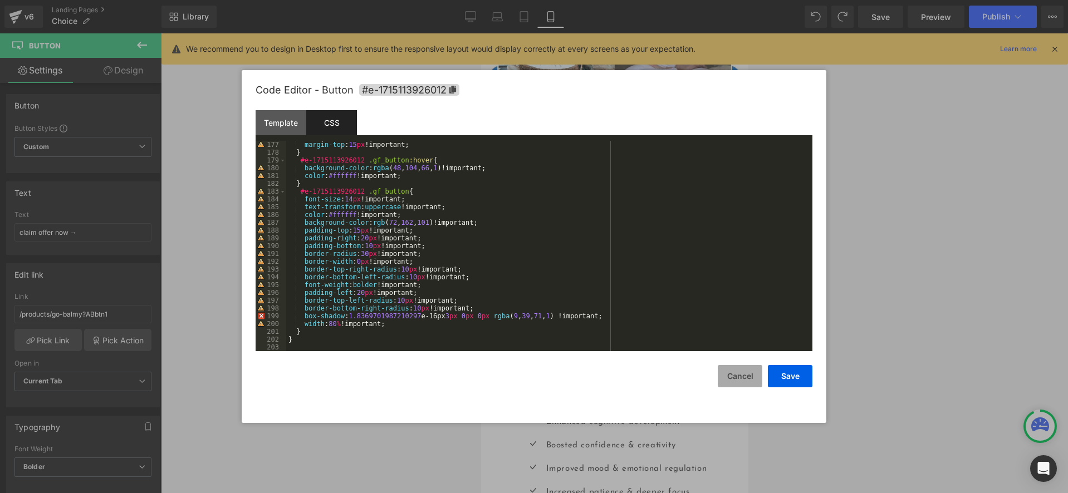
click at [740, 377] on button "Cancel" at bounding box center [740, 376] width 45 height 22
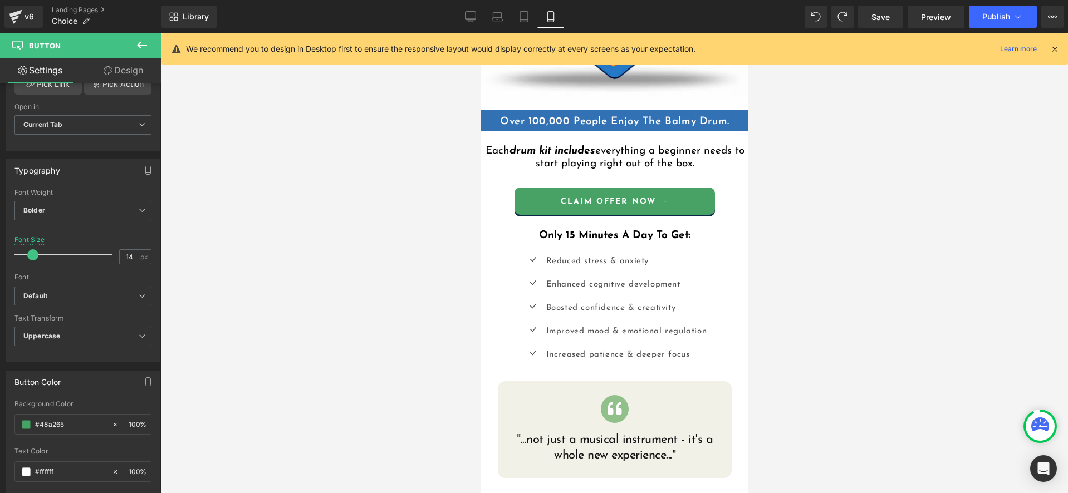
scroll to position [272, 0]
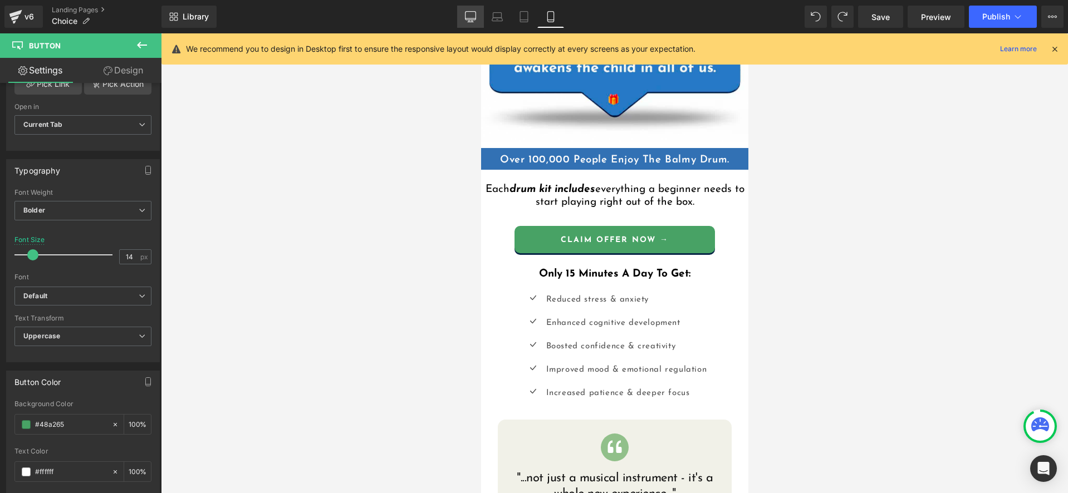
click at [476, 16] on icon at bounding box center [470, 16] width 11 height 11
type input "25"
type input "100"
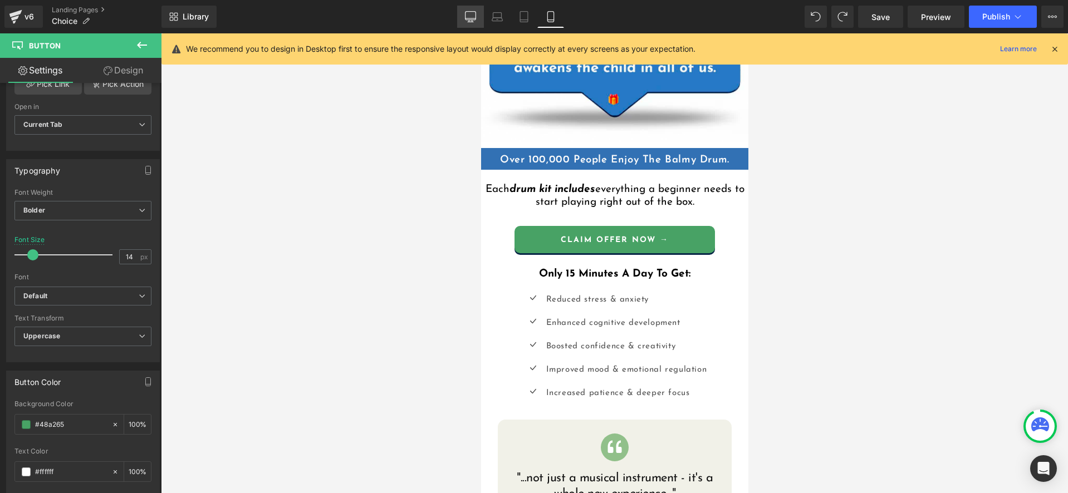
type input "100"
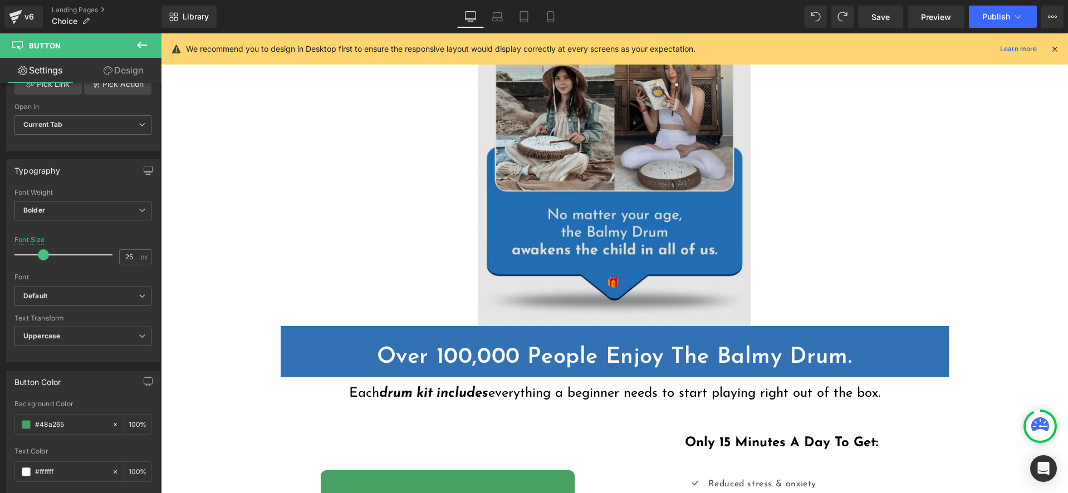
scroll to position [0, 0]
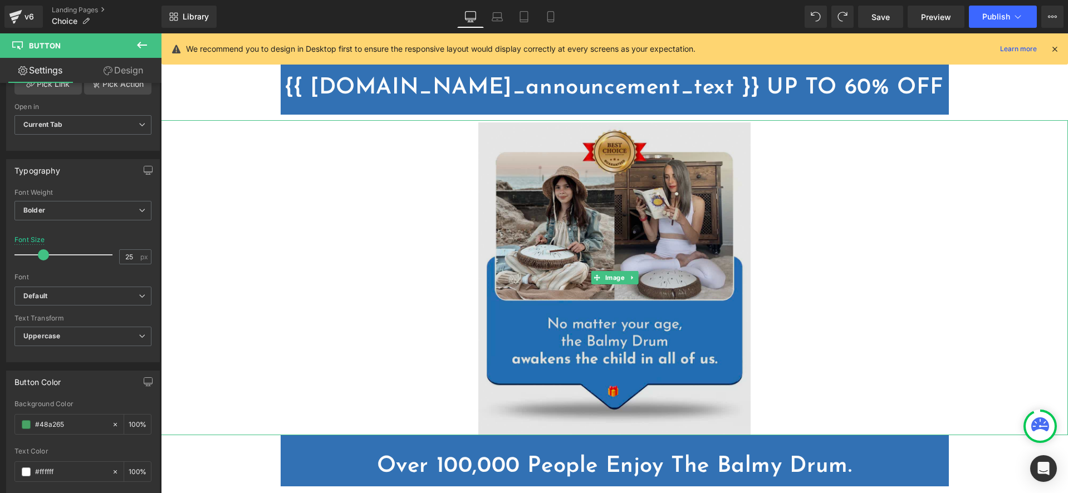
drag, startPoint x: 610, startPoint y: 231, endPoint x: 599, endPoint y: 234, distance: 10.9
click at [610, 231] on img at bounding box center [614, 277] width 272 height 315
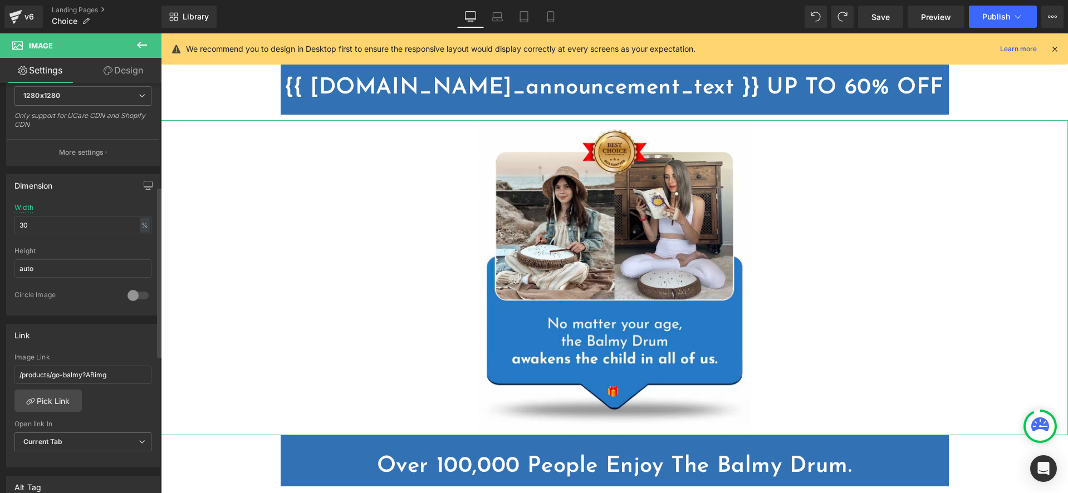
scroll to position [249, 0]
click at [105, 377] on input "/products/go-balmy?ABimg" at bounding box center [82, 374] width 137 height 18
click at [379, 87] on link "{{ [DOMAIN_NAME]_announcement_text }} UP TO 60% OFF" at bounding box center [614, 88] width 659 height 22
